Goal: Task Accomplishment & Management: Complete application form

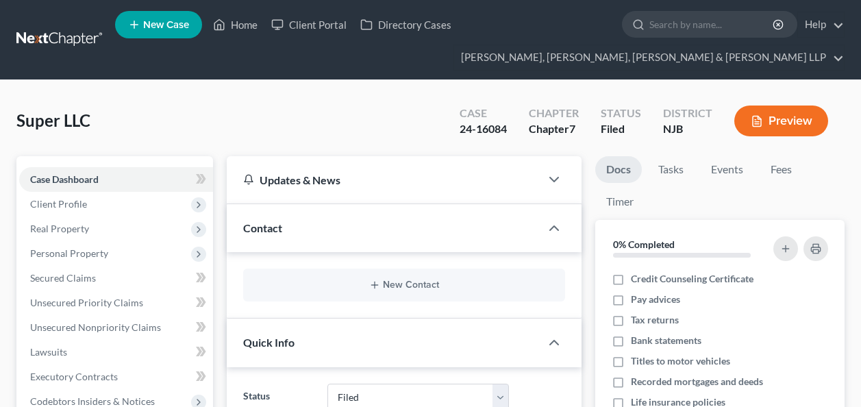
select select "6"
type input "[PERSON_NAME]"
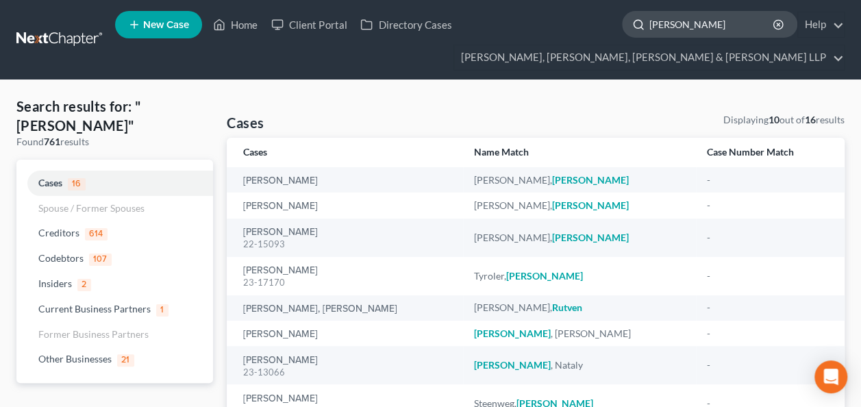
click at [693, 23] on input "[PERSON_NAME]" at bounding box center [711, 24] width 125 height 25
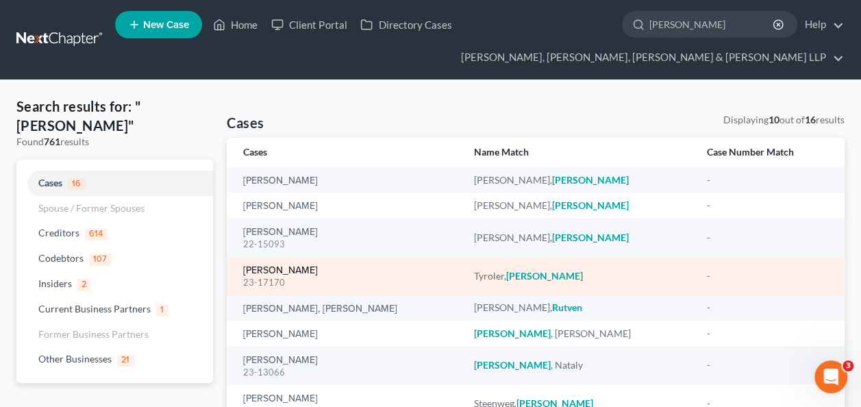
click at [267, 266] on link "[PERSON_NAME]" at bounding box center [280, 271] width 75 height 10
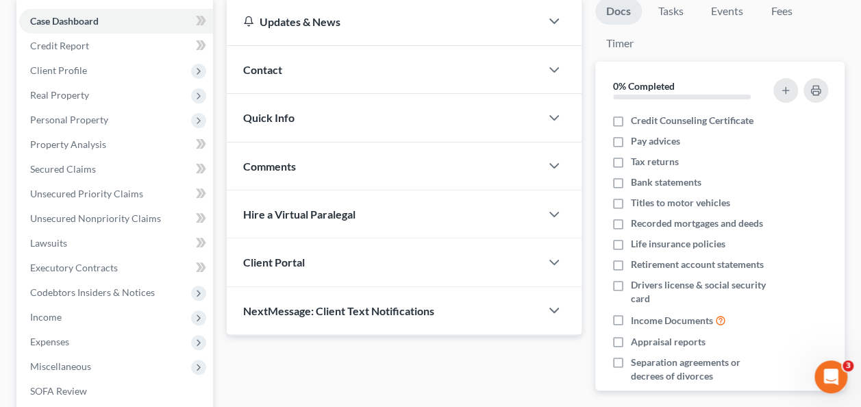
scroll to position [203, 0]
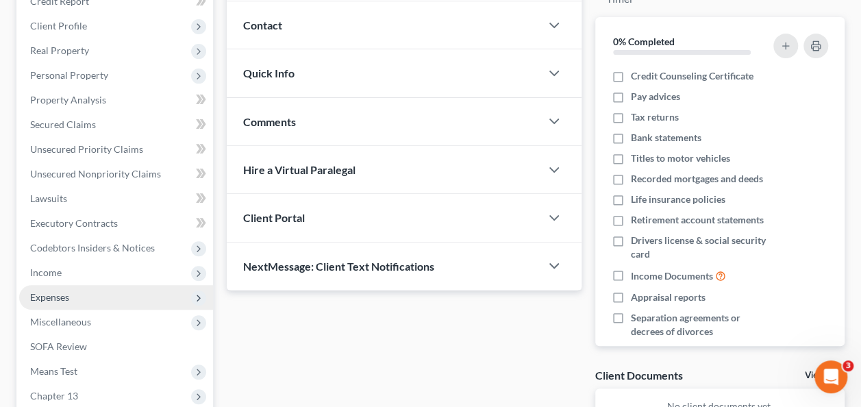
click at [76, 303] on span "Expenses" at bounding box center [116, 297] width 194 height 25
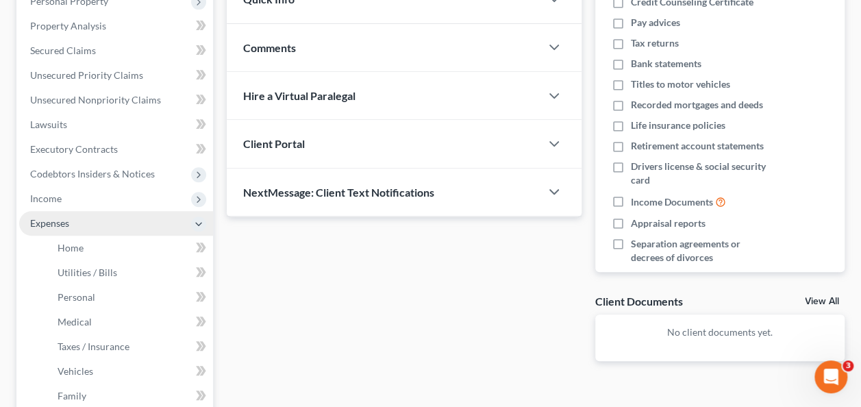
scroll to position [306, 0]
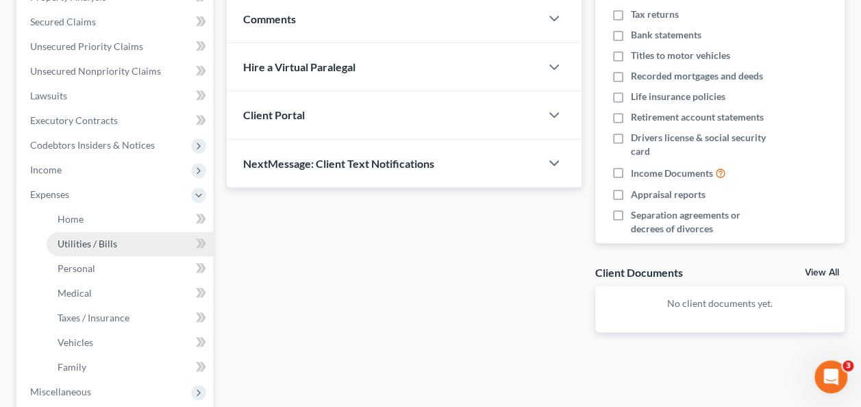
click at [112, 242] on span "Utilities / Bills" at bounding box center [88, 244] width 60 height 12
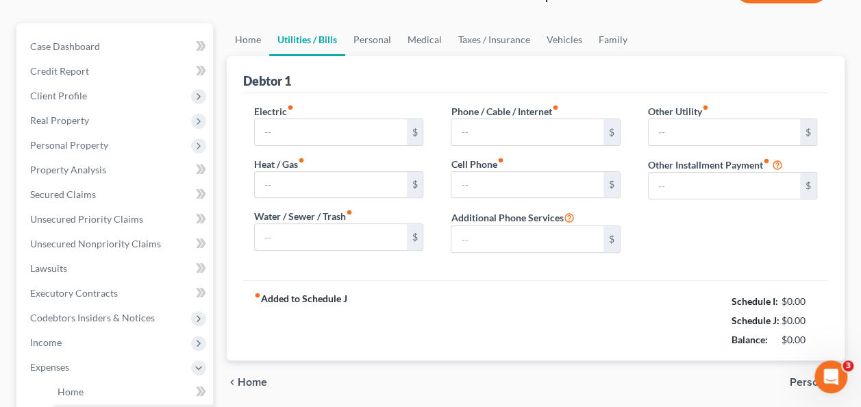
type input "364.00"
type input "36.00"
type input "35.00"
type input "163.00"
type input "150.00"
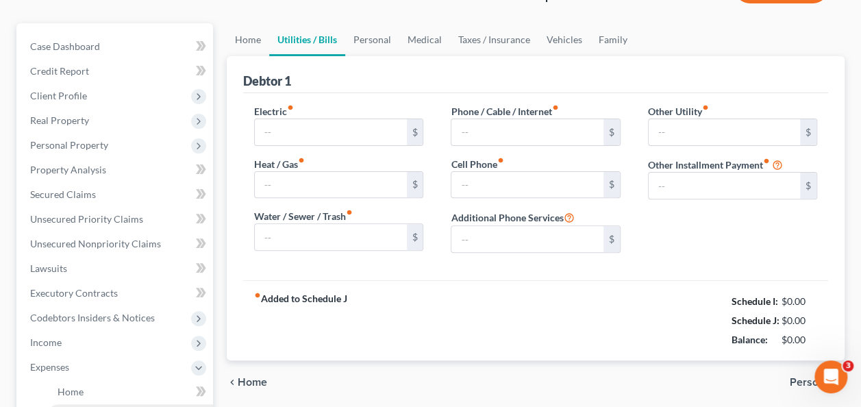
type input "0.00"
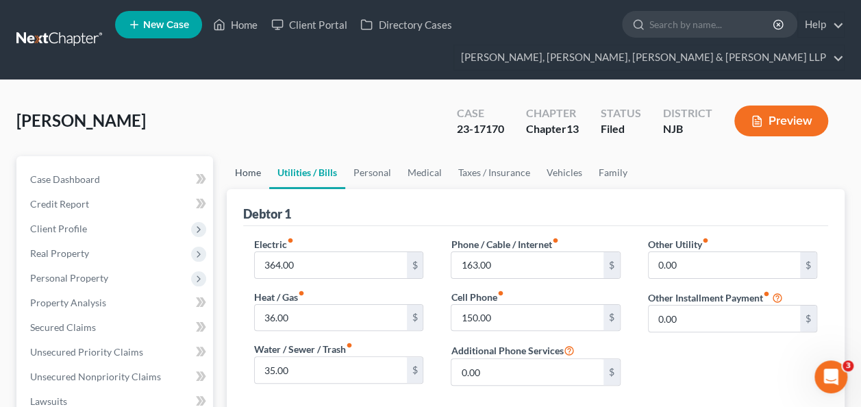
click at [260, 175] on link "Home" at bounding box center [248, 172] width 42 height 33
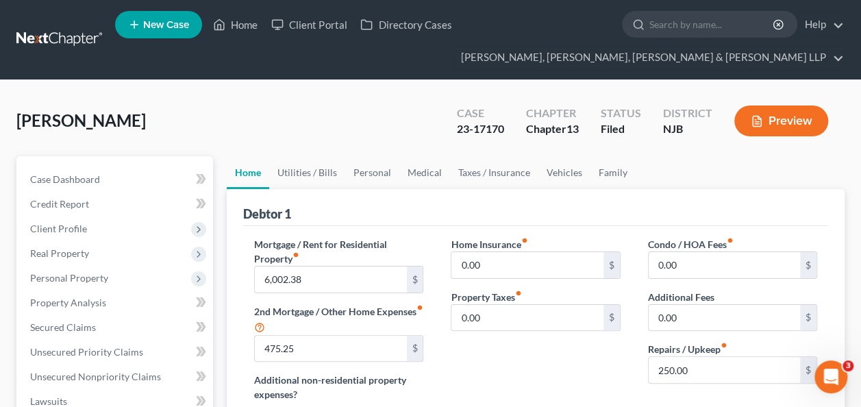
click at [260, 175] on link "Home" at bounding box center [248, 172] width 42 height 33
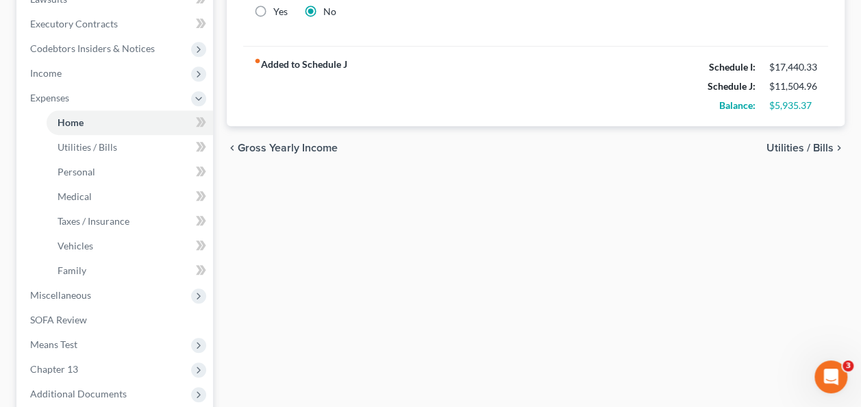
scroll to position [403, 0]
click at [111, 273] on link "Family" at bounding box center [130, 270] width 166 height 25
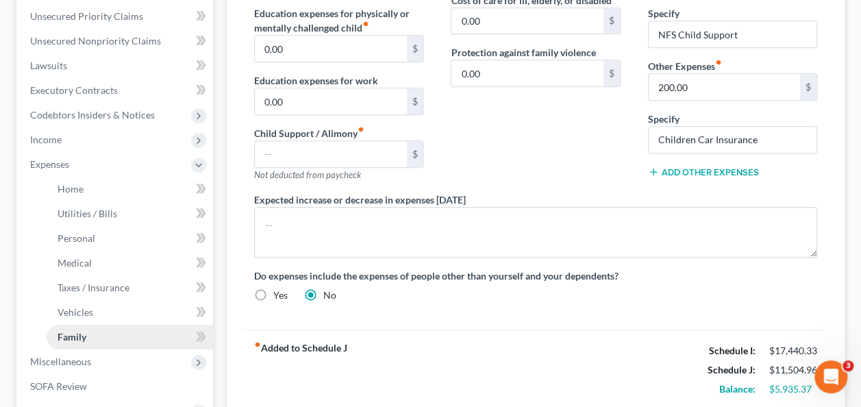
scroll to position [352, 0]
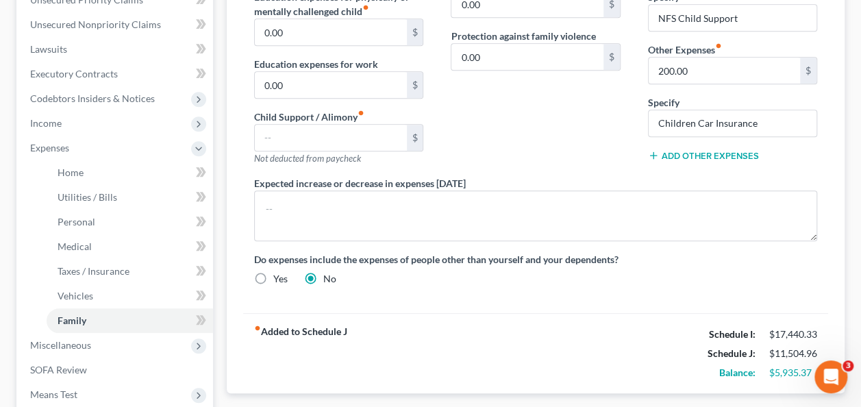
click at [275, 266] on div "Do expenses include the expenses of people other than yourself and your depende…" at bounding box center [535, 269] width 590 height 34
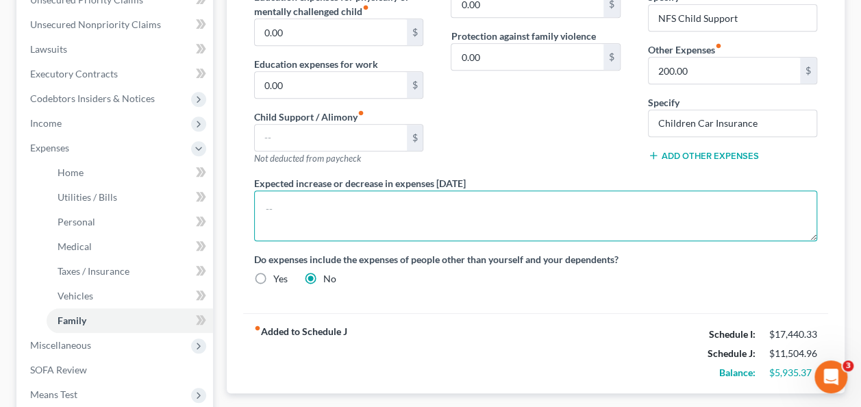
click at [360, 210] on textarea at bounding box center [535, 215] width 563 height 51
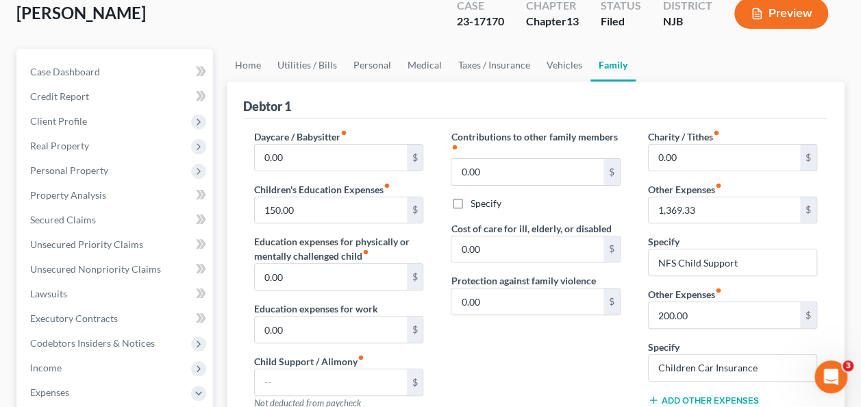
scroll to position [107, 0]
click at [251, 64] on link "Home" at bounding box center [248, 65] width 42 height 33
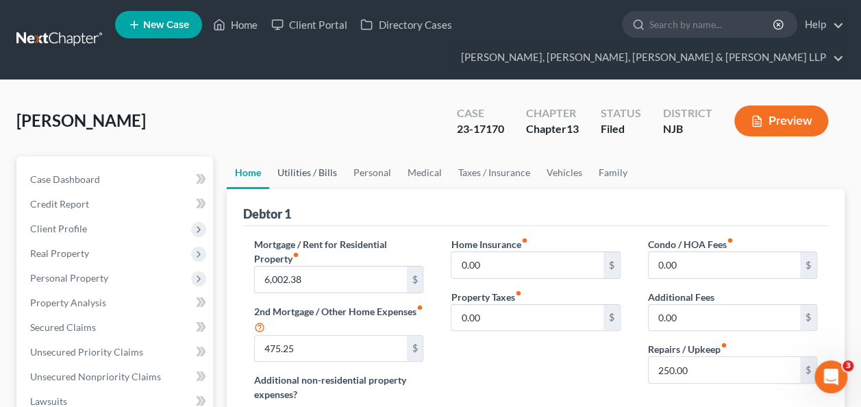
click at [292, 171] on link "Utilities / Bills" at bounding box center [307, 172] width 76 height 33
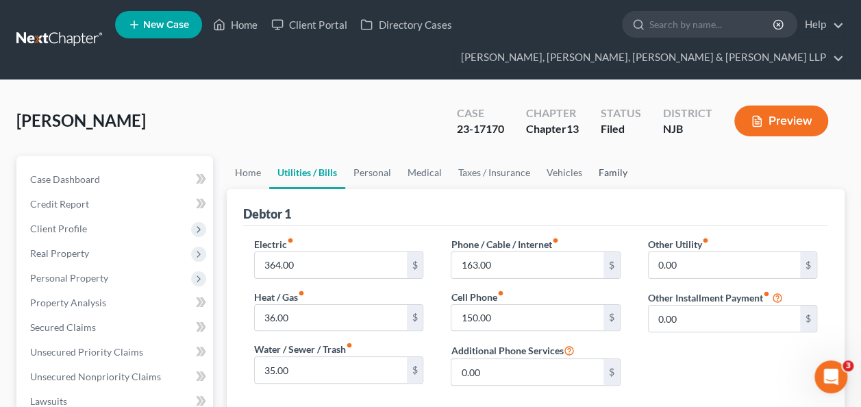
click at [606, 166] on link "Family" at bounding box center [612, 172] width 45 height 33
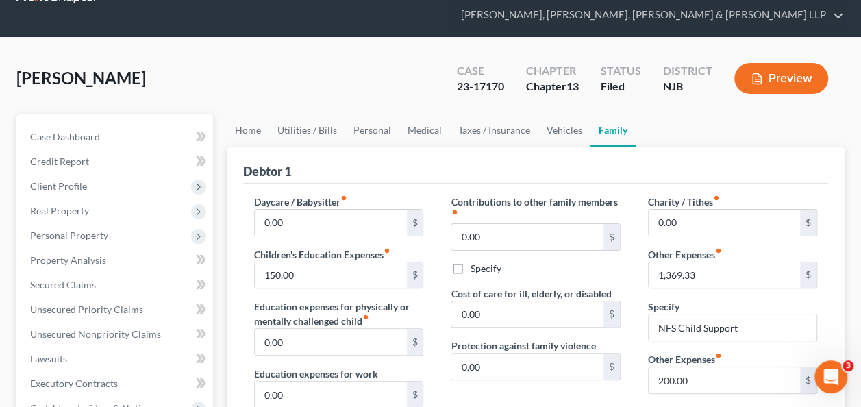
scroll to position [70, 0]
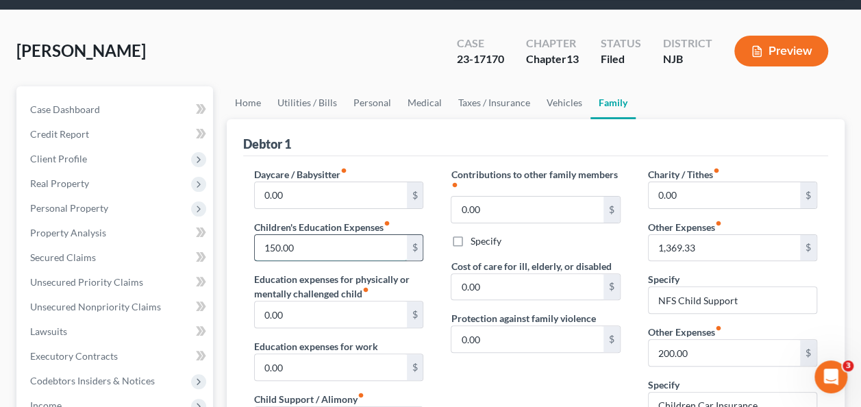
click at [352, 249] on input "150.00" at bounding box center [330, 248] width 151 height 26
type input "833"
click at [340, 184] on input "0.00" at bounding box center [330, 195] width 151 height 26
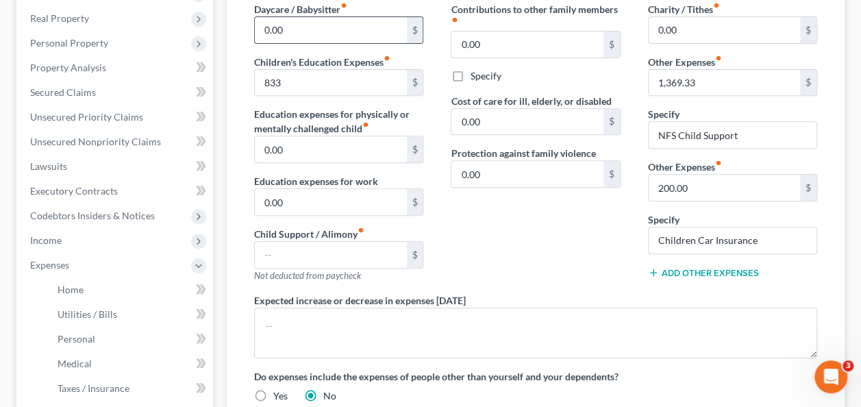
scroll to position [236, 0]
click at [688, 271] on button "Add Other Expenses" at bounding box center [703, 271] width 111 height 11
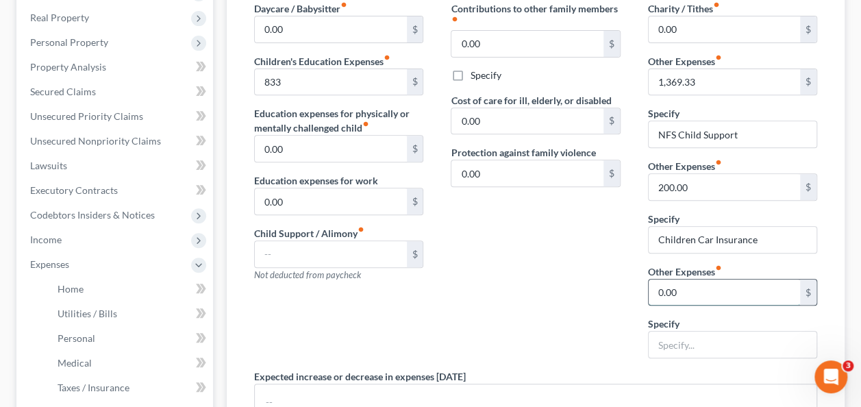
click at [711, 288] on input "0.00" at bounding box center [724, 292] width 151 height 26
type input "700"
click at [689, 344] on input "text" at bounding box center [733, 345] width 168 height 26
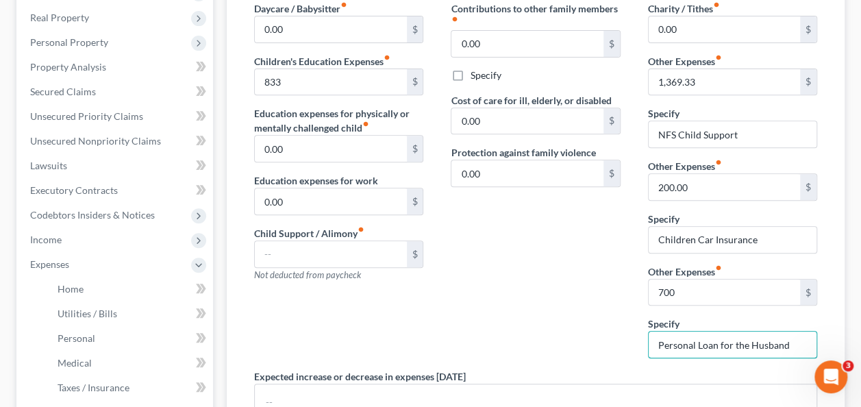
type input "Personal Loan for the Husband"
click at [364, 183] on label "Education expenses for work" at bounding box center [316, 180] width 124 height 14
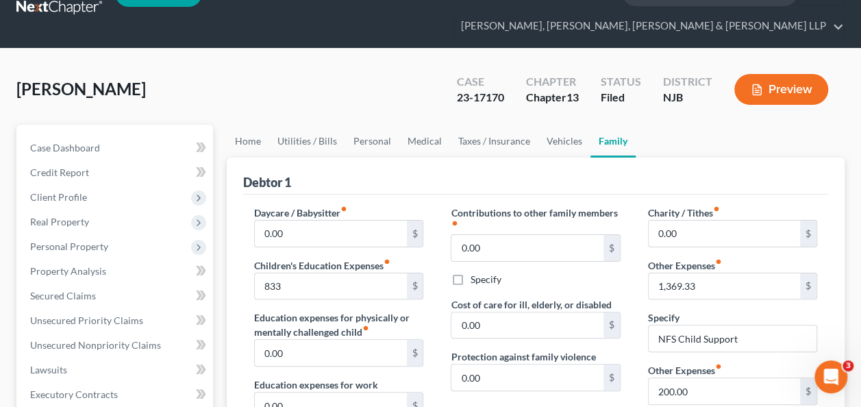
scroll to position [27, 0]
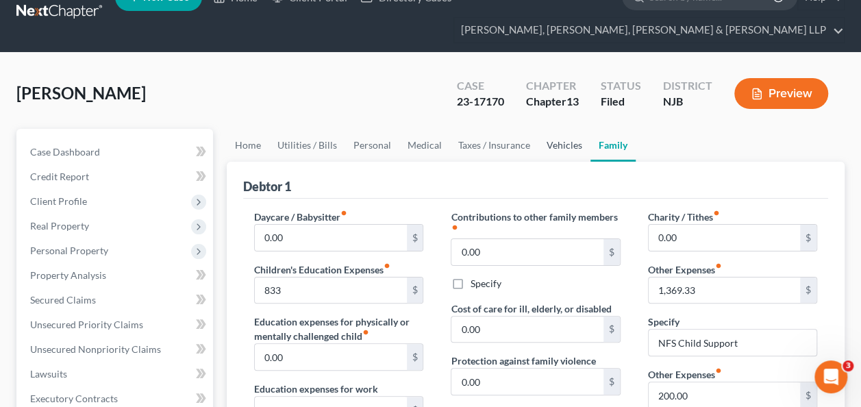
click at [555, 143] on link "Vehicles" at bounding box center [564, 145] width 52 height 33
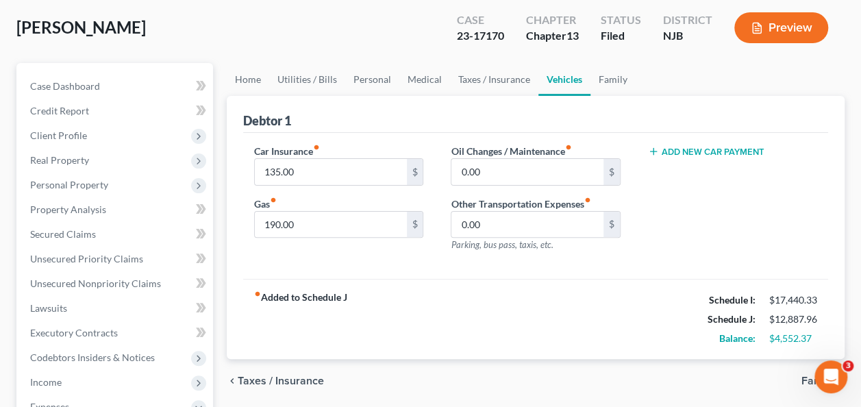
scroll to position [93, 0]
click at [280, 173] on input "135.00" at bounding box center [330, 172] width 151 height 26
type input "460"
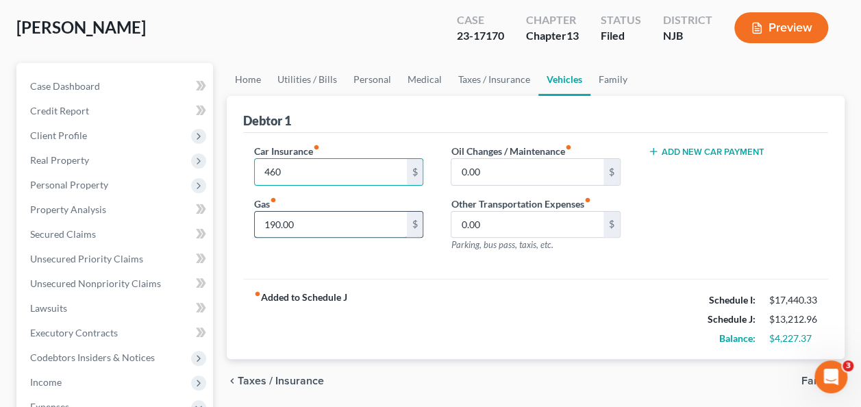
click at [316, 223] on input "190.00" at bounding box center [330, 225] width 151 height 26
type input "200"
click at [345, 162] on input "460" at bounding box center [330, 172] width 151 height 26
click at [475, 184] on div "Oil Changes / Maintenance fiber_manual_record 0.00 $ Other Transportation Expen…" at bounding box center [535, 203] width 197 height 119
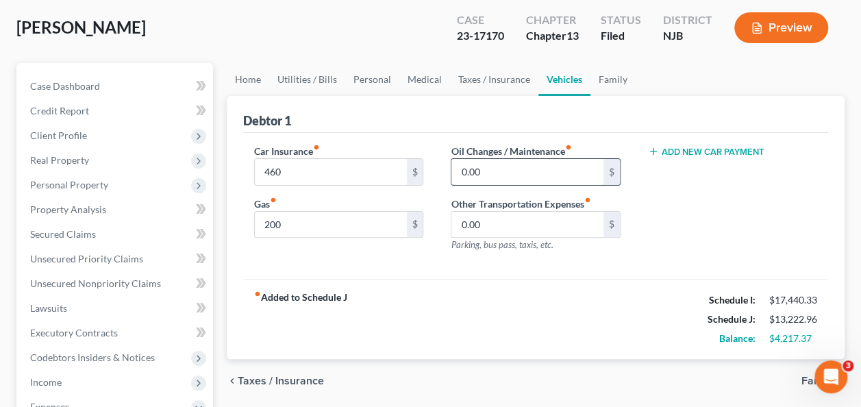
click at [484, 178] on input "0.00" at bounding box center [526, 172] width 151 height 26
type input "100"
click at [518, 215] on input "0.00" at bounding box center [526, 225] width 151 height 26
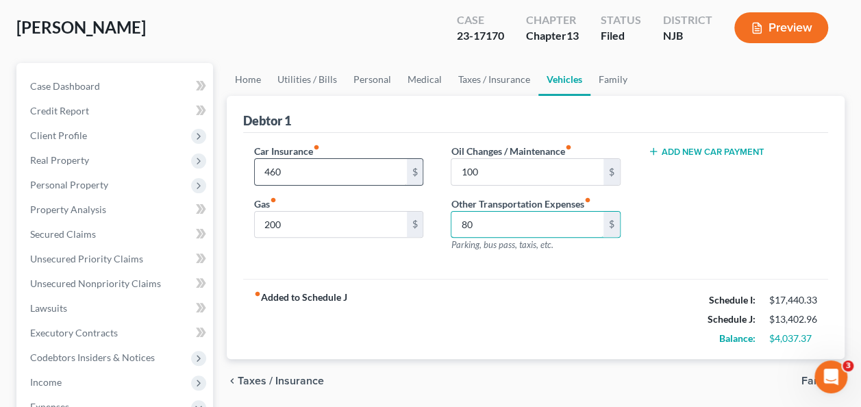
type input "80"
click at [308, 169] on input "460" at bounding box center [330, 172] width 151 height 26
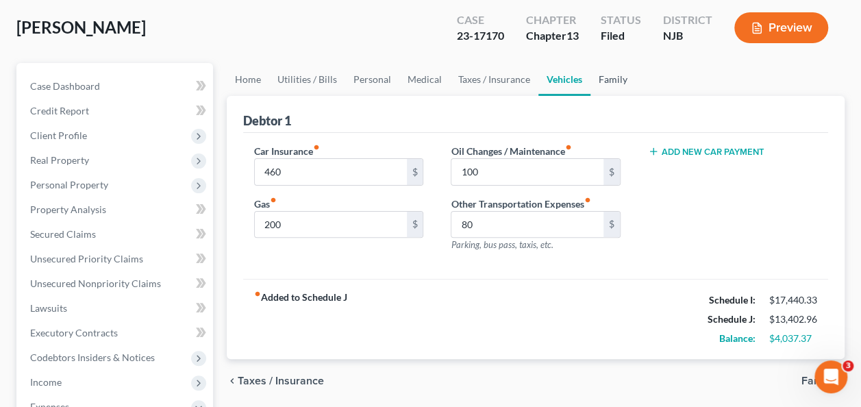
click at [593, 88] on link "Family" at bounding box center [612, 79] width 45 height 33
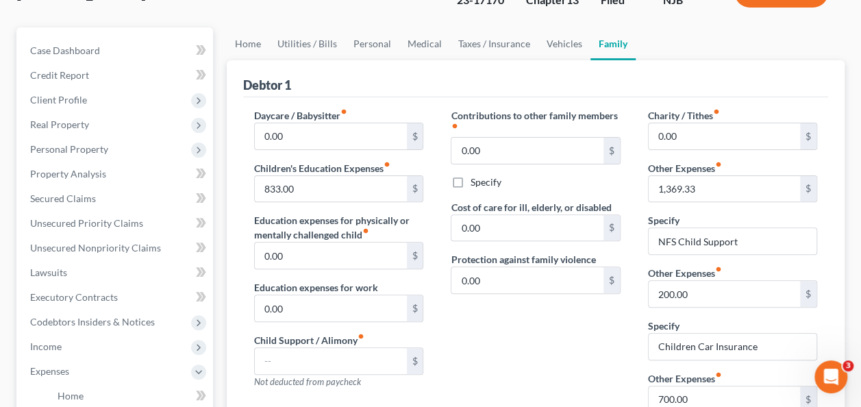
scroll to position [132, 0]
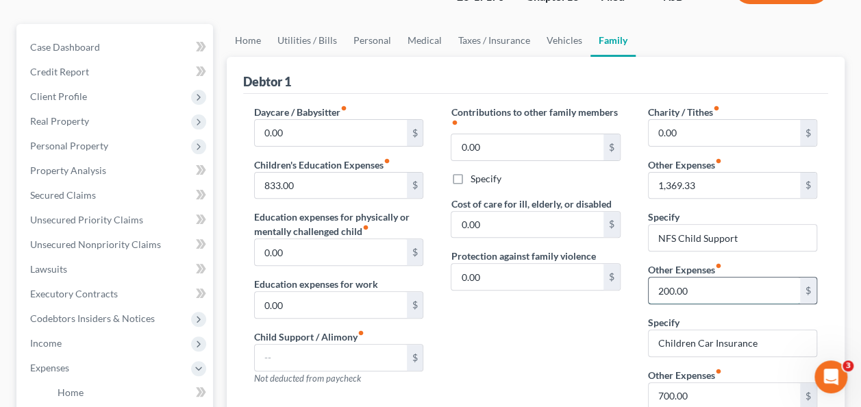
click at [695, 286] on input "200.00" at bounding box center [724, 290] width 151 height 26
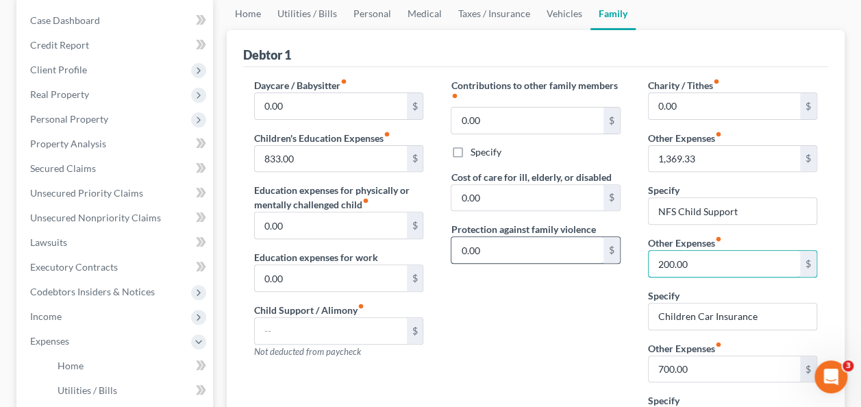
scroll to position [166, 0]
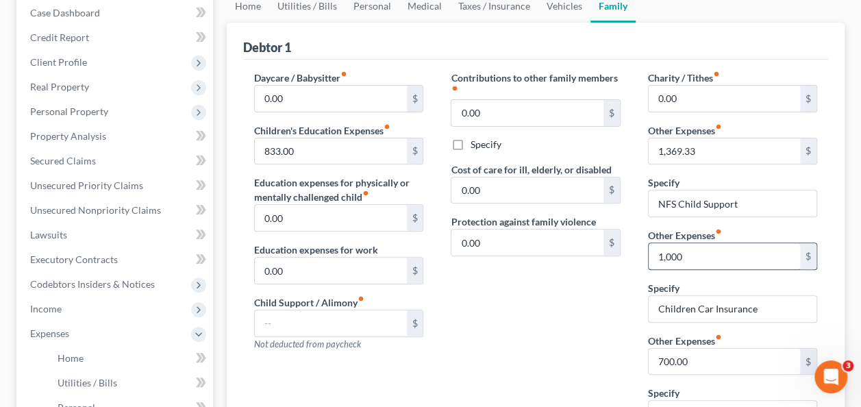
click at [671, 258] on input "1,000" at bounding box center [724, 256] width 151 height 26
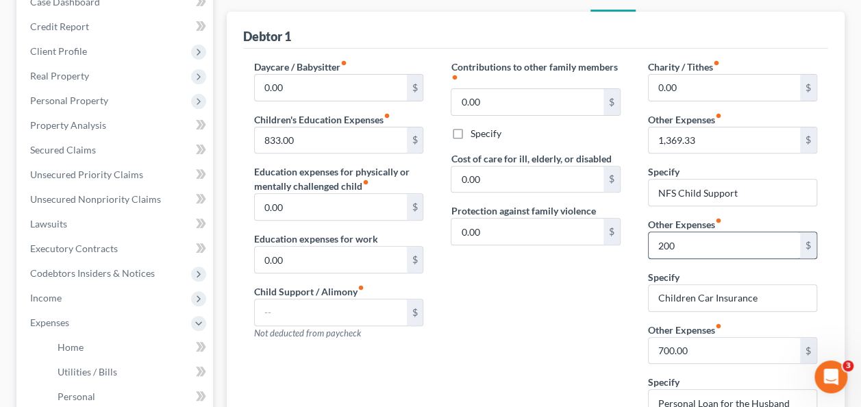
scroll to position [179, 0]
type input "200"
click at [674, 191] on input "NFS Child Support" at bounding box center [733, 191] width 168 height 26
click at [716, 245] on input "200" at bounding box center [724, 244] width 151 height 26
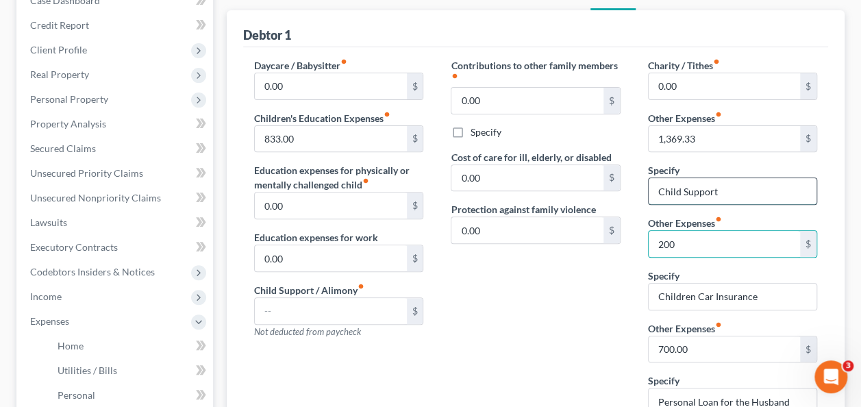
click at [673, 187] on input "Child Support" at bounding box center [733, 191] width 168 height 26
click at [707, 191] on input "Support" at bounding box center [733, 191] width 168 height 26
type input "S"
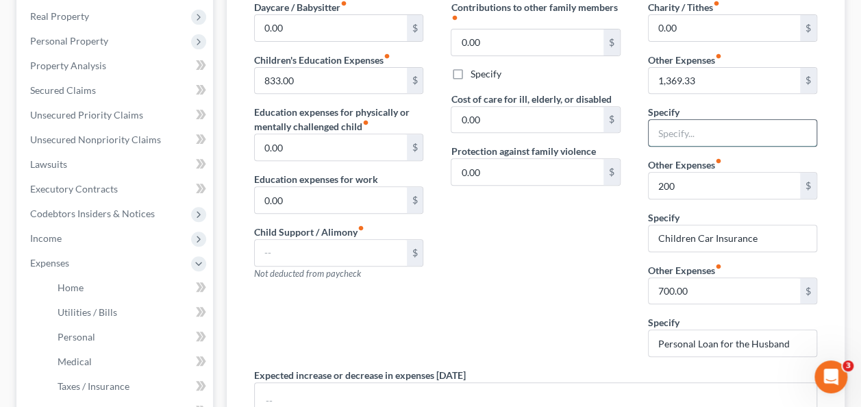
scroll to position [239, 0]
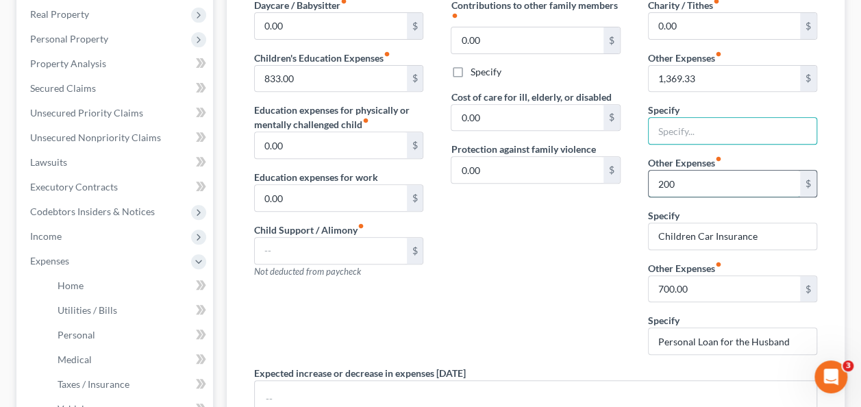
click at [686, 179] on input "200" at bounding box center [724, 184] width 151 height 26
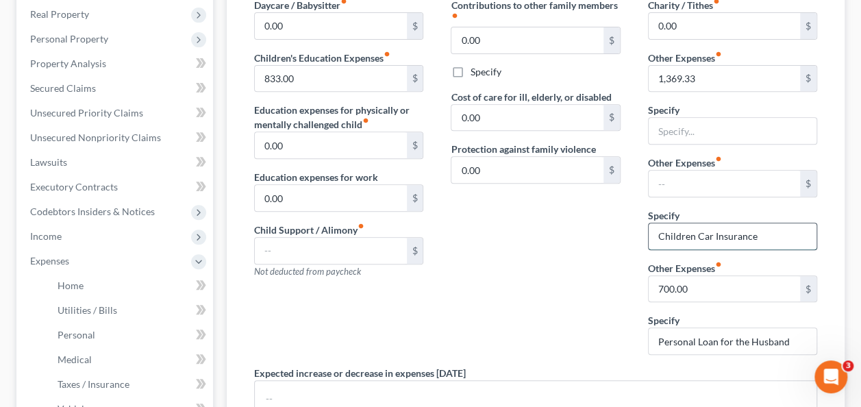
drag, startPoint x: 754, startPoint y: 233, endPoint x: 694, endPoint y: 234, distance: 59.6
click at [694, 234] on input "Children Car Insurance" at bounding box center [733, 236] width 168 height 26
type input "Children's education and rent"
click at [695, 178] on input "text" at bounding box center [724, 184] width 151 height 26
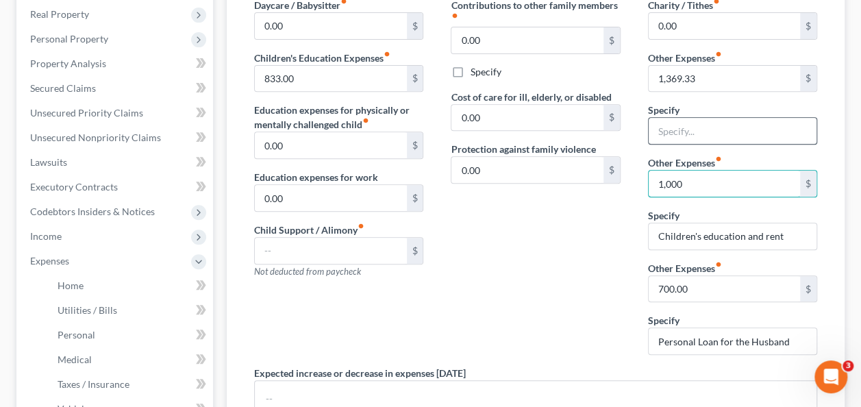
type input "1,000"
click at [702, 127] on input "text" at bounding box center [733, 131] width 168 height 26
click at [702, 127] on input "non-spouse husband" at bounding box center [733, 131] width 168 height 26
click at [769, 132] on input "non-spouse husband" at bounding box center [733, 131] width 168 height 26
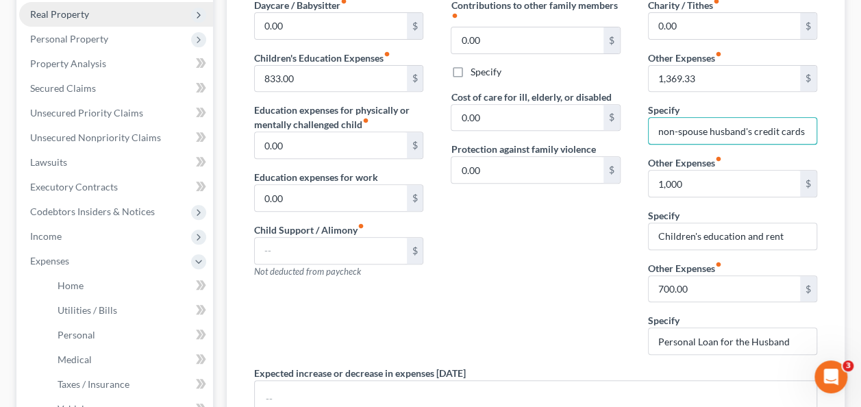
type input "non-spouse husband's credit cards"
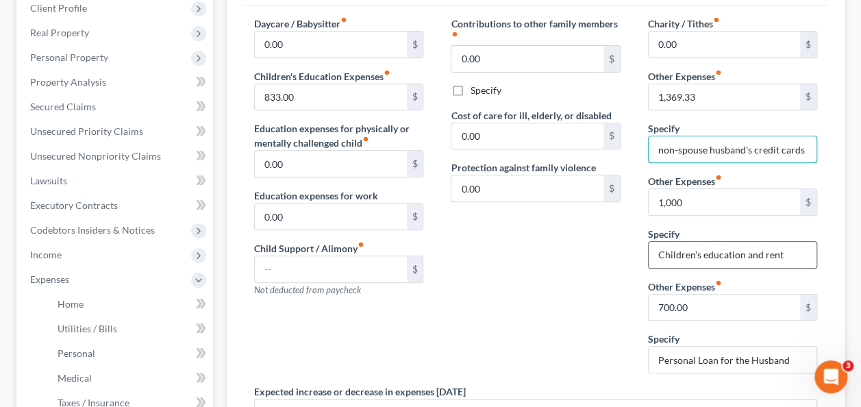
scroll to position [212, 0]
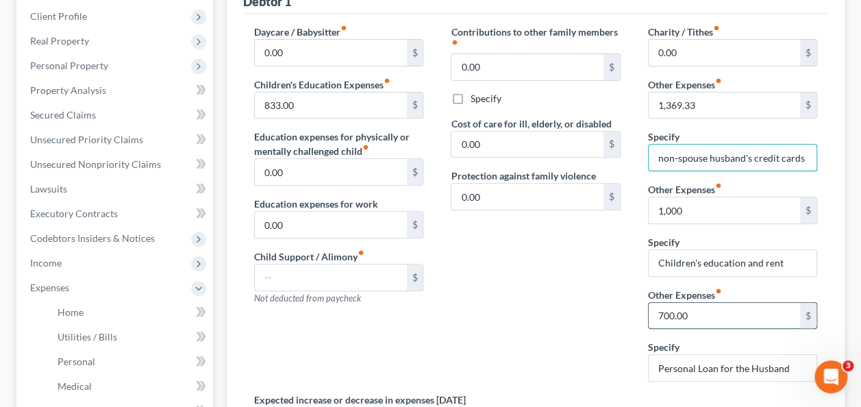
click at [712, 310] on input "700.00" at bounding box center [724, 316] width 151 height 26
type input "900"
click at [790, 364] on input "Personal Loan for the Husband" at bounding box center [733, 368] width 168 height 26
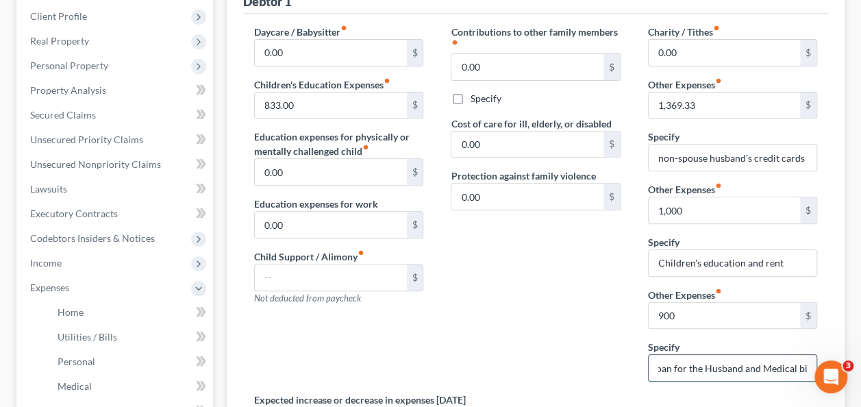
scroll to position [0, 51]
type input "Personal Loan for the Husband and Medical bills"
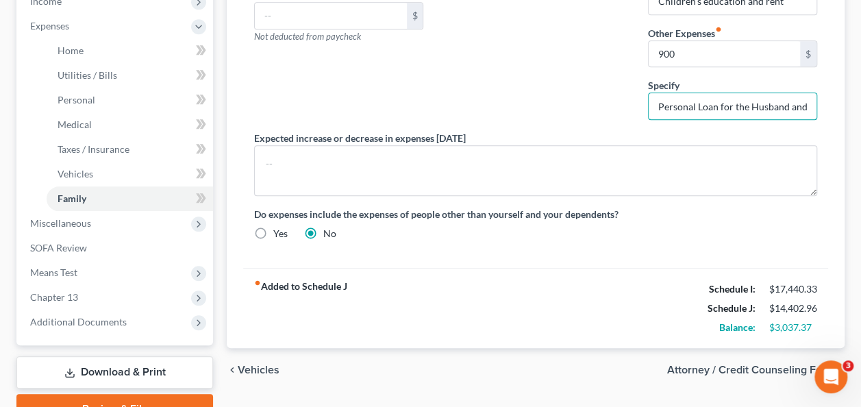
scroll to position [476, 0]
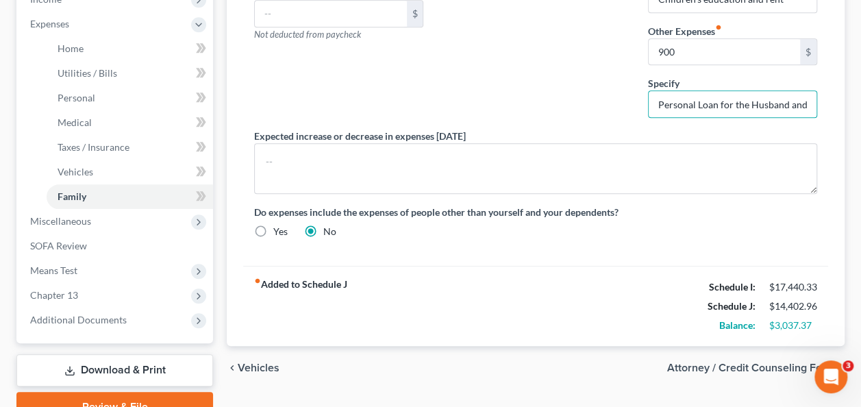
click at [822, 306] on div "$14,402.96" at bounding box center [793, 306] width 62 height 14
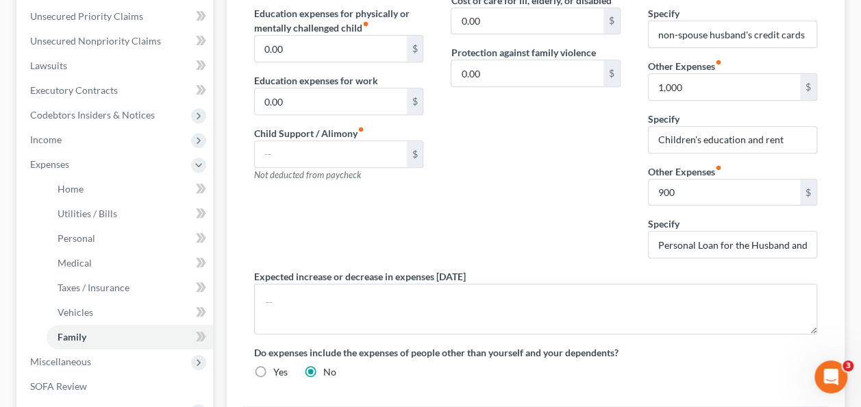
scroll to position [340, 0]
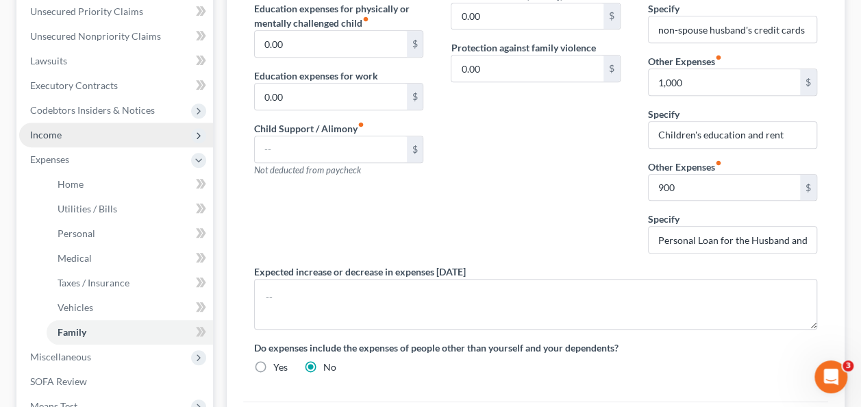
click at [33, 127] on span "Income" at bounding box center [116, 135] width 194 height 25
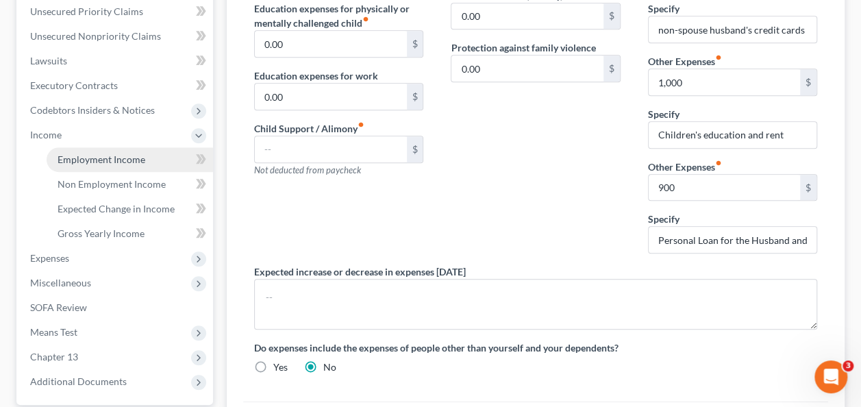
click at [75, 153] on span "Employment Income" at bounding box center [102, 159] width 88 height 12
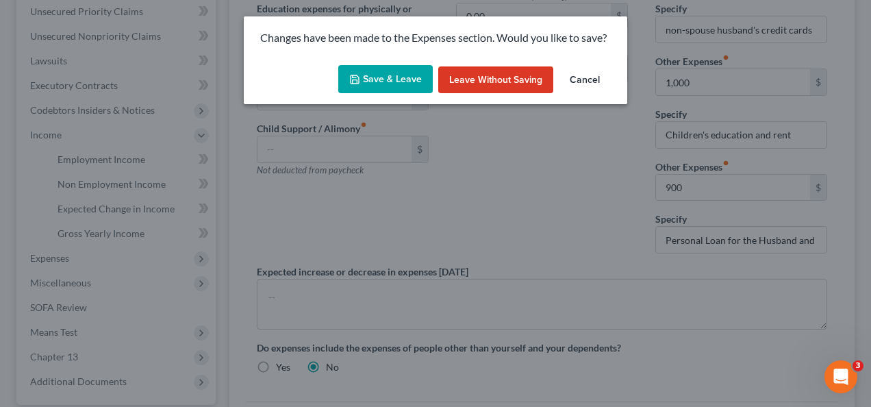
click at [373, 73] on button "Save & Leave" at bounding box center [385, 79] width 95 height 29
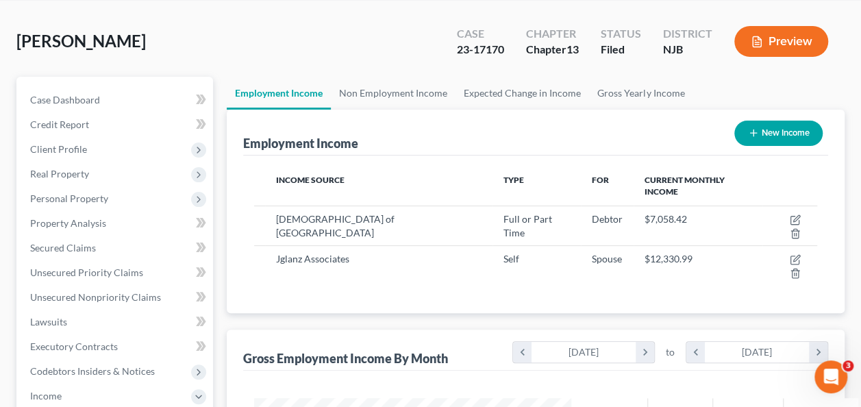
scroll to position [82, 0]
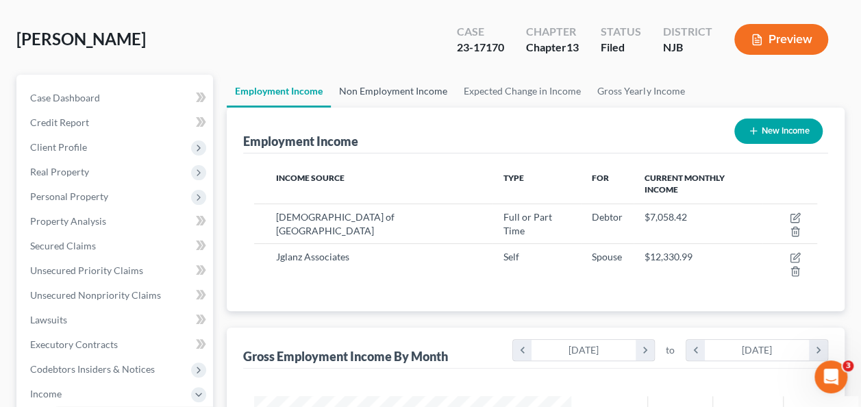
click at [364, 82] on link "Non Employment Income" at bounding box center [393, 91] width 125 height 33
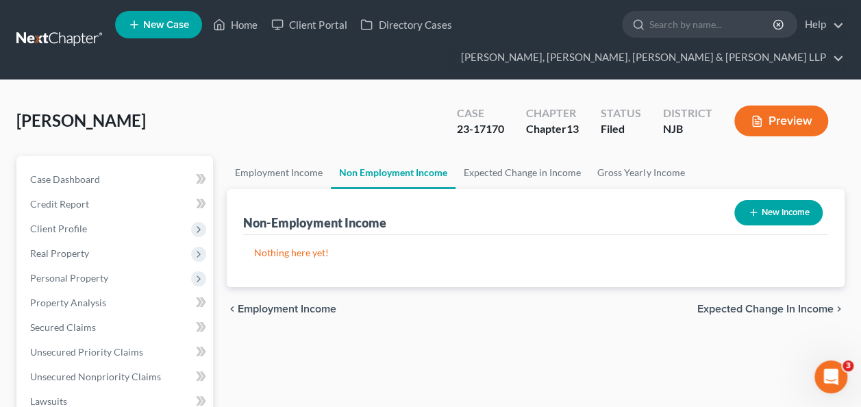
click at [801, 215] on button "New Income" at bounding box center [778, 212] width 88 height 25
select select "0"
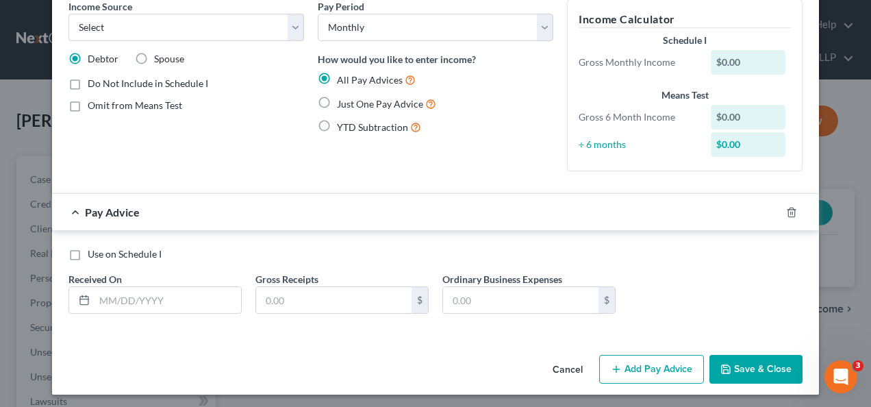
scroll to position [66, 0]
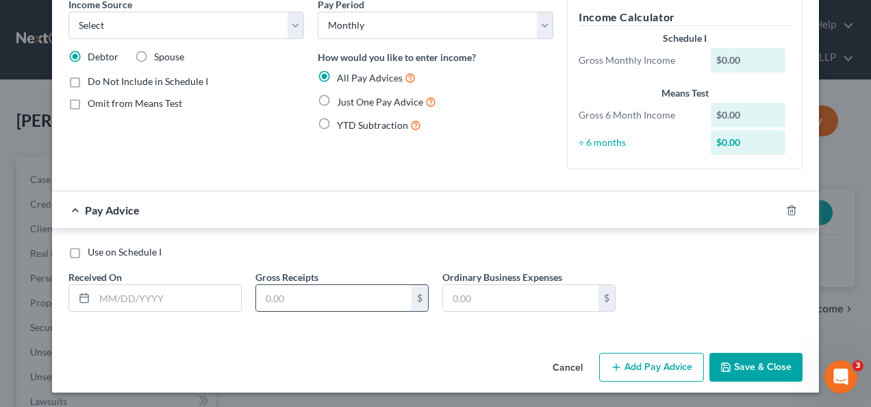
click at [297, 301] on input "text" at bounding box center [333, 298] width 155 height 26
type input "8,000"
click at [755, 367] on button "Save & Close" at bounding box center [756, 367] width 93 height 29
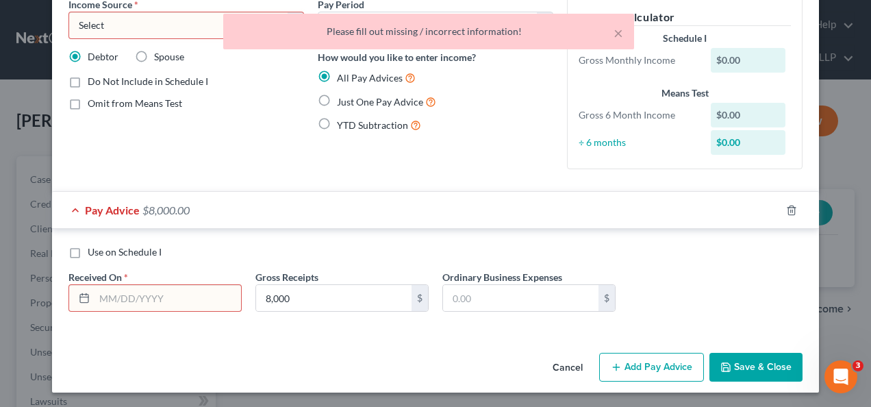
scroll to position [0, 0]
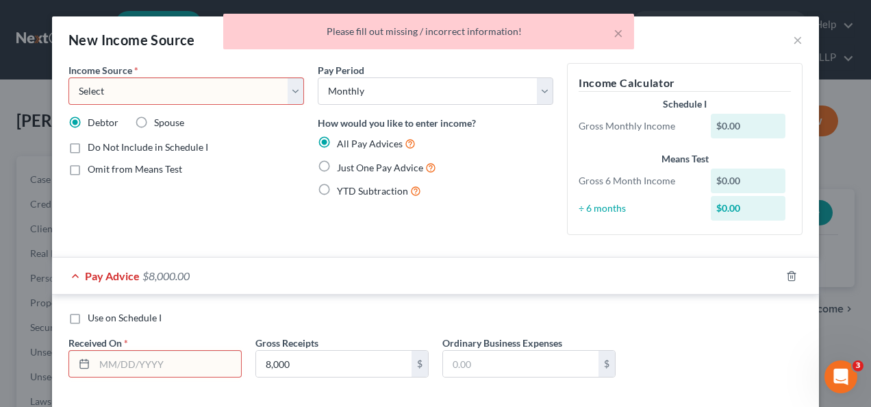
click at [289, 92] on select "Select Unemployment Disability (from employer) Pension Retirement Social Securi…" at bounding box center [187, 90] width 236 height 27
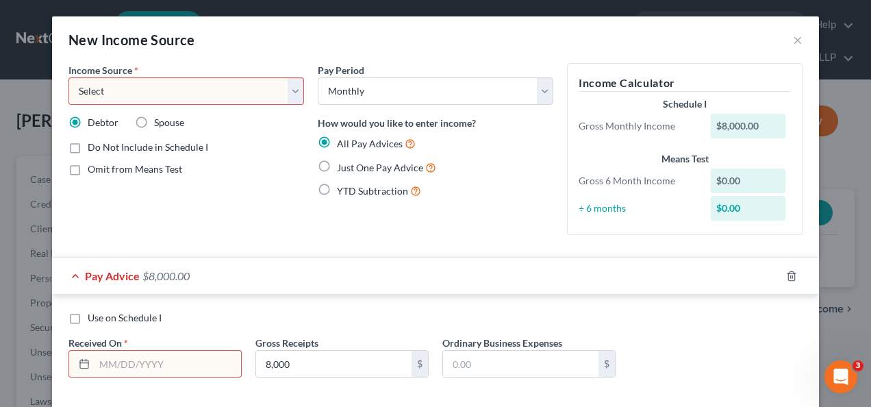
select select "13"
click at [69, 77] on select "Select Unemployment Disability (from employer) Pension Retirement Social Securi…" at bounding box center [187, 90] width 236 height 27
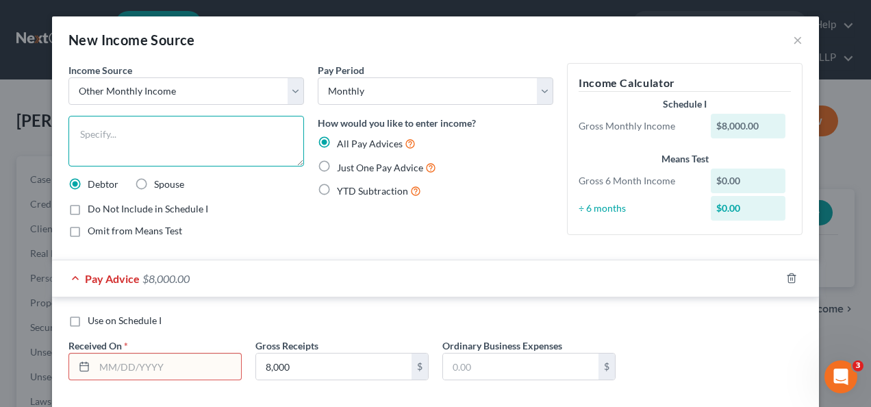
click at [188, 133] on textarea at bounding box center [187, 141] width 236 height 51
type textarea "A"
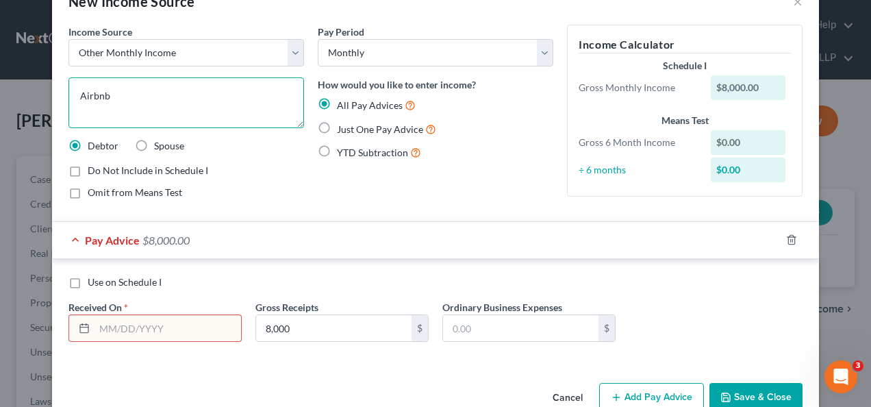
scroll to position [69, 0]
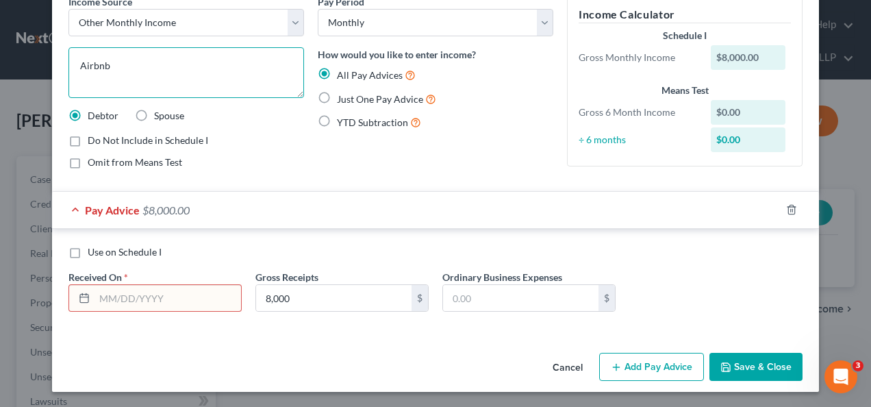
type textarea "Airbnb"
click at [738, 360] on button "Save & Close" at bounding box center [756, 367] width 93 height 29
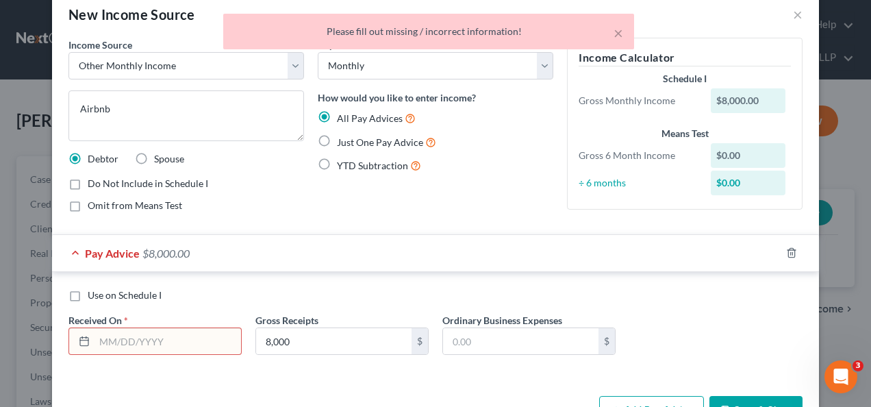
scroll to position [0, 0]
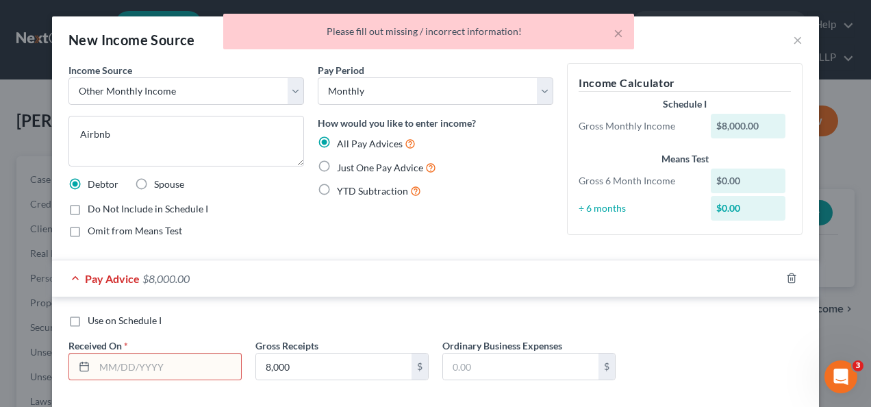
click at [163, 369] on input "text" at bounding box center [168, 366] width 147 height 26
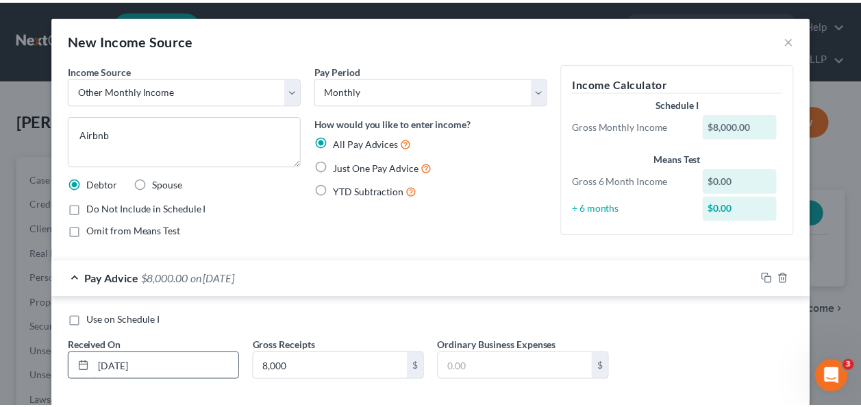
scroll to position [69, 0]
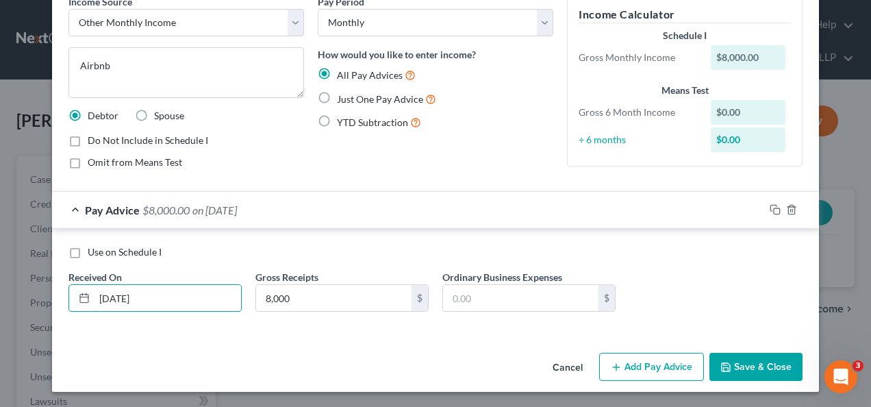
type input "[DATE]"
click at [751, 366] on button "Save & Close" at bounding box center [756, 367] width 93 height 29
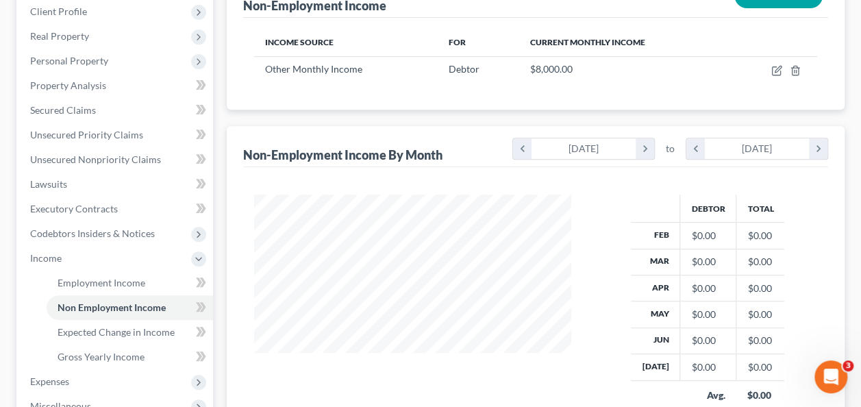
scroll to position [221, 0]
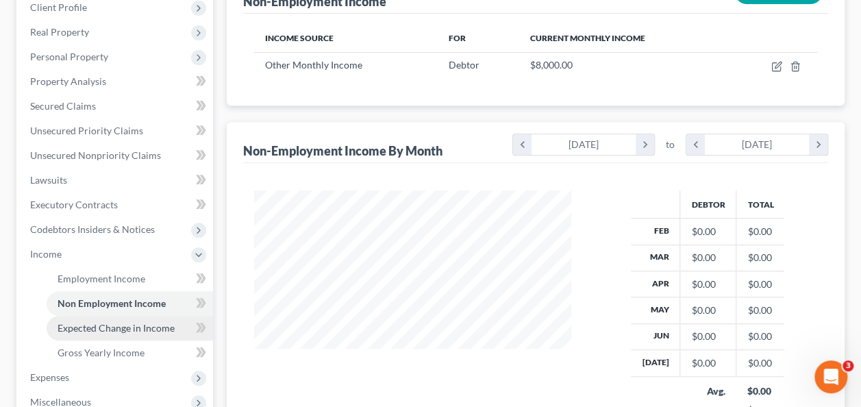
click at [129, 332] on link "Expected Change in Income" at bounding box center [130, 328] width 166 height 25
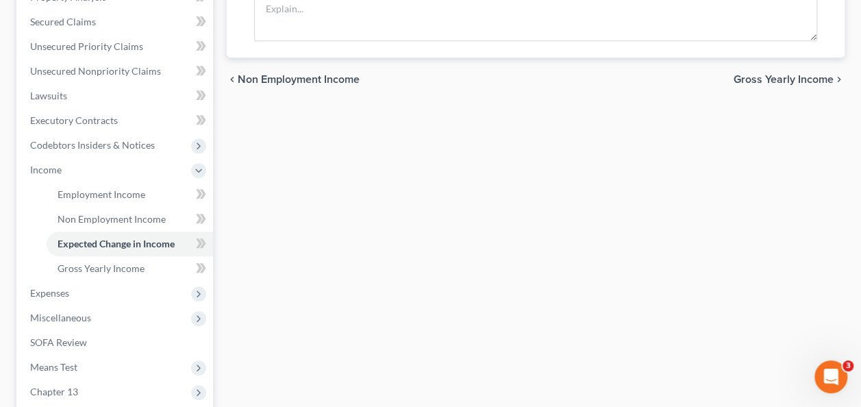
scroll to position [312, 0]
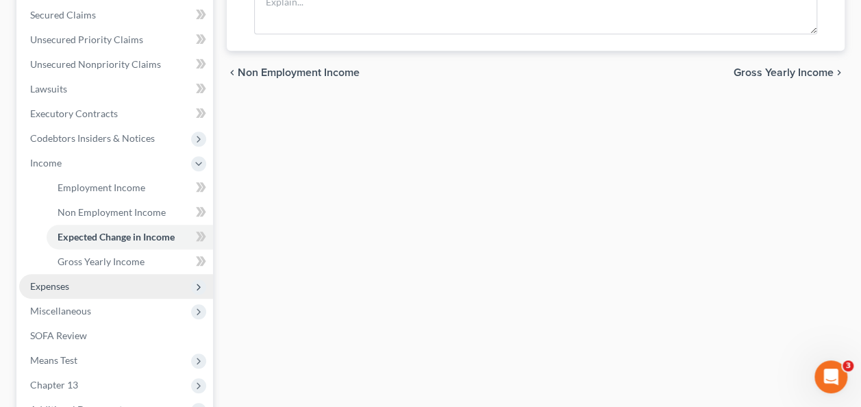
click at [119, 281] on span "Expenses" at bounding box center [116, 286] width 194 height 25
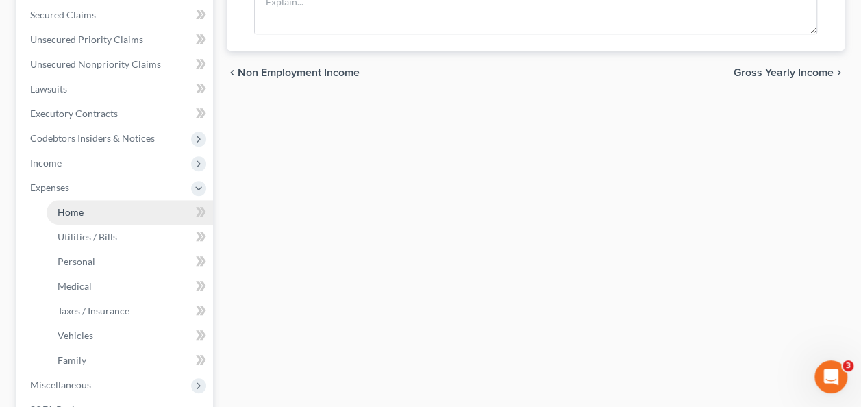
click at [149, 205] on link "Home" at bounding box center [130, 212] width 166 height 25
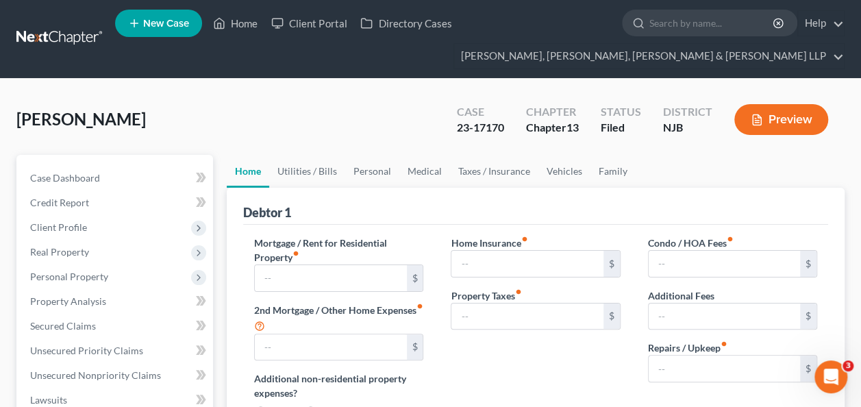
type input "6,002.38"
type input "475.25"
radio input "true"
type input "0.00"
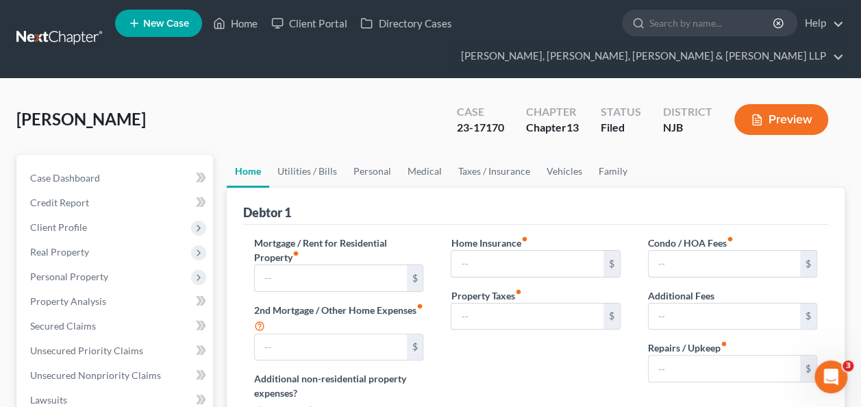
type input "0.00"
type input "250.00"
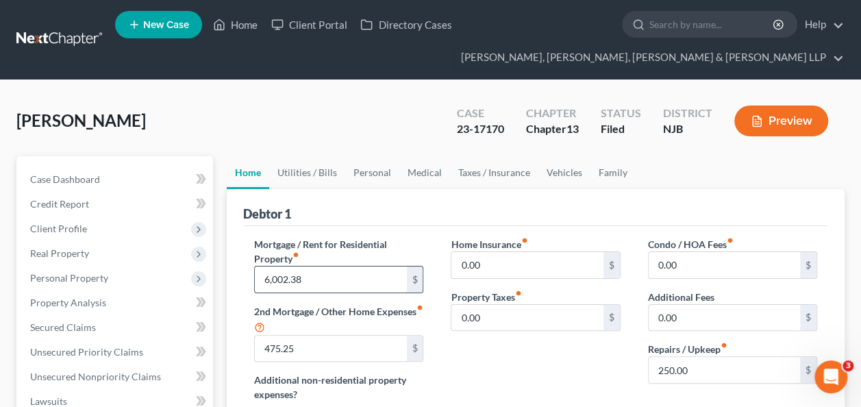
click at [345, 277] on input "6,002.38" at bounding box center [330, 279] width 151 height 26
paste input "________"
type input "0"
paste input "________"
type input "0"
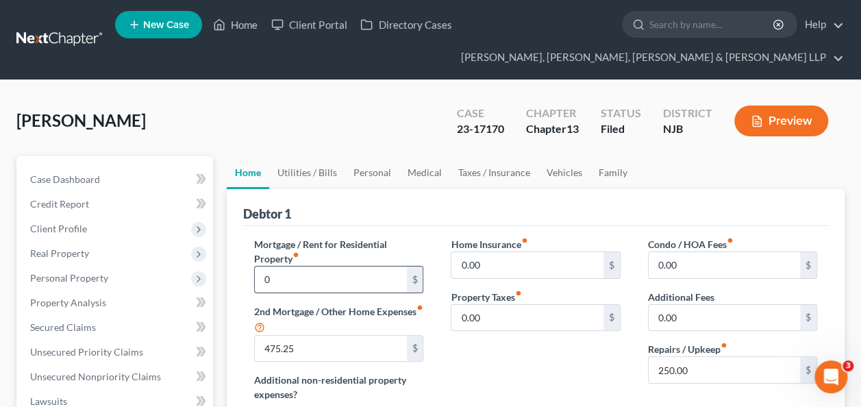
click at [282, 278] on input "0" at bounding box center [330, 279] width 151 height 26
click at [274, 284] on input "text" at bounding box center [330, 279] width 151 height 26
type input "6,686.98"
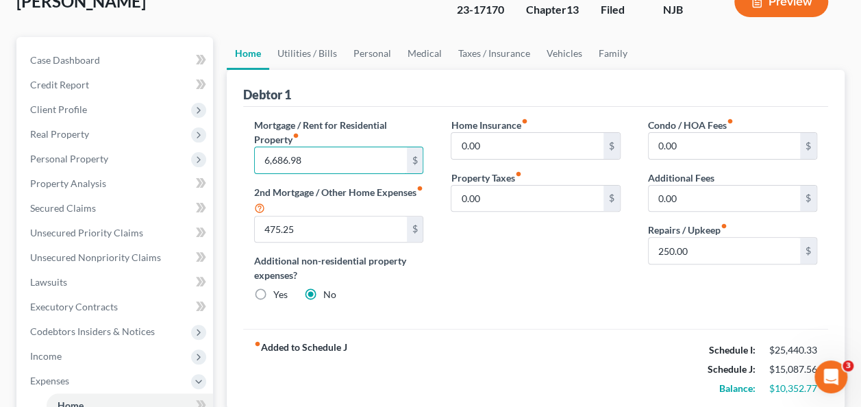
scroll to position [138, 0]
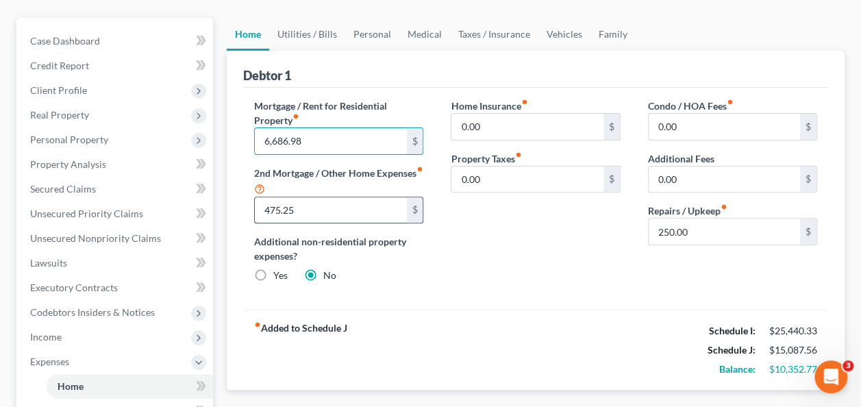
click at [299, 211] on input "475.25" at bounding box center [330, 210] width 151 height 26
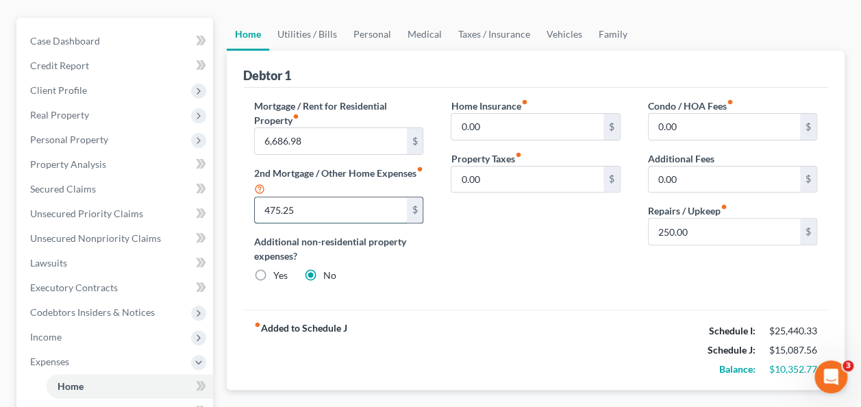
click at [299, 211] on input "475.25" at bounding box center [330, 210] width 151 height 26
type input "485"
click at [331, 138] on input "6,686.98" at bounding box center [330, 141] width 151 height 26
type input "6,882.62"
click at [297, 212] on input "485" at bounding box center [330, 210] width 151 height 26
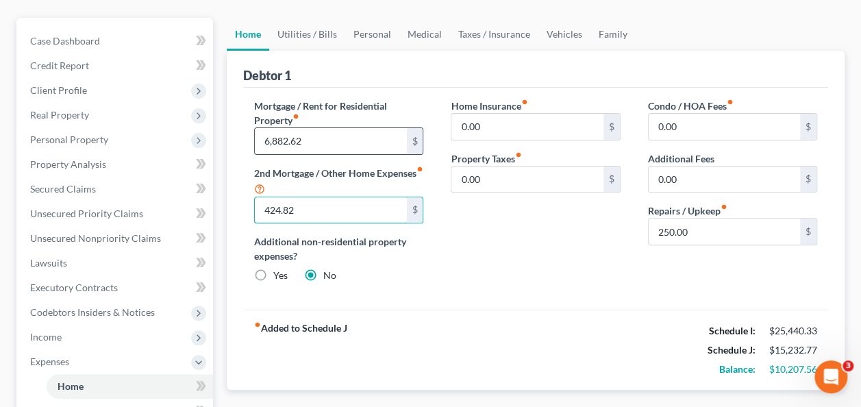
type input "424.82"
click at [293, 139] on input "6,882.62" at bounding box center [330, 141] width 151 height 26
click at [623, 271] on div "Home Insurance fiber_manual_record 0.00 $ Property Taxes fiber_manual_record 0.…" at bounding box center [535, 196] width 197 height 195
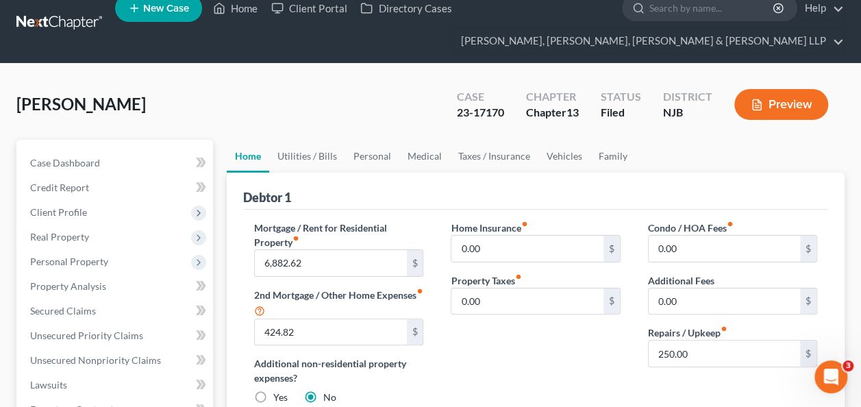
scroll to position [0, 0]
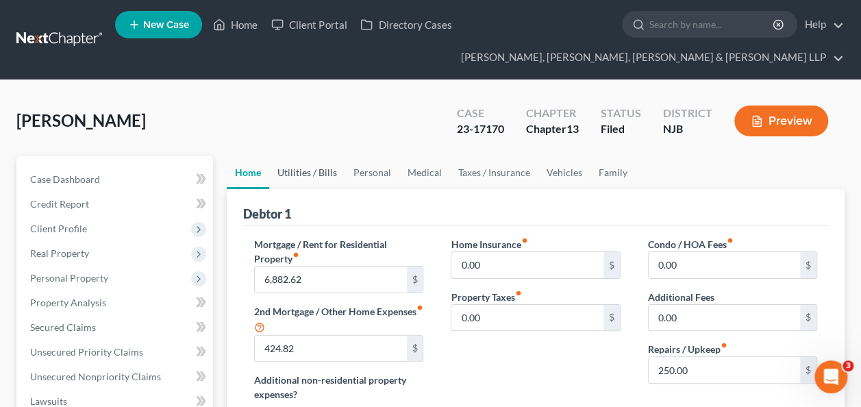
click at [315, 166] on link "Utilities / Bills" at bounding box center [307, 172] width 76 height 33
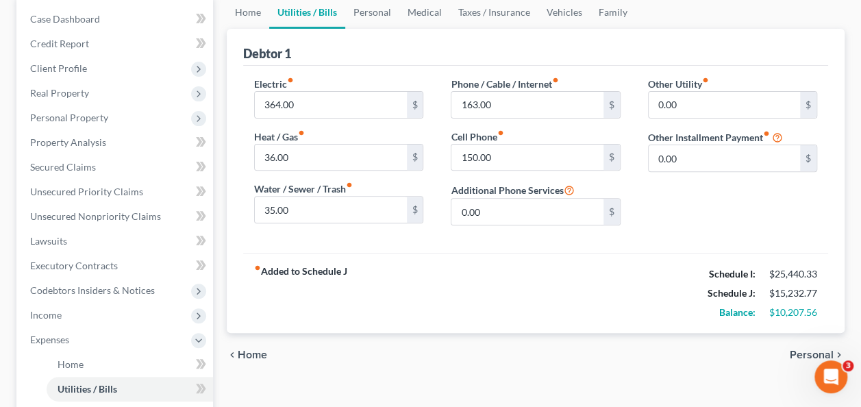
scroll to position [170, 0]
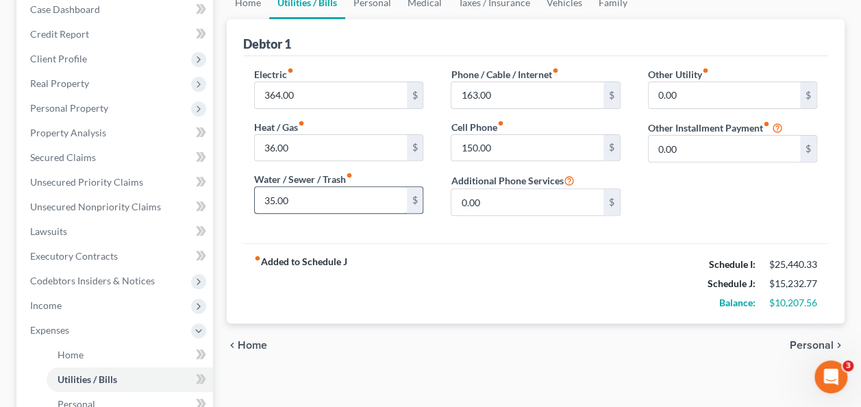
click at [264, 197] on input "35.00" at bounding box center [330, 200] width 151 height 26
type input "333"
click at [319, 145] on input "36.00" at bounding box center [330, 148] width 151 height 26
click at [307, 212] on div "Electric fiber_manual_record 364.00 $ Heat / Gas fiber_manual_record 36.00 $ Wa…" at bounding box center [338, 147] width 197 height 160
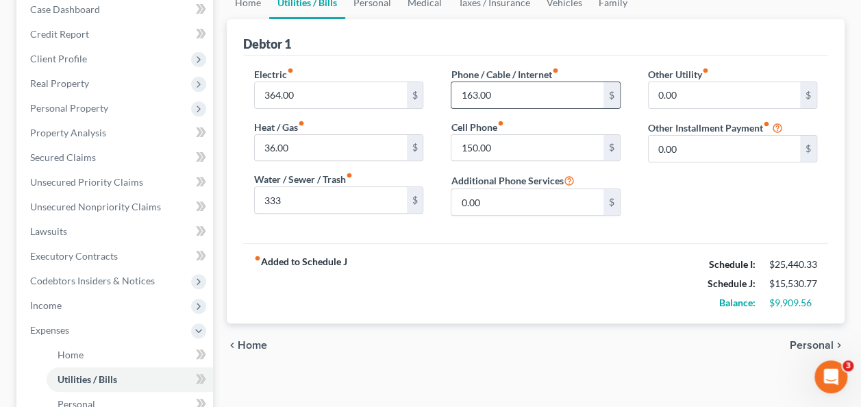
click at [479, 89] on input "163.00" at bounding box center [526, 95] width 151 height 26
type input "351"
click at [514, 149] on input "150.00" at bounding box center [526, 148] width 151 height 26
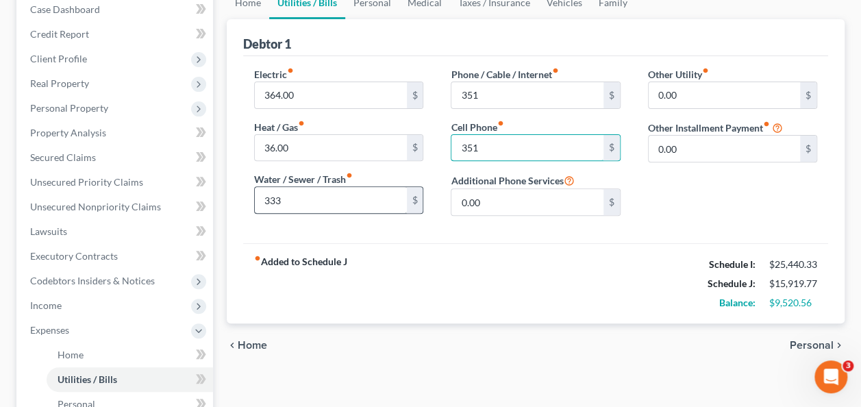
type input "351"
click at [290, 204] on input "333" at bounding box center [330, 200] width 151 height 26
type input "5"
click at [290, 204] on input "700" at bounding box center [330, 200] width 151 height 26
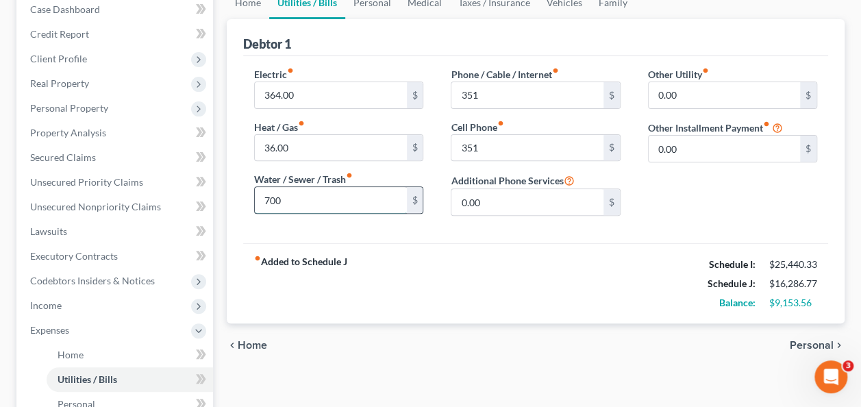
click at [290, 204] on input "700" at bounding box center [330, 200] width 151 height 26
type input "666"
click at [466, 91] on input "351" at bounding box center [526, 95] width 151 height 26
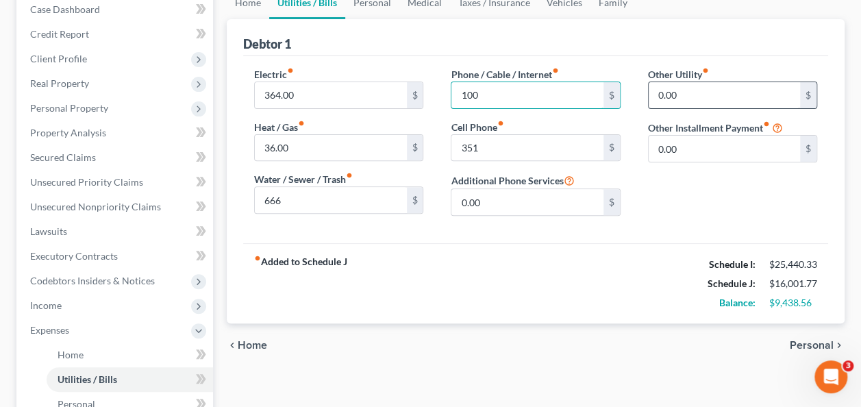
type input "100"
click at [698, 88] on input "0.00" at bounding box center [724, 95] width 151 height 26
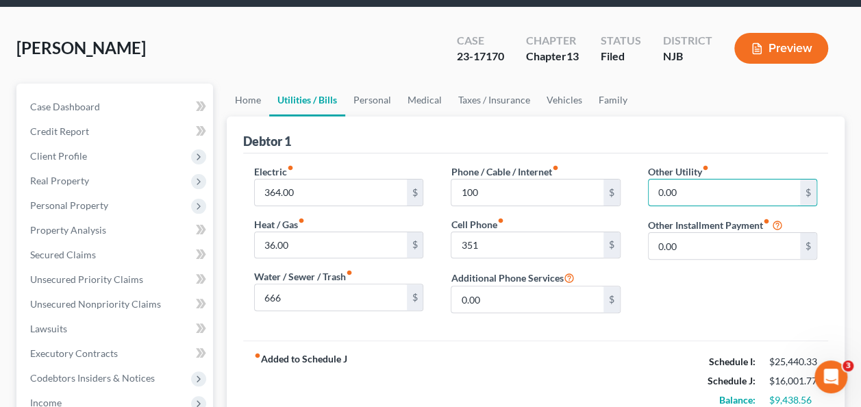
scroll to position [73, 0]
click at [367, 101] on link "Personal" at bounding box center [372, 100] width 54 height 33
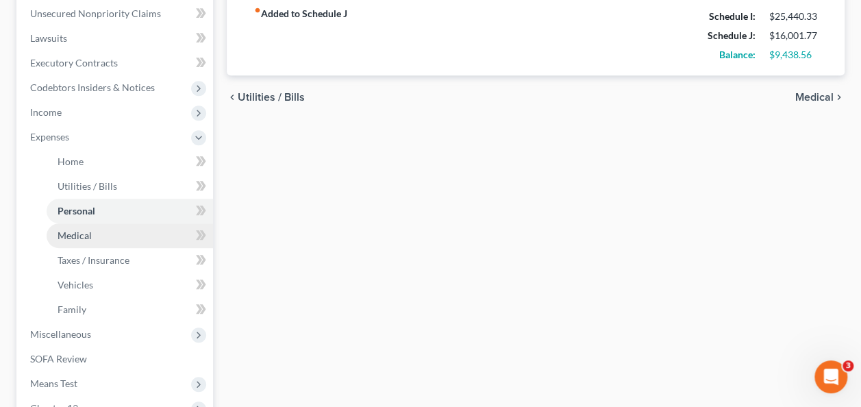
scroll to position [363, 0]
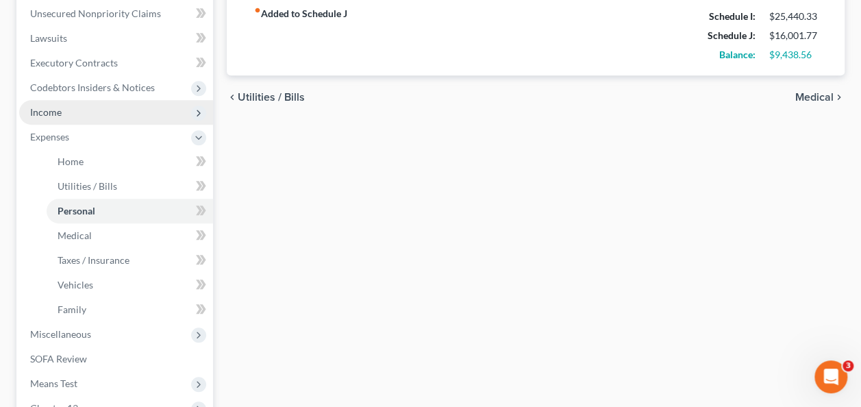
click at [69, 103] on span "Income" at bounding box center [116, 112] width 194 height 25
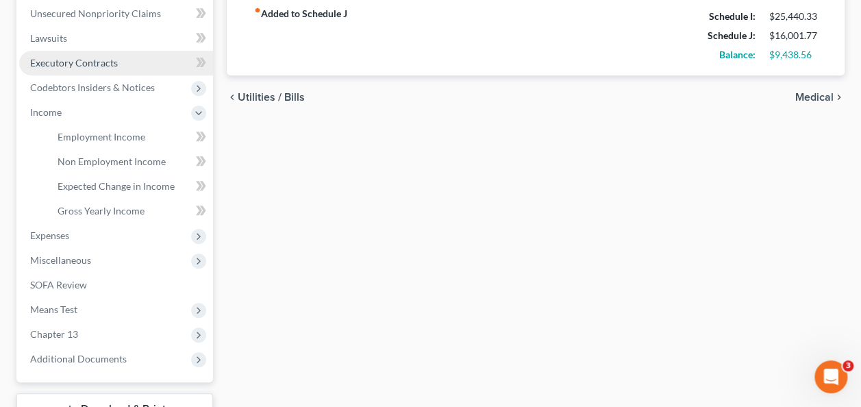
click at [90, 58] on span "Executory Contracts" at bounding box center [74, 63] width 88 height 12
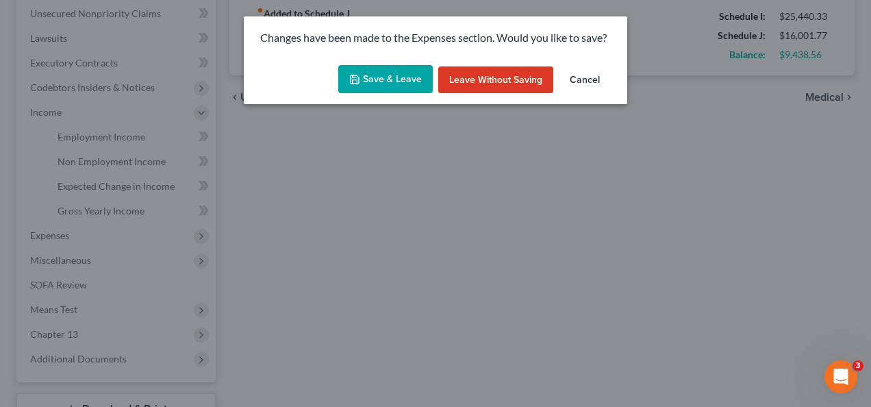
click at [413, 75] on button "Save & Leave" at bounding box center [385, 79] width 95 height 29
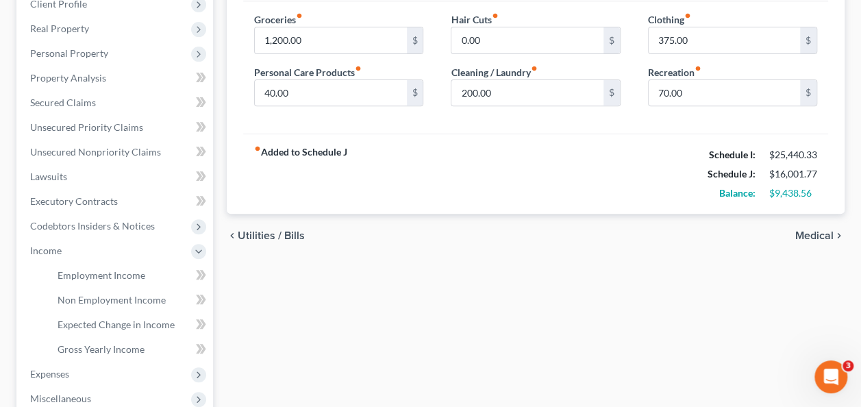
scroll to position [0, 0]
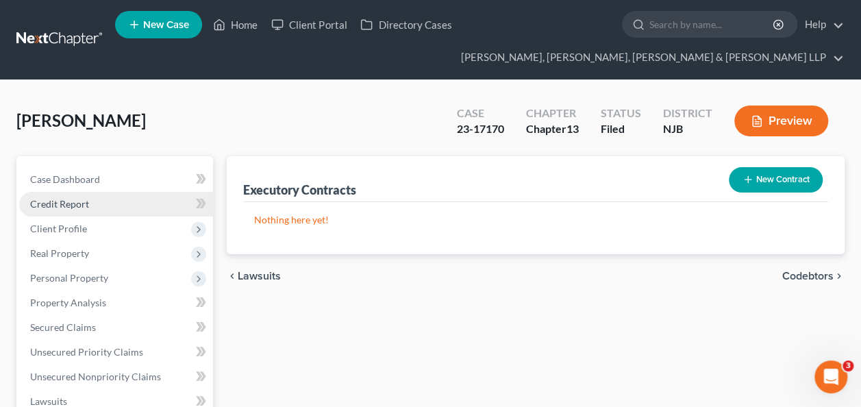
click at [89, 197] on link "Credit Report" at bounding box center [116, 204] width 194 height 25
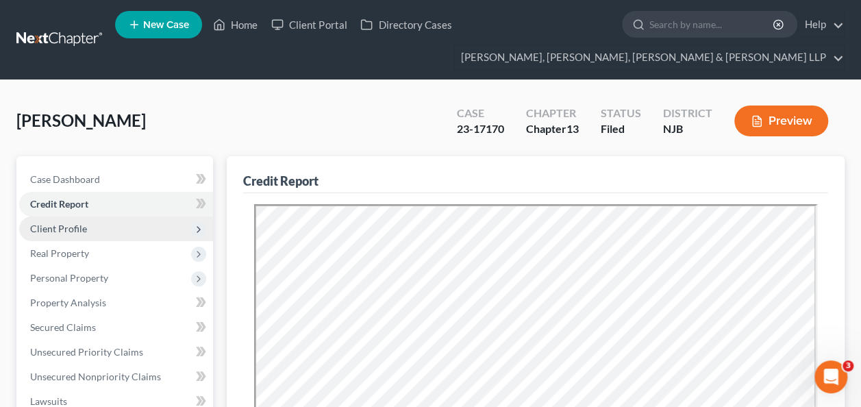
click at [52, 230] on span "Client Profile" at bounding box center [58, 229] width 57 height 12
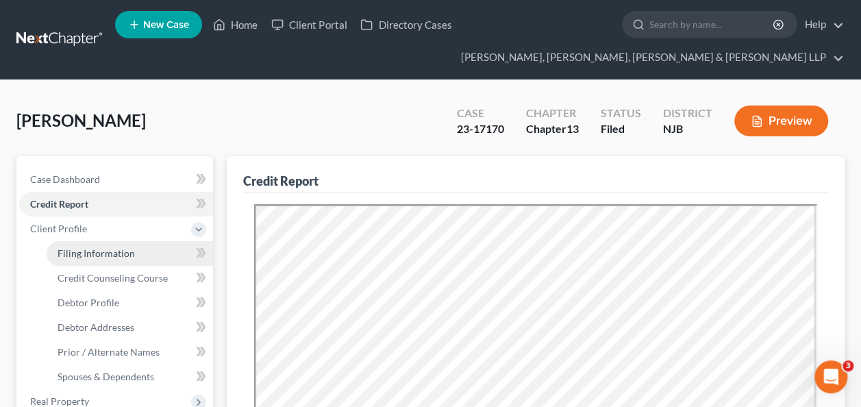
click at [114, 247] on span "Filing Information" at bounding box center [96, 253] width 77 height 12
select select "1"
select select "0"
select select "3"
select select "0"
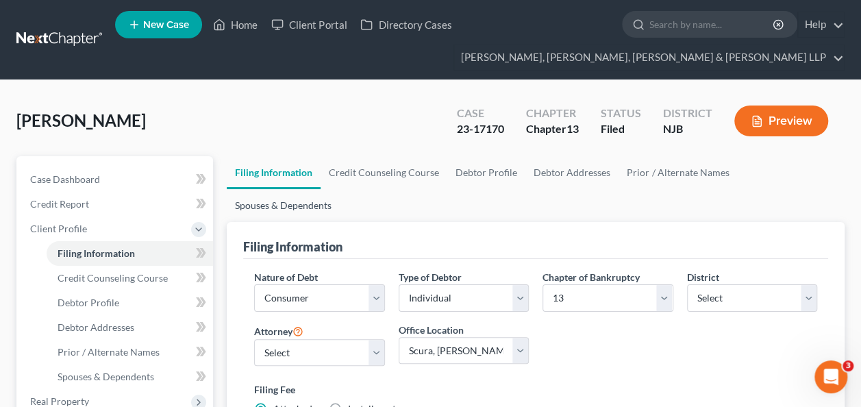
click at [340, 189] on link "Spouses & Dependents" at bounding box center [283, 205] width 113 height 33
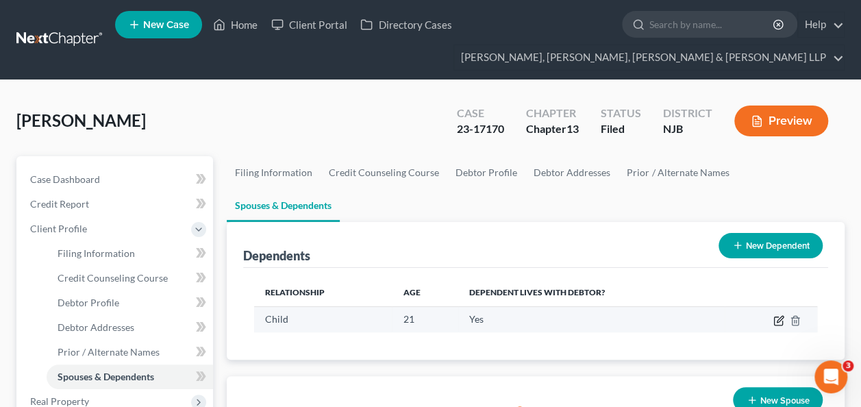
click at [777, 306] on td at bounding box center [771, 319] width 92 height 26
click at [777, 316] on icon "button" at bounding box center [780, 319] width 6 height 6
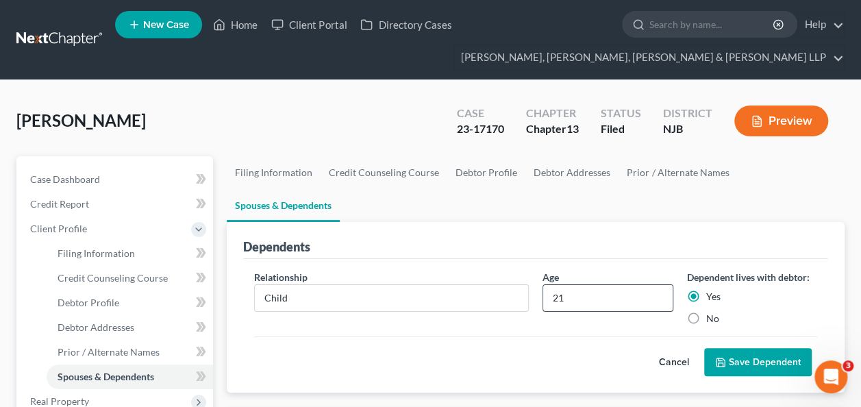
click at [636, 285] on input "21" at bounding box center [607, 298] width 129 height 26
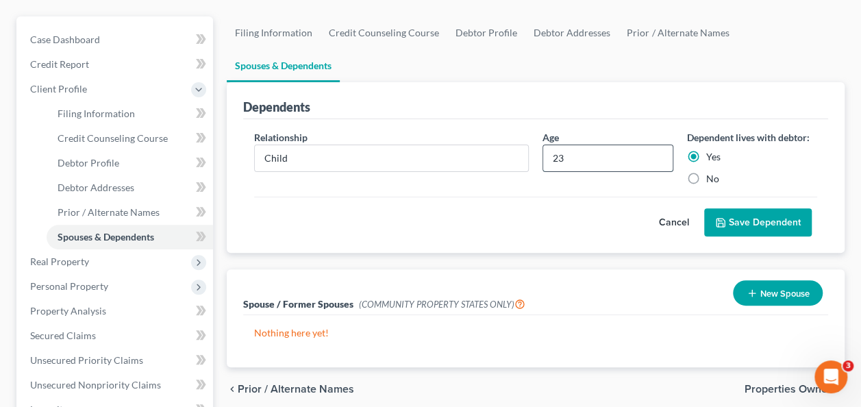
scroll to position [149, 0]
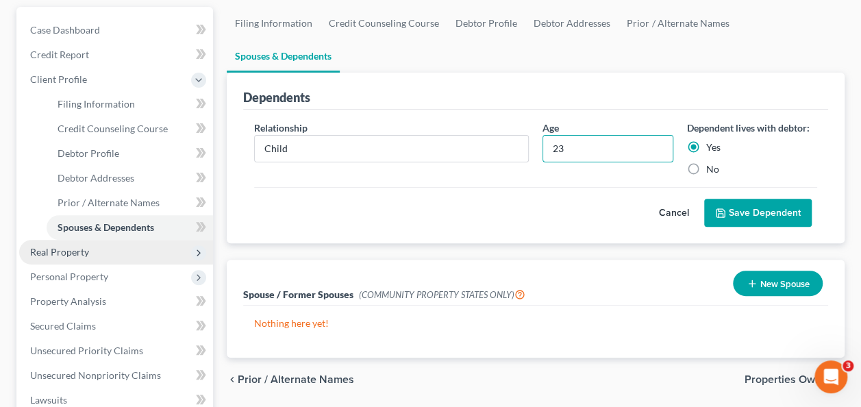
type input "23"
click at [110, 251] on span "Real Property" at bounding box center [116, 252] width 194 height 25
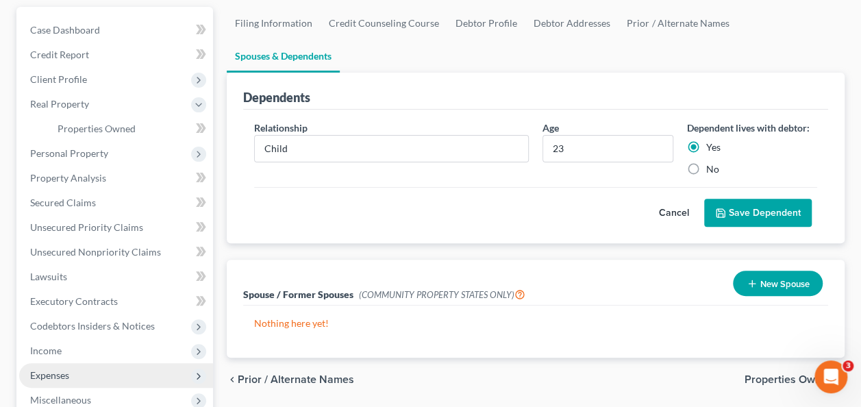
click at [73, 373] on span "Expenses" at bounding box center [116, 375] width 194 height 25
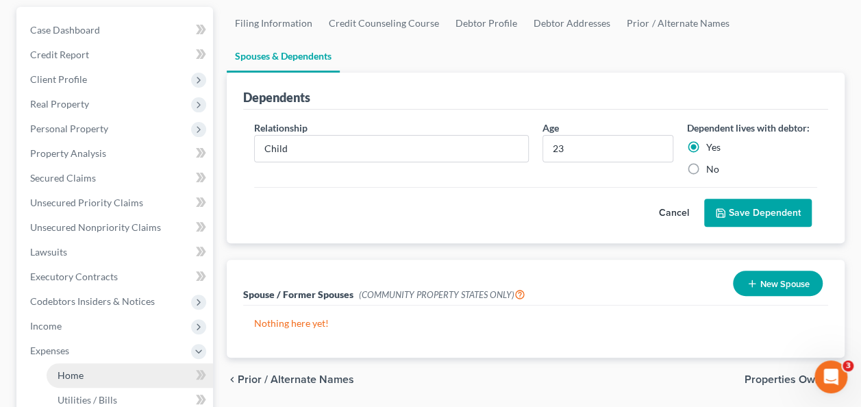
click at [82, 374] on span "Home" at bounding box center [71, 375] width 26 height 12
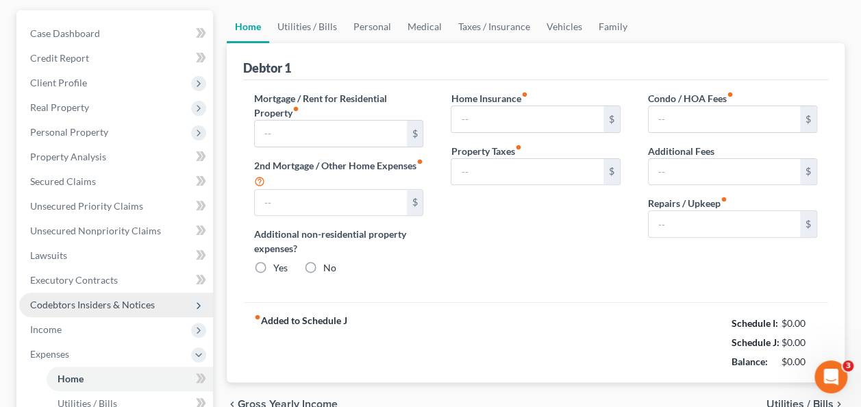
scroll to position [103, 0]
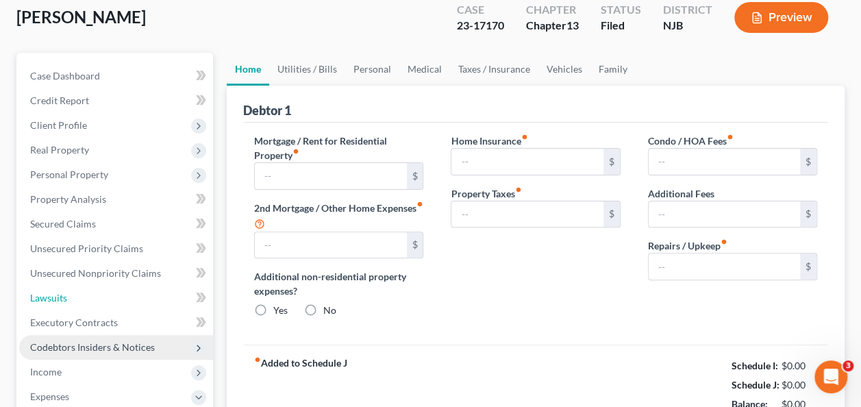
type input "6,882.62"
type input "424.82"
radio input "true"
type input "0.00"
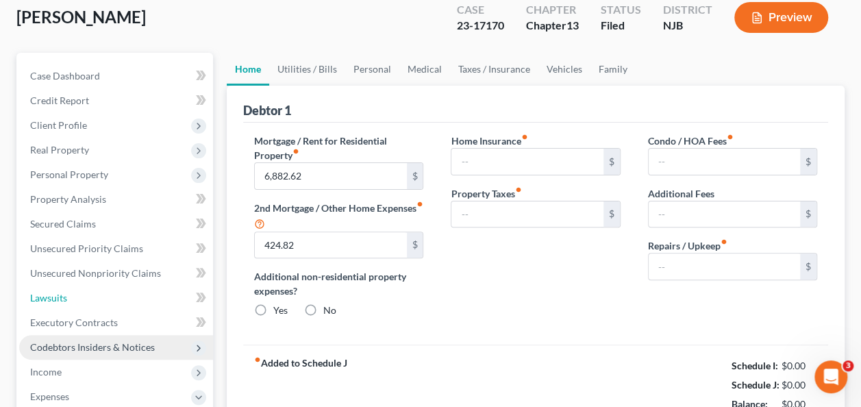
type input "0.00"
type input "250.00"
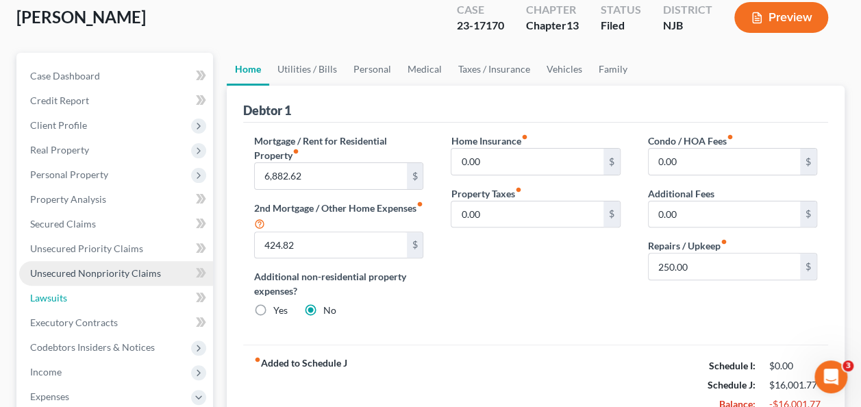
scroll to position [0, 0]
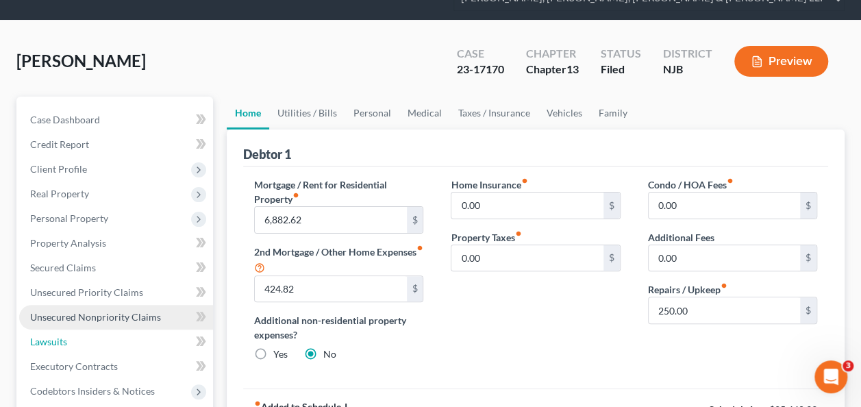
scroll to position [64, 0]
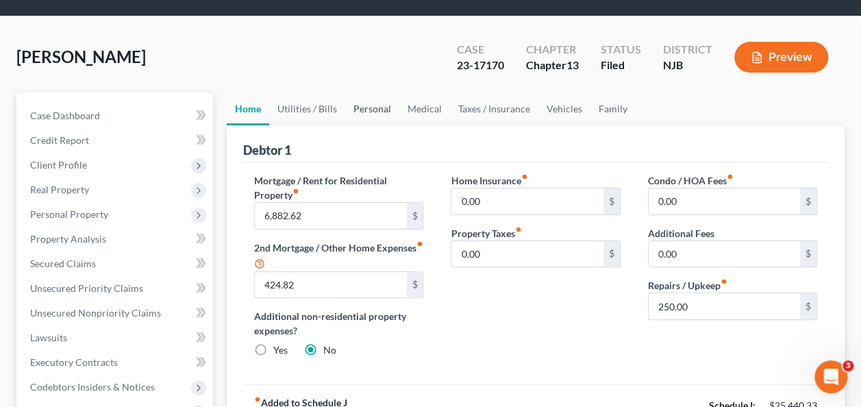
click at [377, 116] on link "Personal" at bounding box center [372, 108] width 54 height 33
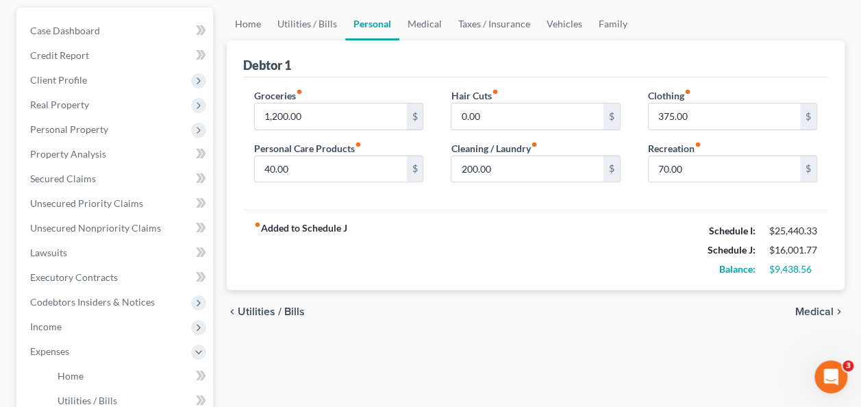
scroll to position [134, 0]
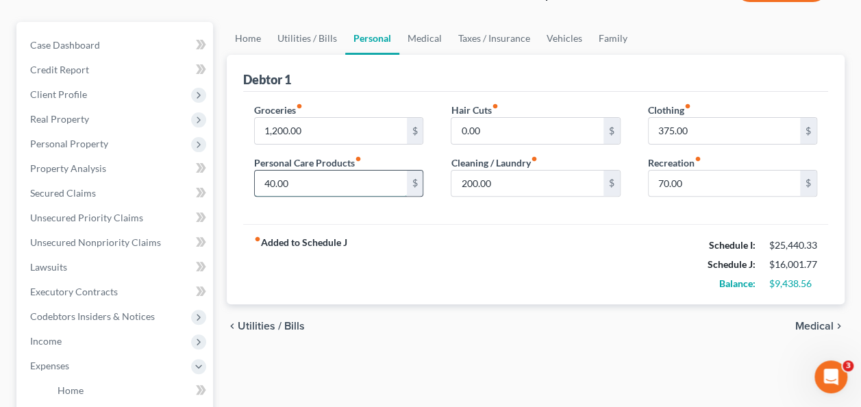
click at [340, 188] on input "40.00" at bounding box center [330, 184] width 151 height 26
type input "100"
click at [466, 187] on input "200.00" at bounding box center [526, 184] width 151 height 26
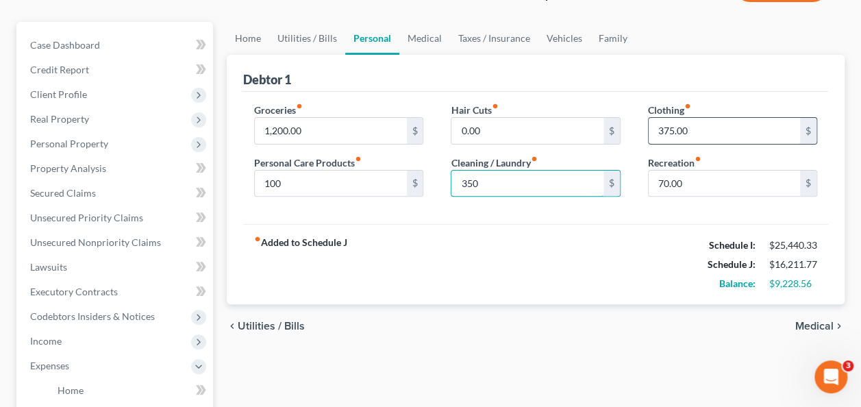
type input "350"
click at [709, 135] on input "375.00" at bounding box center [724, 131] width 151 height 26
type input "150"
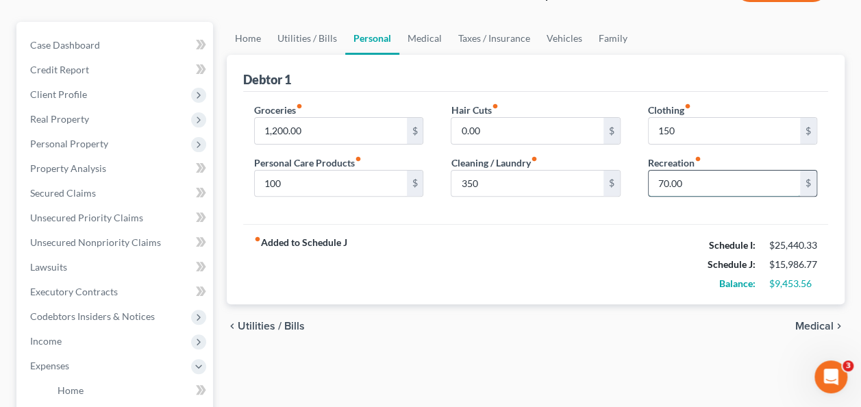
click at [667, 173] on input "70.00" at bounding box center [724, 184] width 151 height 26
type input "2"
type input "200"
click at [428, 40] on link "Medical" at bounding box center [424, 38] width 51 height 33
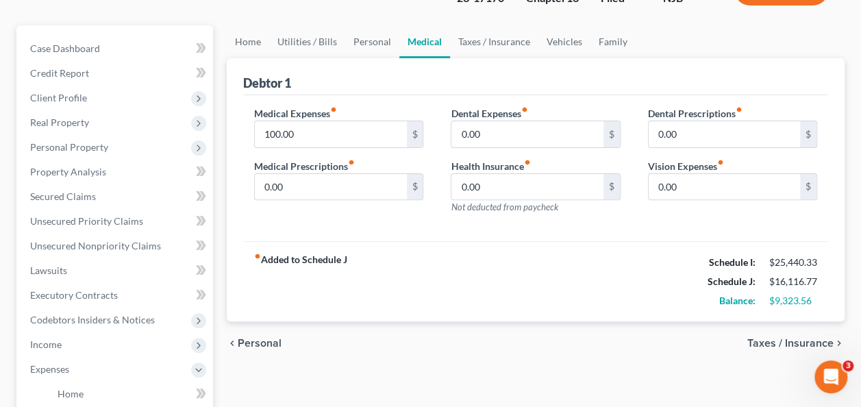
scroll to position [127, 0]
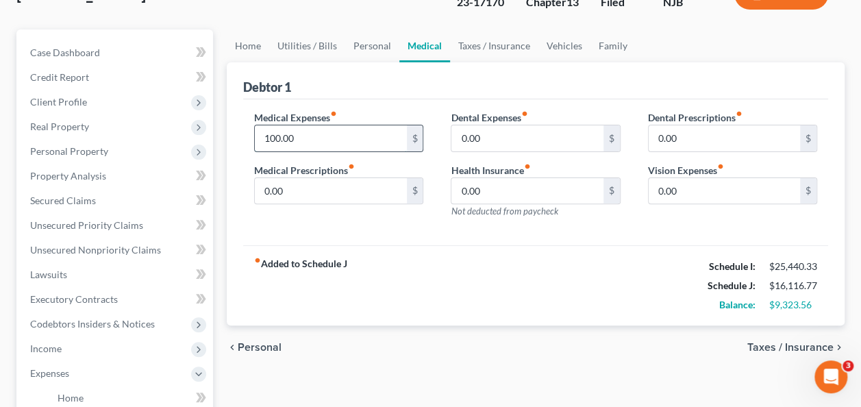
click at [283, 140] on input "100.00" at bounding box center [330, 138] width 151 height 26
type input "450"
click at [272, 187] on input "0.00" at bounding box center [330, 191] width 151 height 26
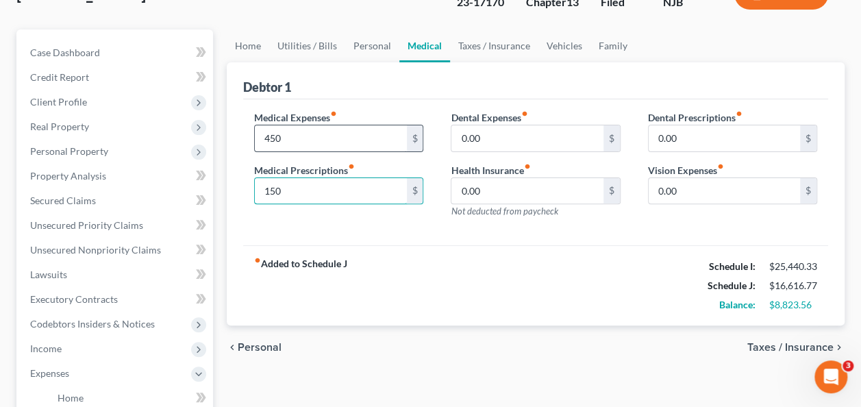
type input "150"
click at [265, 129] on input "450" at bounding box center [330, 138] width 151 height 26
type input "500"
click at [494, 149] on input "0.00" at bounding box center [526, 138] width 151 height 26
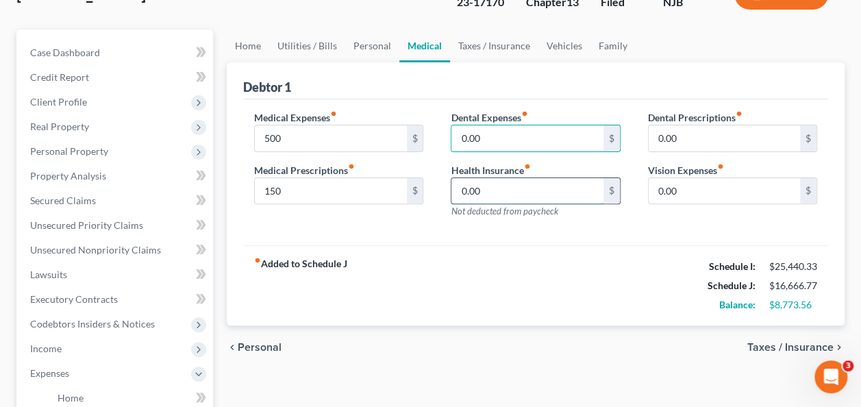
click at [527, 195] on input "0.00" at bounding box center [526, 191] width 151 height 26
click at [484, 52] on link "Taxes / Insurance" at bounding box center [494, 45] width 88 height 33
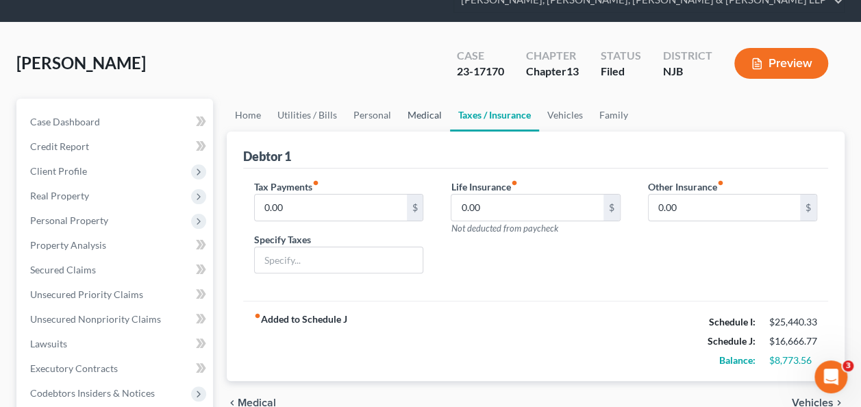
scroll to position [75, 0]
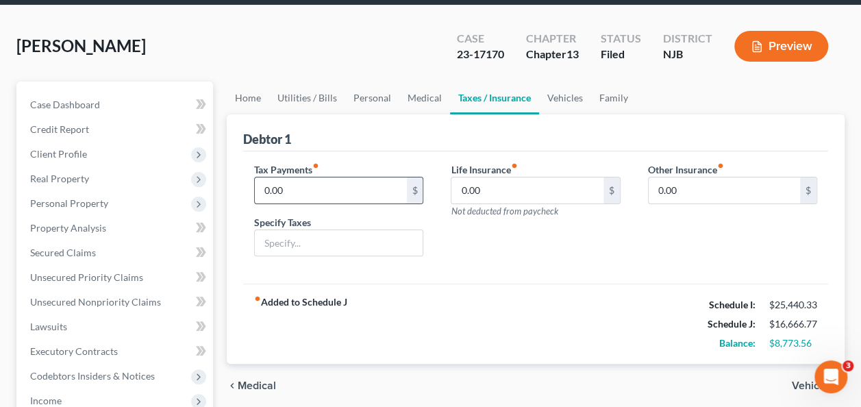
click at [277, 195] on input "0.00" at bounding box center [330, 190] width 151 height 26
type input "2,000"
click at [571, 98] on link "Vehicles" at bounding box center [565, 98] width 52 height 33
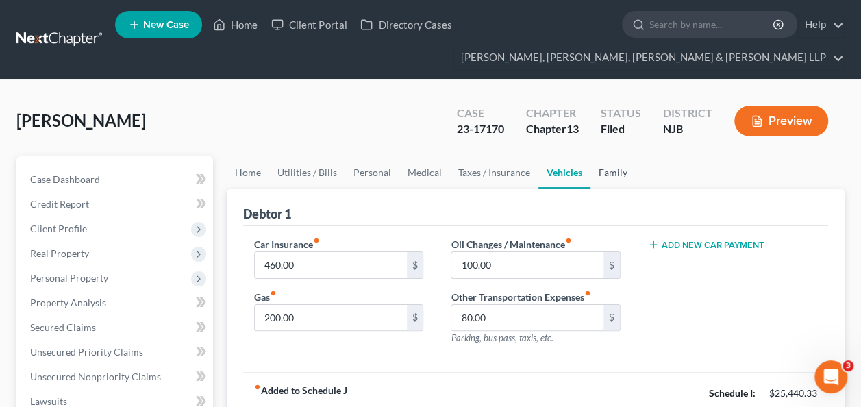
click at [613, 171] on link "Family" at bounding box center [612, 172] width 45 height 33
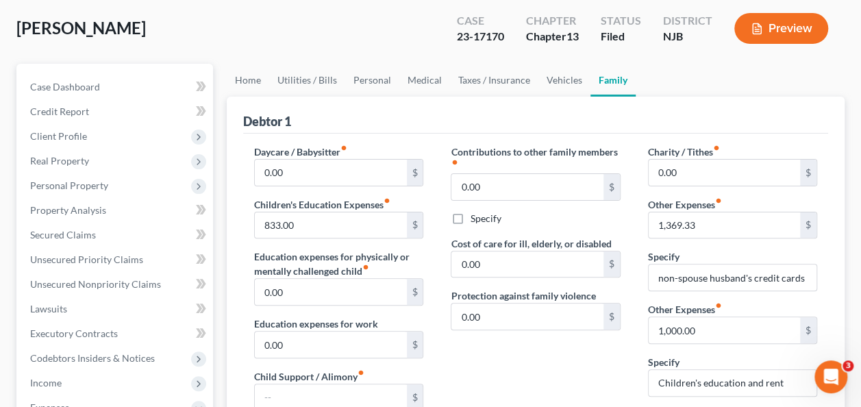
scroll to position [72, 0]
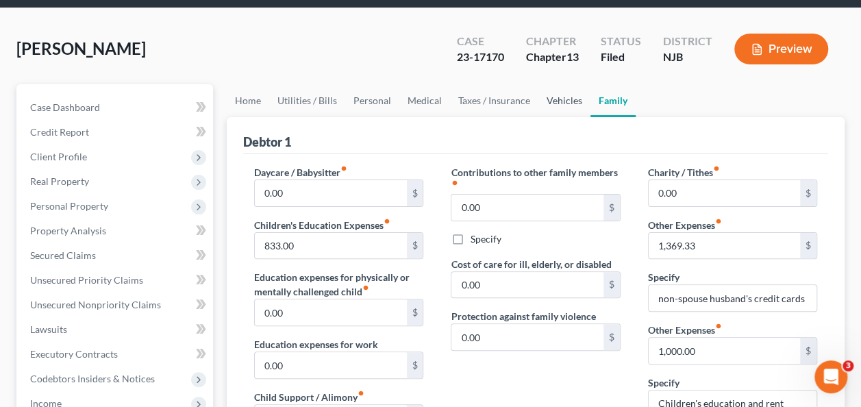
click at [571, 104] on link "Vehicles" at bounding box center [564, 100] width 52 height 33
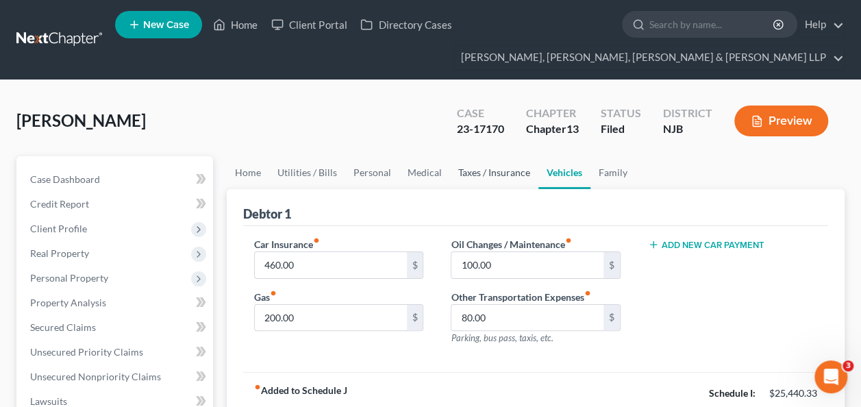
click at [504, 165] on link "Taxes / Insurance" at bounding box center [494, 172] width 88 height 33
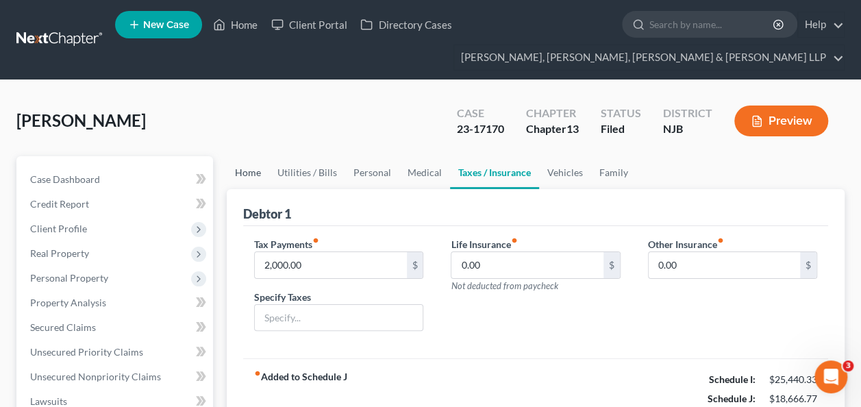
click at [247, 176] on link "Home" at bounding box center [248, 172] width 42 height 33
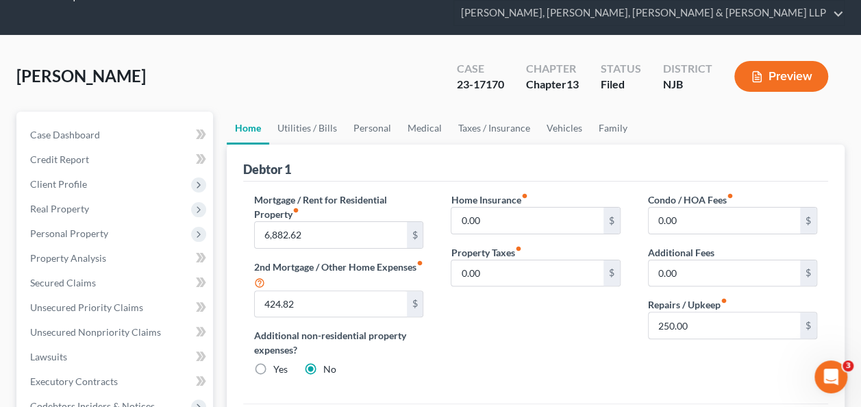
scroll to position [46, 0]
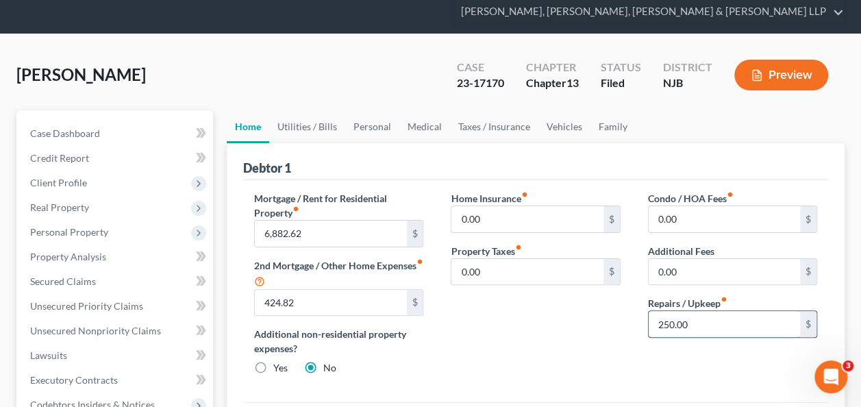
click at [667, 319] on input "250.00" at bounding box center [724, 324] width 151 height 26
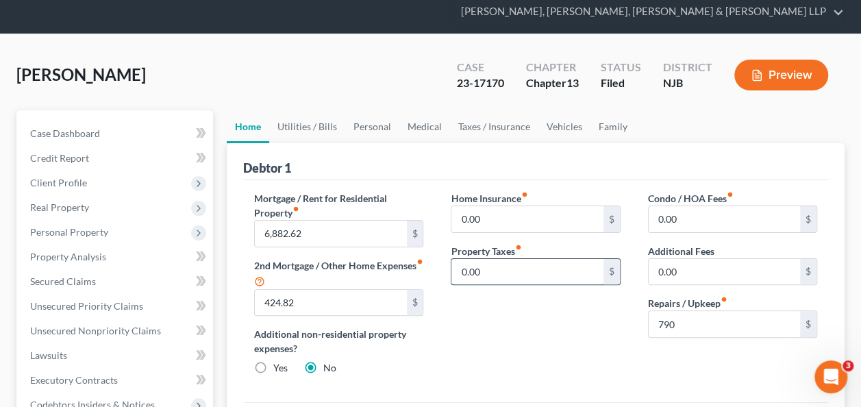
click at [559, 271] on input "0.00" at bounding box center [526, 272] width 151 height 26
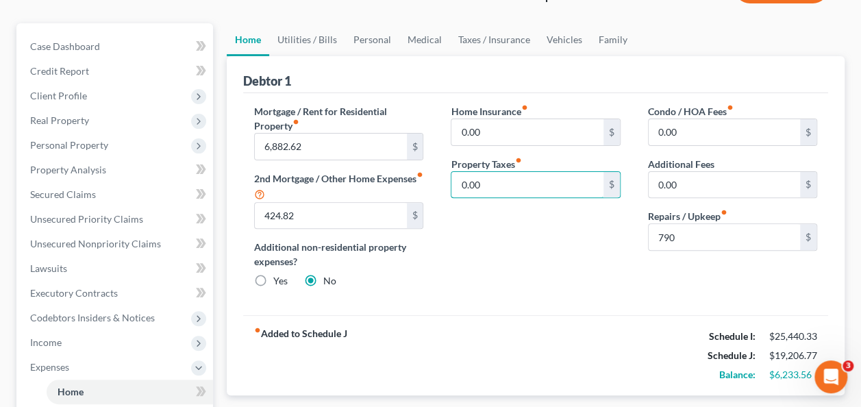
scroll to position [134, 0]
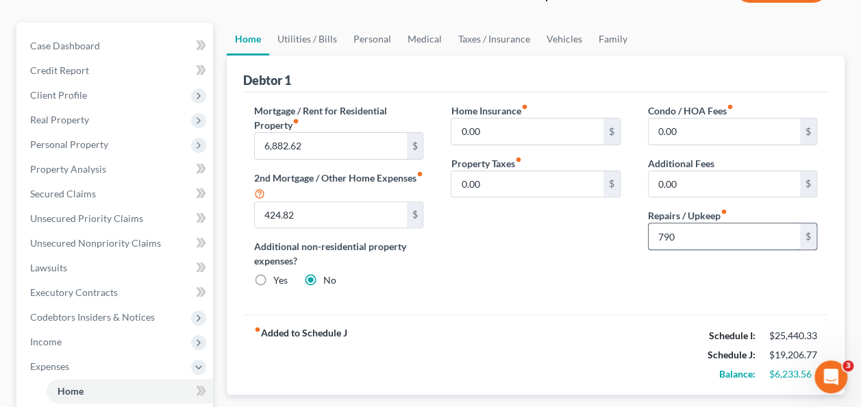
click at [680, 238] on input "790" at bounding box center [724, 236] width 151 height 26
click at [671, 234] on input "800" at bounding box center [724, 236] width 151 height 26
type input "1,420"
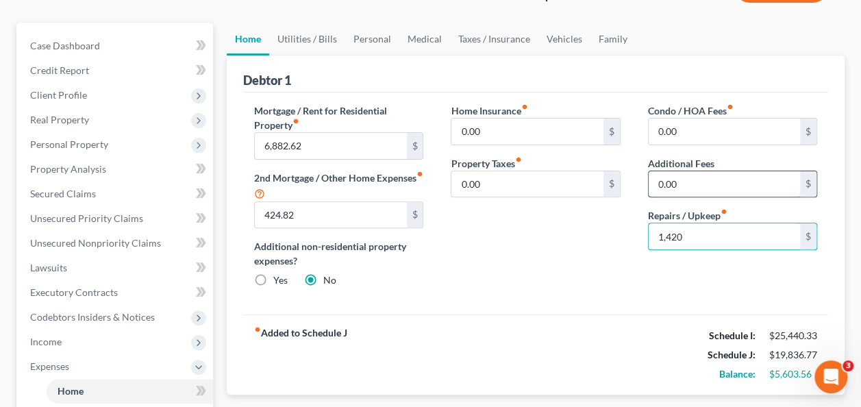
click at [684, 191] on input "0.00" at bounding box center [724, 184] width 151 height 26
click at [541, 172] on input "0.00" at bounding box center [526, 184] width 151 height 26
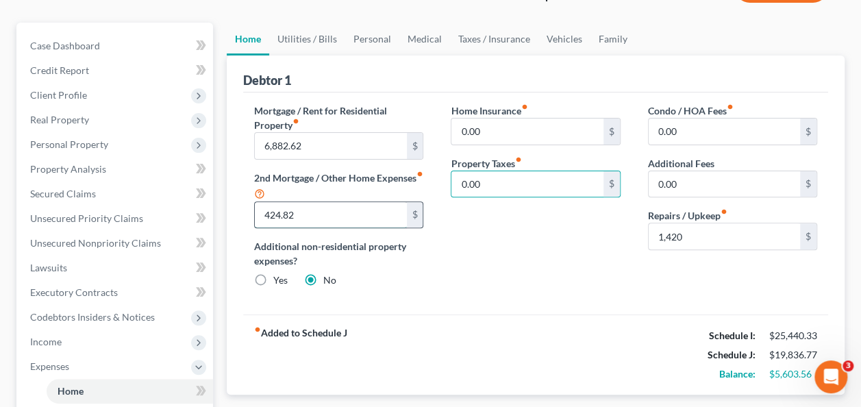
click at [325, 219] on input "424.82" at bounding box center [330, 215] width 151 height 26
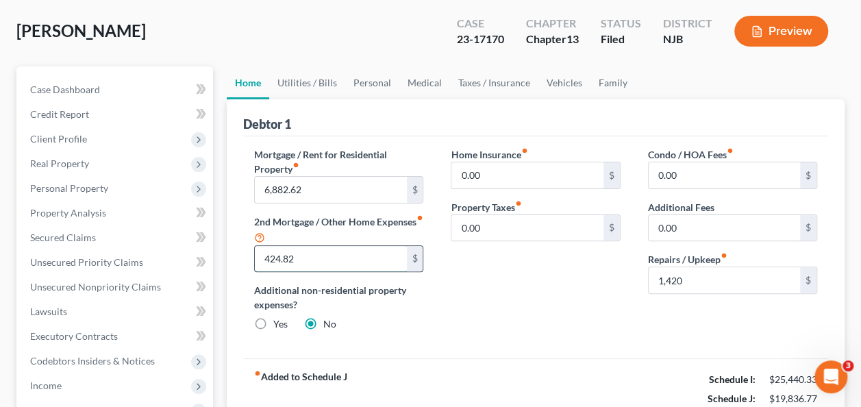
scroll to position [86, 0]
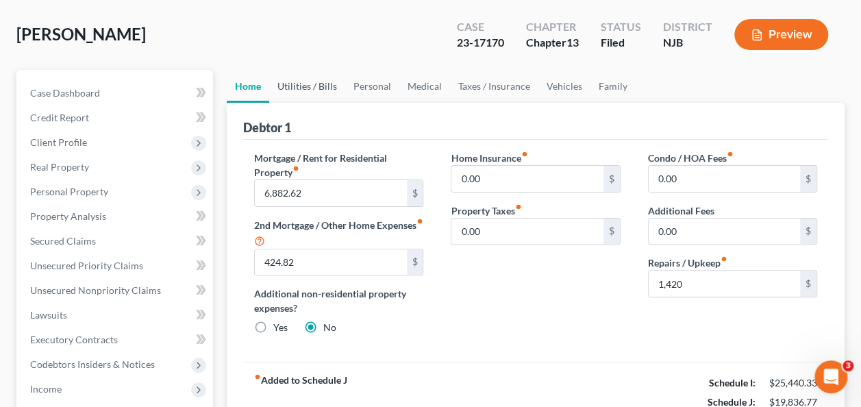
click at [295, 86] on link "Utilities / Bills" at bounding box center [307, 86] width 76 height 33
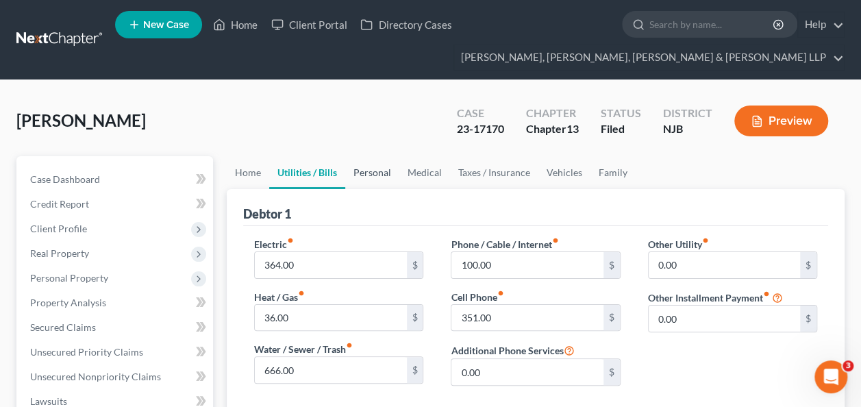
click at [377, 171] on link "Personal" at bounding box center [372, 172] width 54 height 33
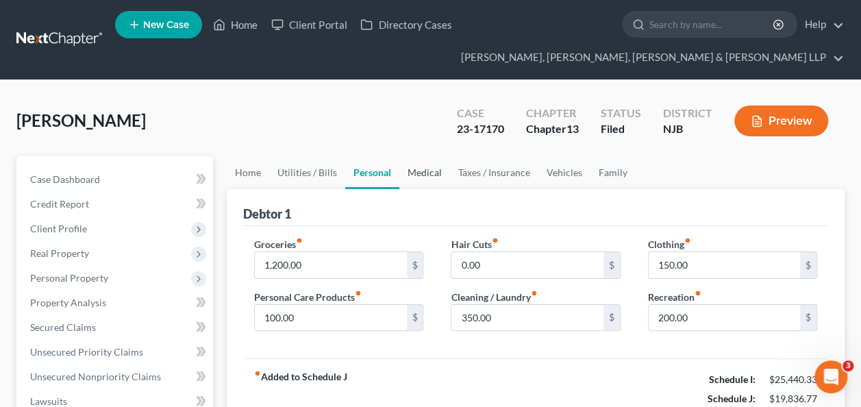
click at [416, 174] on link "Medical" at bounding box center [424, 172] width 51 height 33
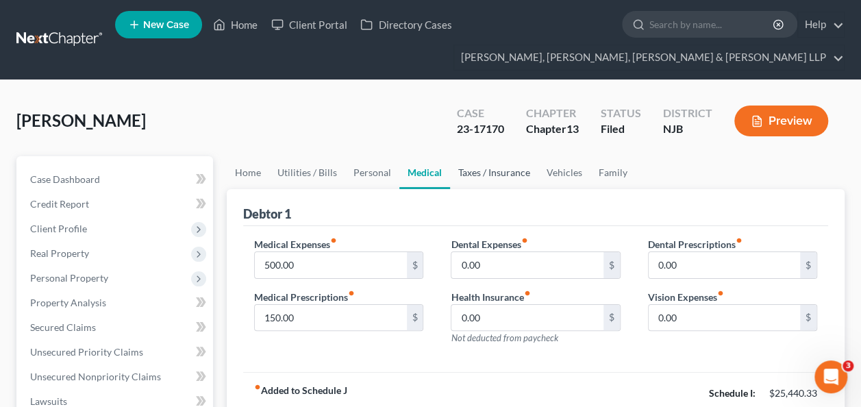
click at [480, 169] on link "Taxes / Insurance" at bounding box center [494, 172] width 88 height 33
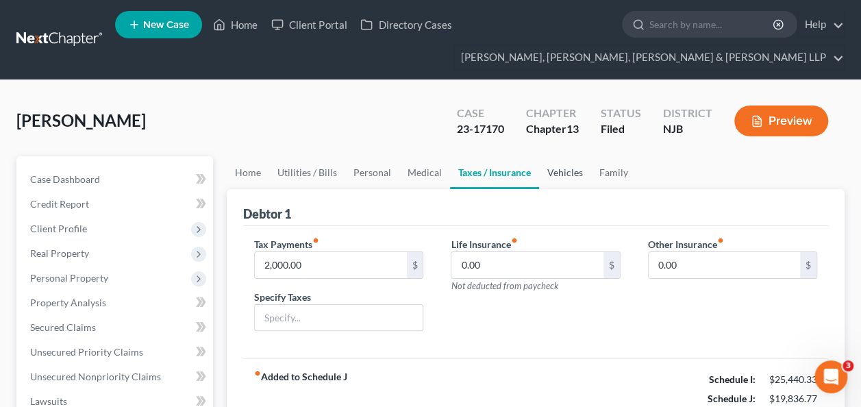
click at [564, 181] on link "Vehicles" at bounding box center [565, 172] width 52 height 33
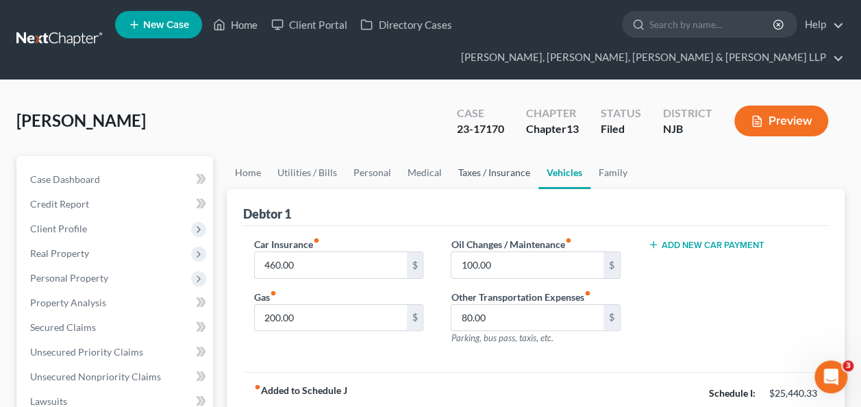
click at [507, 179] on link "Taxes / Insurance" at bounding box center [494, 172] width 88 height 33
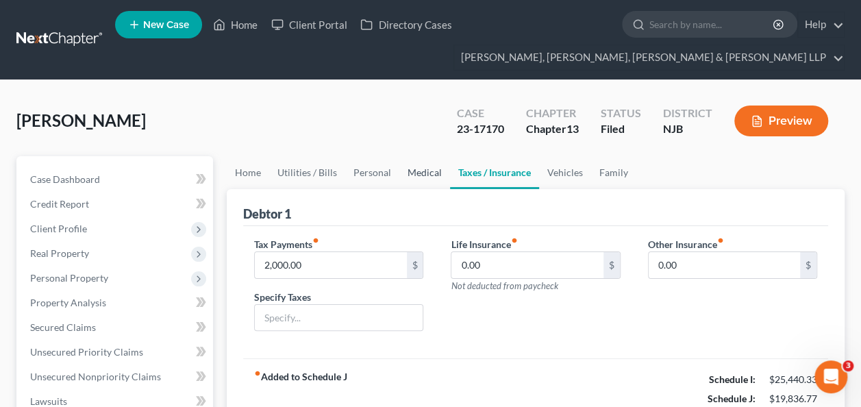
click at [425, 174] on link "Medical" at bounding box center [424, 172] width 51 height 33
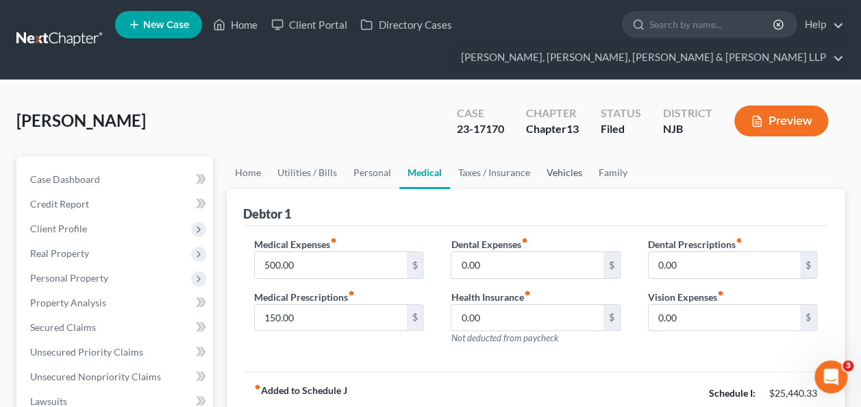
click at [569, 170] on link "Vehicles" at bounding box center [564, 172] width 52 height 33
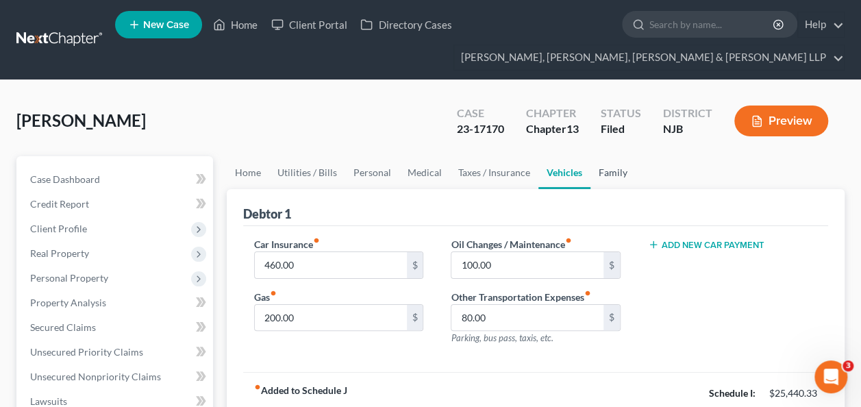
click at [621, 179] on link "Family" at bounding box center [612, 172] width 45 height 33
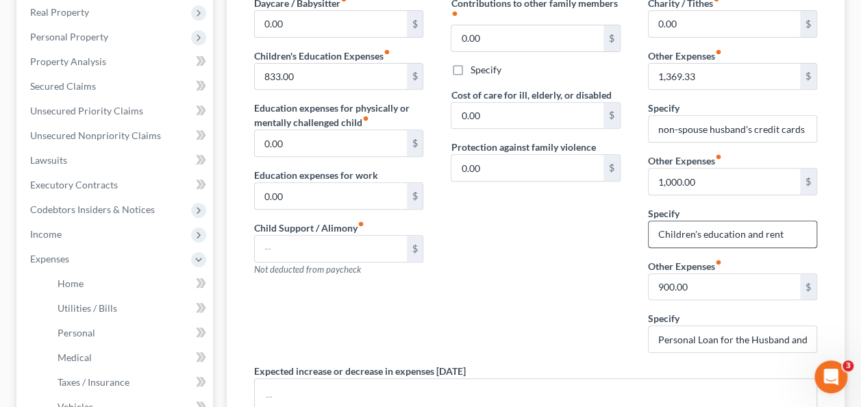
scroll to position [289, 0]
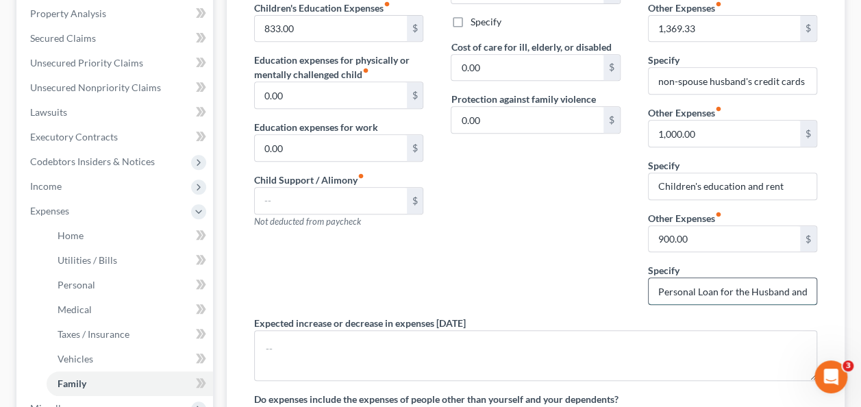
click at [746, 288] on input "Personal Loan for the Husband and Medical bills" at bounding box center [733, 291] width 168 height 26
drag, startPoint x: 761, startPoint y: 288, endPoint x: 803, endPoint y: 286, distance: 41.8
click at [803, 286] on input "Personal Loan for the Husband and Medical bills" at bounding box center [733, 291] width 168 height 26
click at [789, 286] on input "Personal Loan for the Husband and Medical bills" at bounding box center [733, 291] width 168 height 26
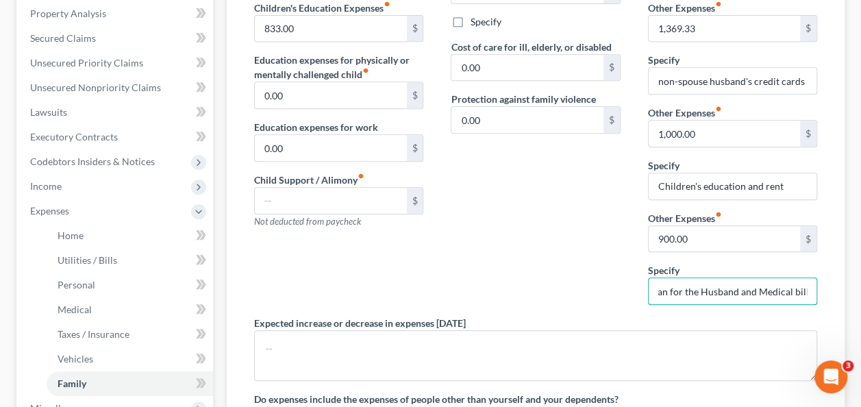
drag, startPoint x: 740, startPoint y: 286, endPoint x: 845, endPoint y: 286, distance: 104.8
click at [845, 286] on div "Home Utilities / Bills Personal Medical Taxes / Insurance Vehicles Family Debto…" at bounding box center [536, 238] width 632 height 742
type input "Personal Loan for the Husband"
click at [597, 250] on div "Contributions to other family members fiber_manual_record 0.00 $ Specify Cost o…" at bounding box center [535, 132] width 197 height 368
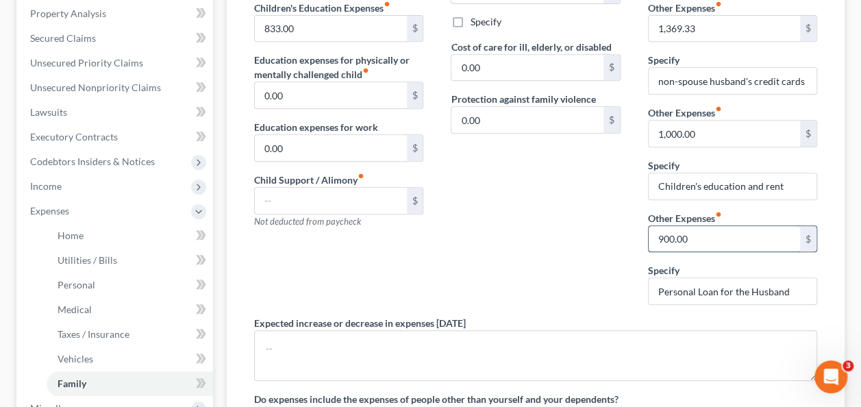
click at [662, 235] on input "900.00" at bounding box center [724, 239] width 151 height 26
type input "700"
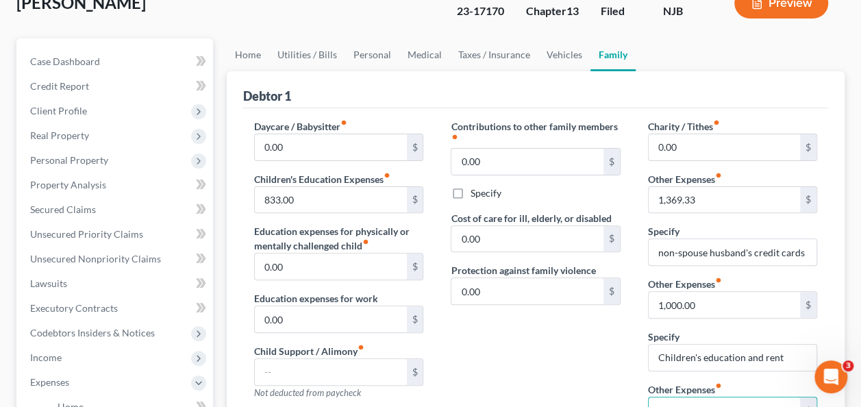
scroll to position [116, 0]
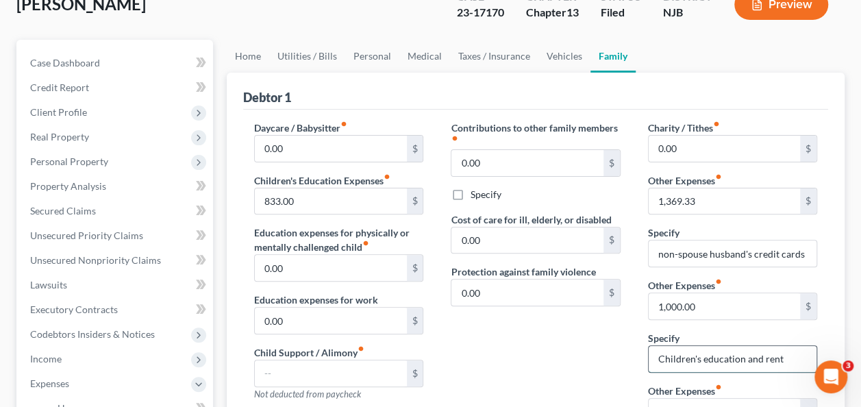
click at [780, 365] on input "Children's education and rent" at bounding box center [733, 359] width 168 height 26
click at [690, 292] on div "1,000.00 $" at bounding box center [732, 305] width 169 height 27
click at [503, 289] on input "0.00" at bounding box center [526, 292] width 151 height 26
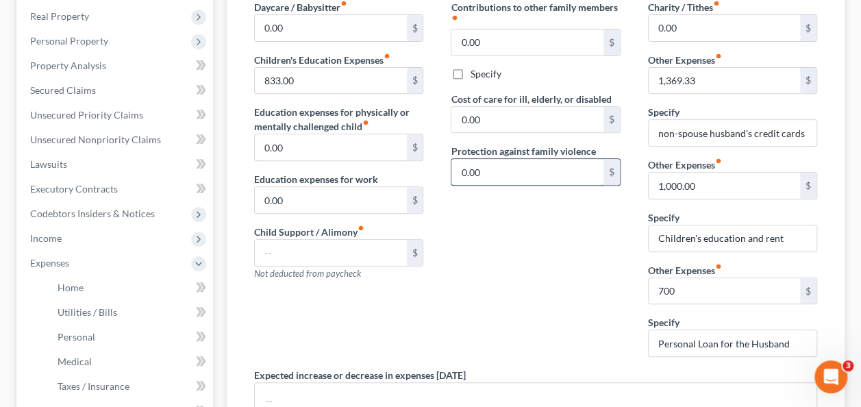
scroll to position [260, 0]
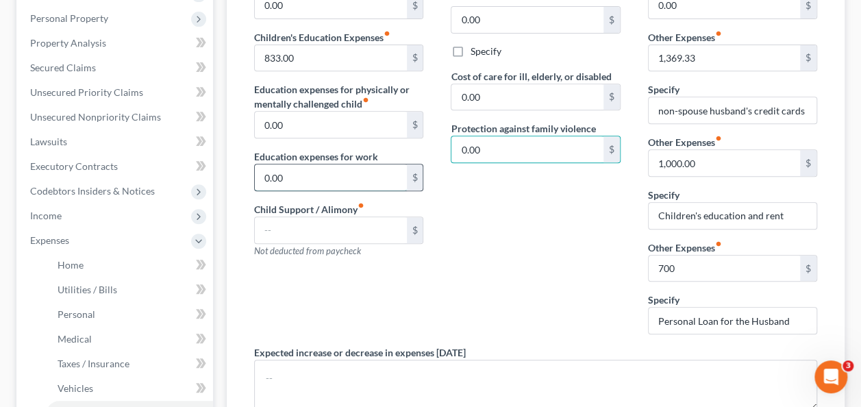
click at [325, 173] on input "0.00" at bounding box center [330, 177] width 151 height 26
click at [375, 224] on input "text" at bounding box center [330, 230] width 151 height 26
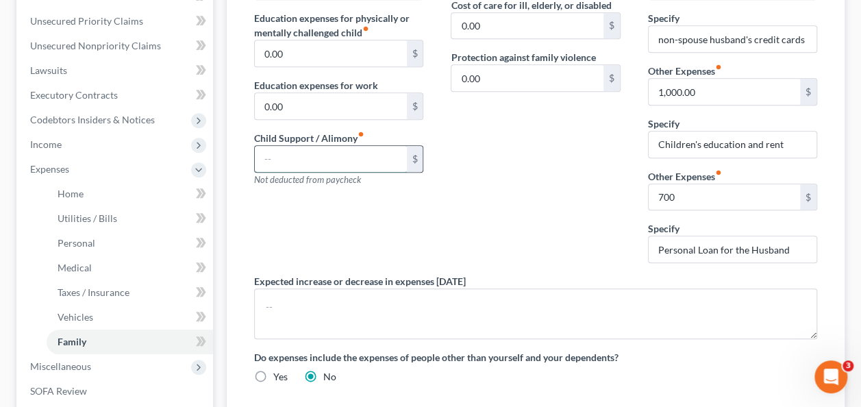
scroll to position [404, 0]
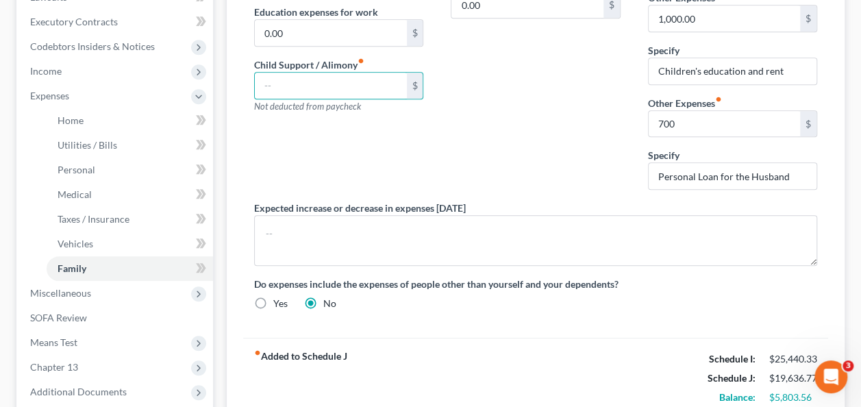
click at [273, 297] on label "Yes" at bounding box center [280, 304] width 14 height 14
click at [279, 297] on input "Yes" at bounding box center [283, 301] width 9 height 9
radio input "true"
radio input "false"
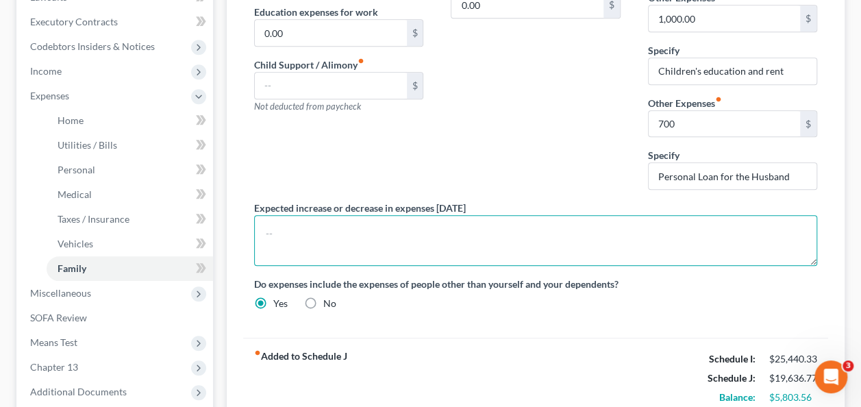
click at [353, 215] on textarea at bounding box center [535, 240] width 563 height 51
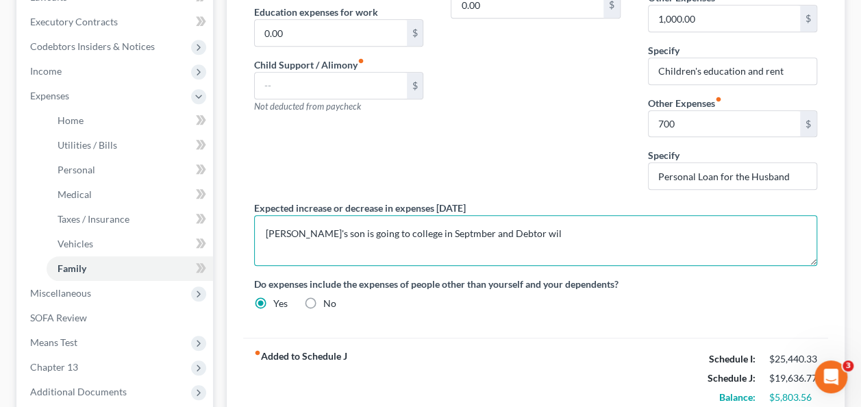
click at [451, 229] on textarea "[PERSON_NAME]'s son is going to college in Septmber and Debtor wil" at bounding box center [535, 240] width 563 height 51
drag, startPoint x: 532, startPoint y: 232, endPoint x: 468, endPoint y: 226, distance: 64.7
click at [468, 226] on textarea "[PERSON_NAME]'s son is going to college in September and Debtor wil" at bounding box center [535, 240] width 563 height 51
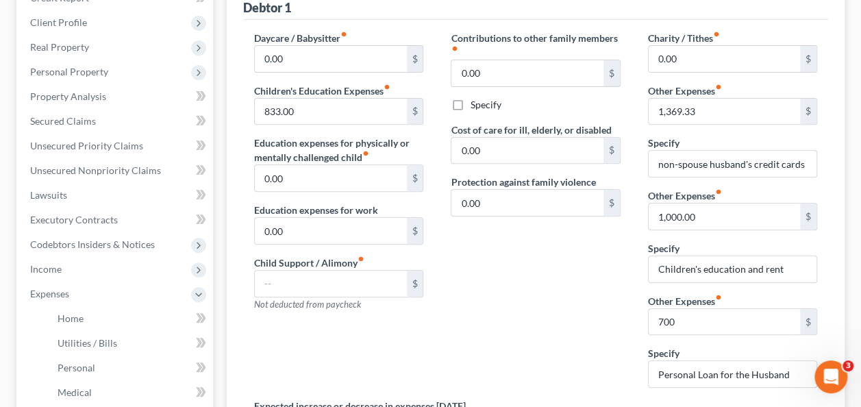
scroll to position [200, 0]
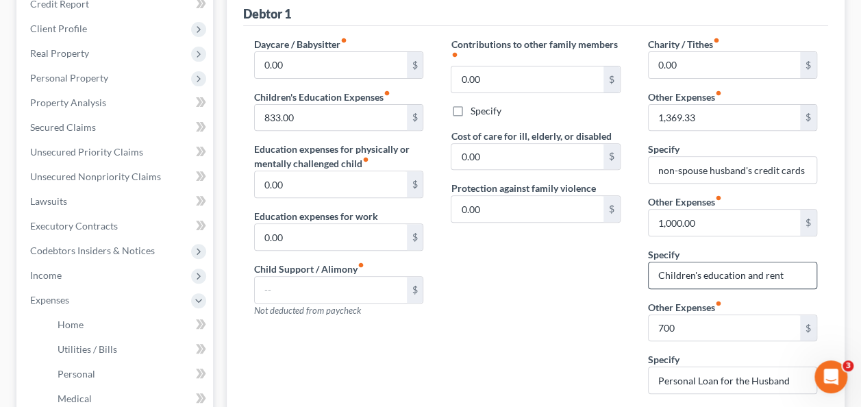
type textarea "[PERSON_NAME]'s son is going to college in September and will pay $1500 (partia…"
click at [719, 275] on input "Children's education and rent" at bounding box center [733, 275] width 168 height 26
click at [778, 274] on input "Children's food and rent" at bounding box center [733, 275] width 168 height 26
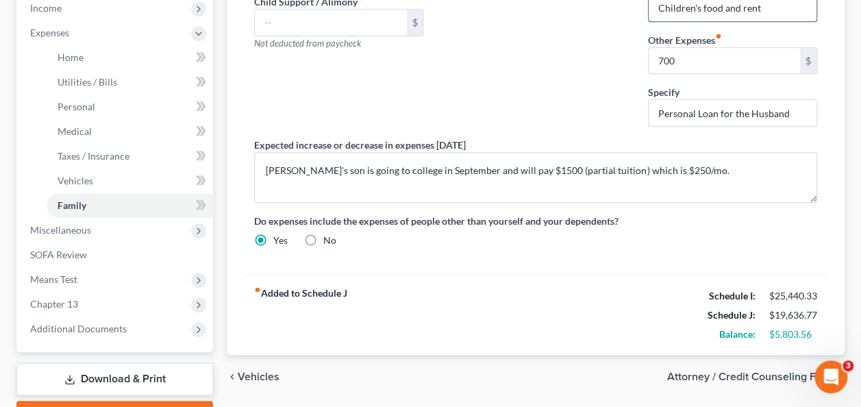
scroll to position [472, 0]
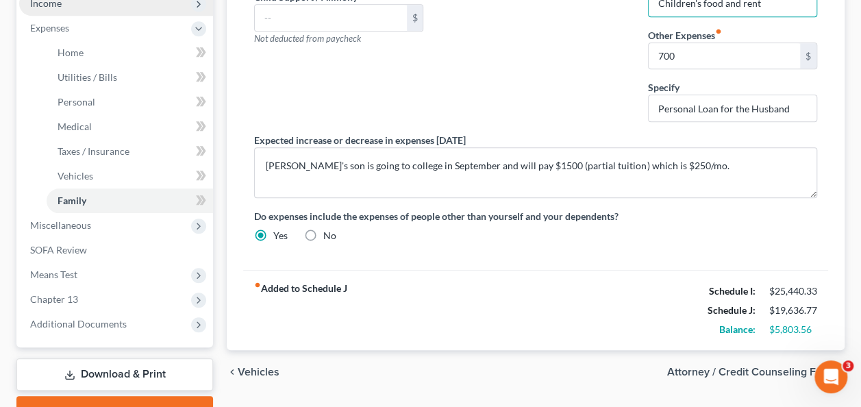
type input "Children's food and rent"
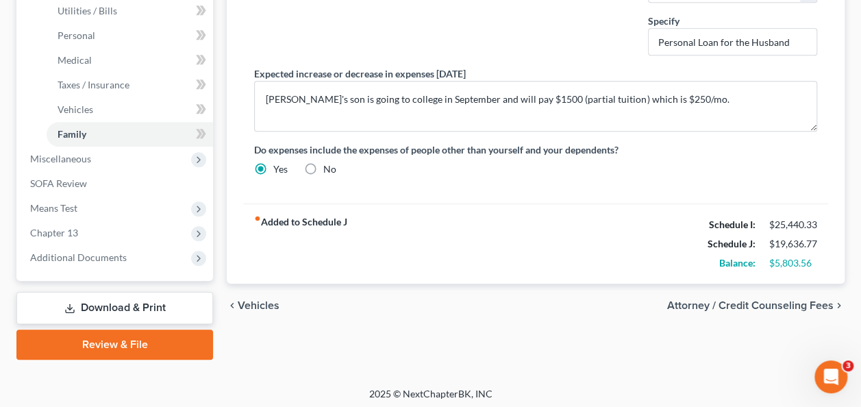
scroll to position [540, 0]
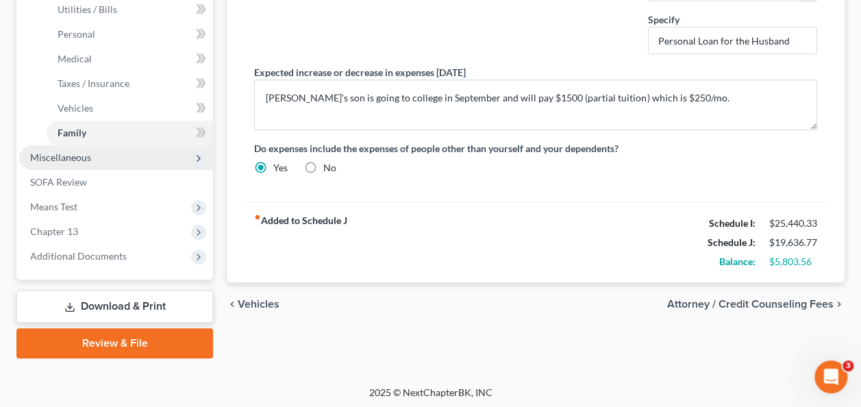
click at [90, 148] on span "Miscellaneous" at bounding box center [116, 157] width 194 height 25
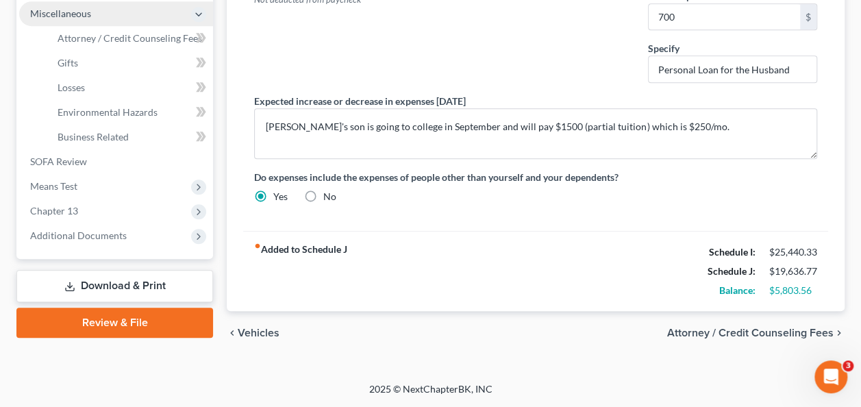
scroll to position [506, 0]
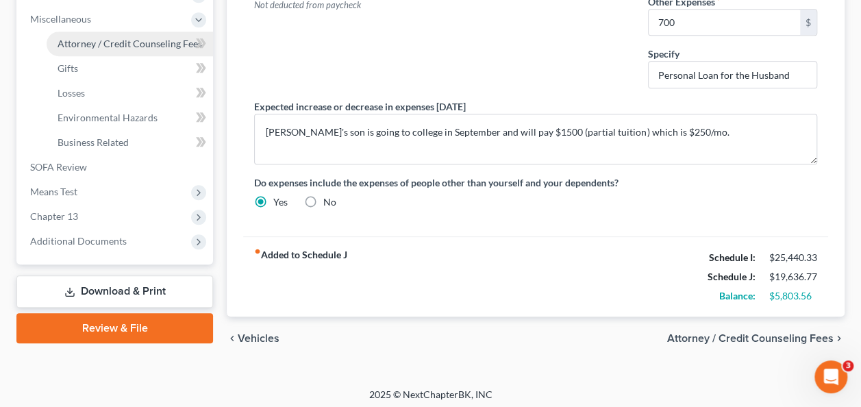
click at [110, 47] on span "Attorney / Credit Counseling Fees" at bounding box center [130, 44] width 145 height 12
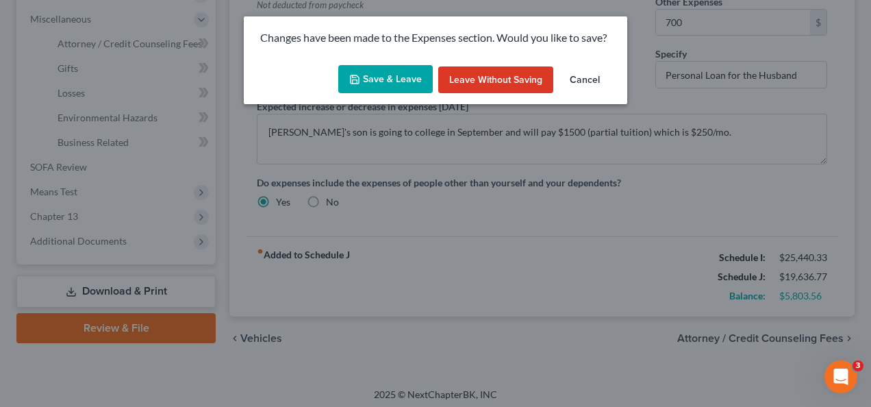
click at [360, 72] on button "Save & Leave" at bounding box center [385, 79] width 95 height 29
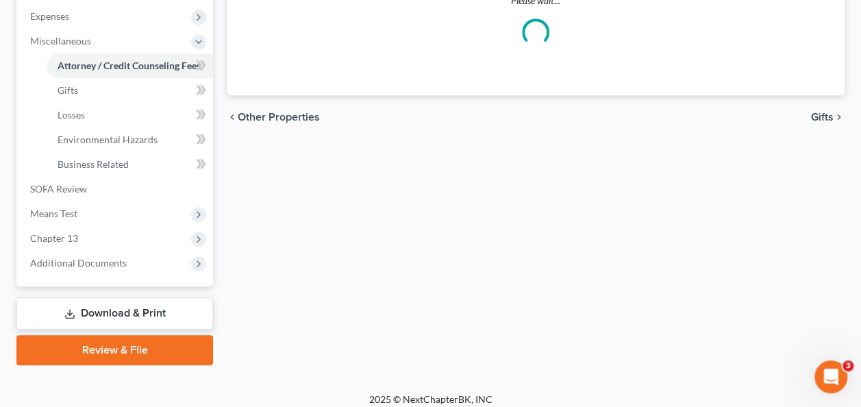
select select "0"
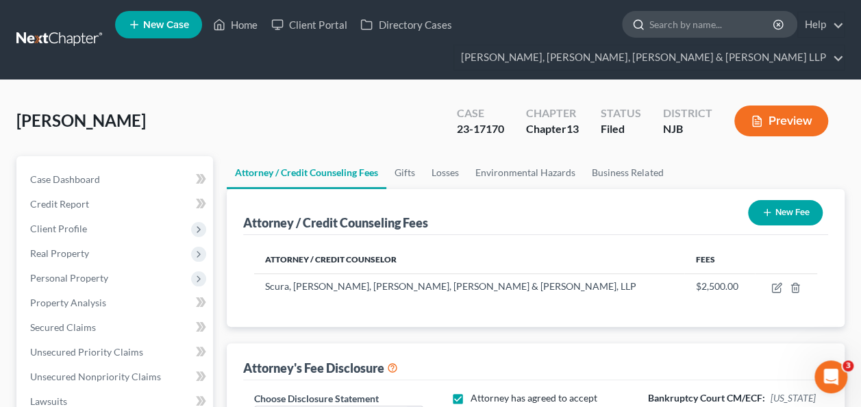
click at [688, 24] on input "search" at bounding box center [711, 24] width 125 height 25
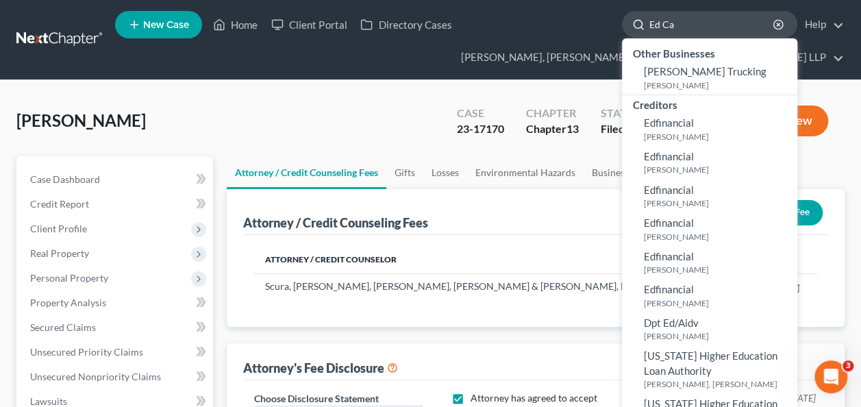
click at [663, 16] on input "Ed Ca" at bounding box center [711, 24] width 125 height 25
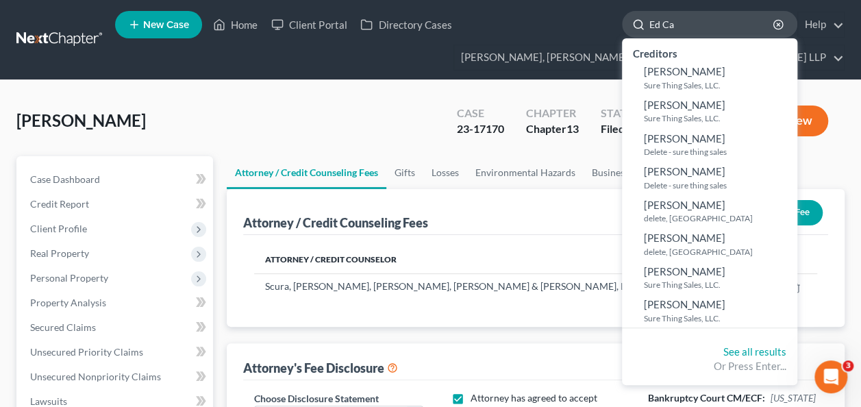
click at [663, 16] on input "Ed Ca" at bounding box center [711, 24] width 125 height 25
paste input "[PERSON_NAME]"
type input "[PERSON_NAME]"
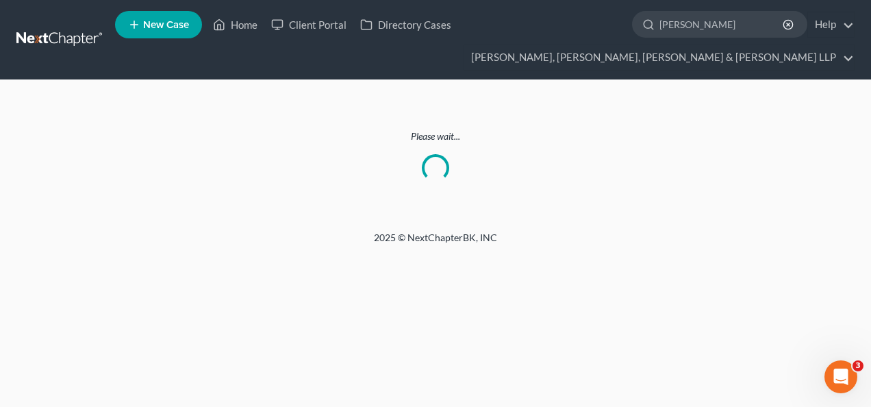
select select "0"
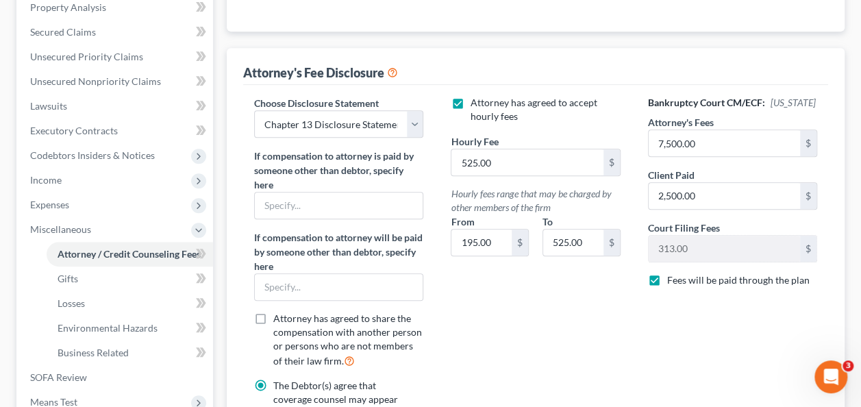
scroll to position [263, 0]
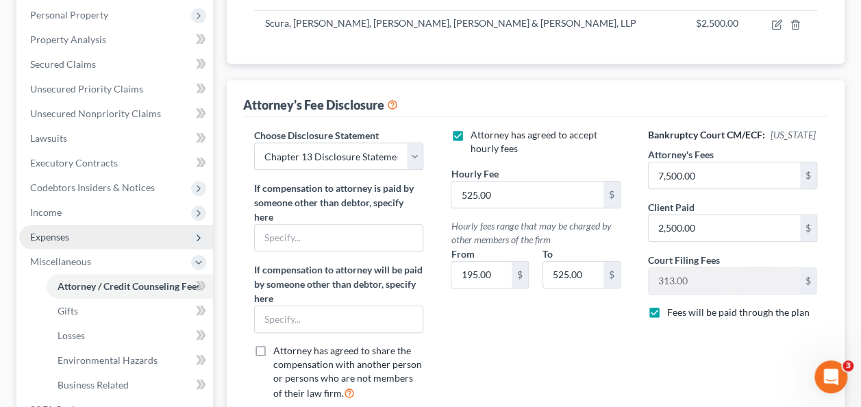
click at [118, 236] on span "Expenses" at bounding box center [116, 237] width 194 height 25
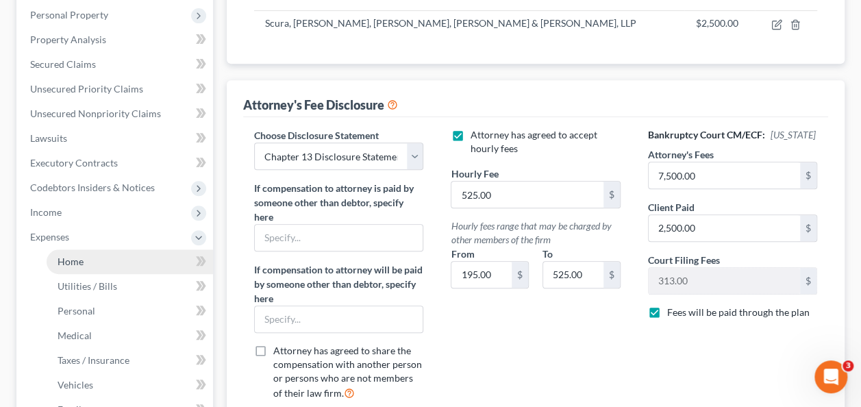
click at [107, 260] on link "Home" at bounding box center [130, 261] width 166 height 25
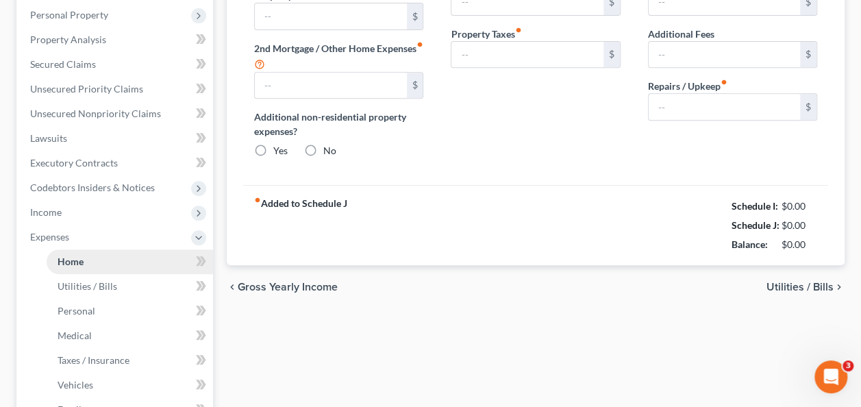
scroll to position [95, 0]
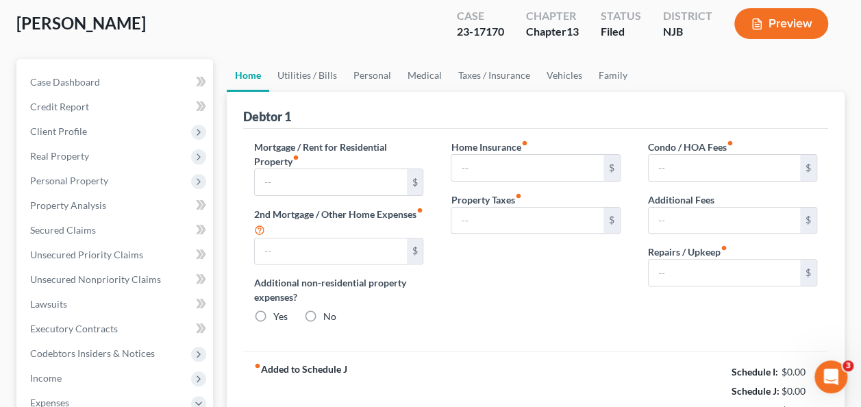
type input "6,882.62"
type input "424.82"
radio input "true"
type input "0.00"
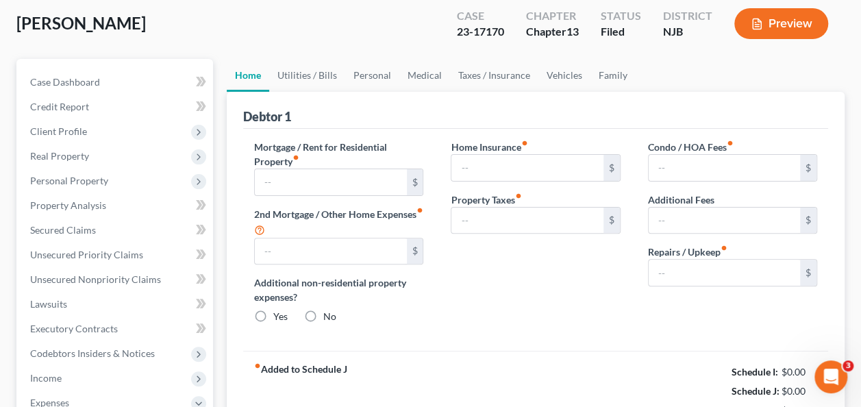
type input "0.00"
type input "1,420.00"
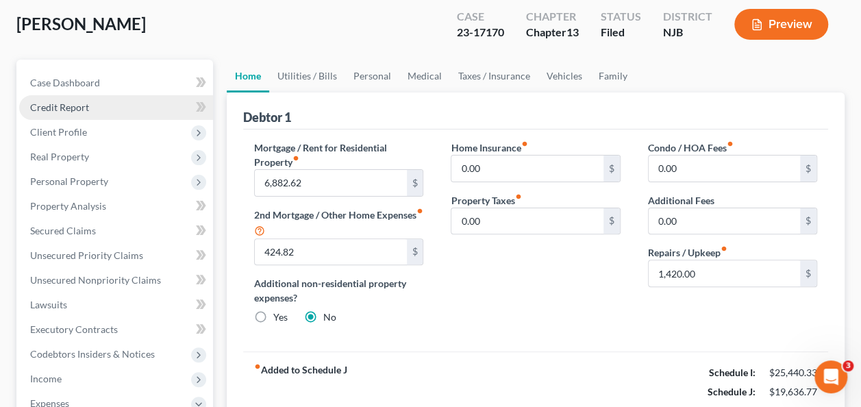
scroll to position [78, 0]
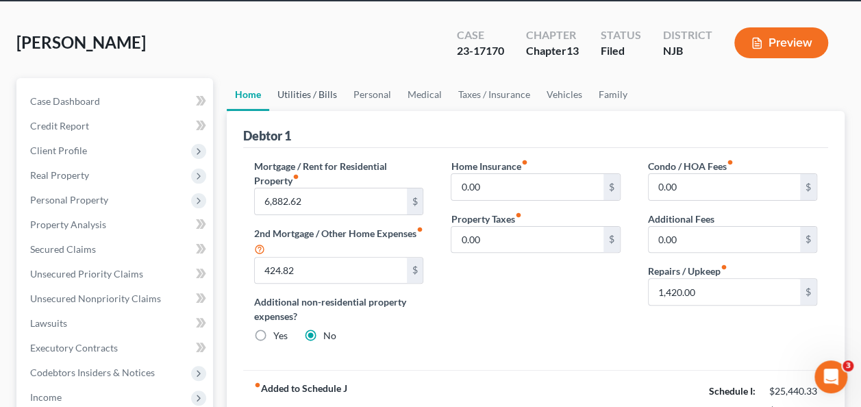
click at [289, 79] on link "Utilities / Bills" at bounding box center [307, 94] width 76 height 33
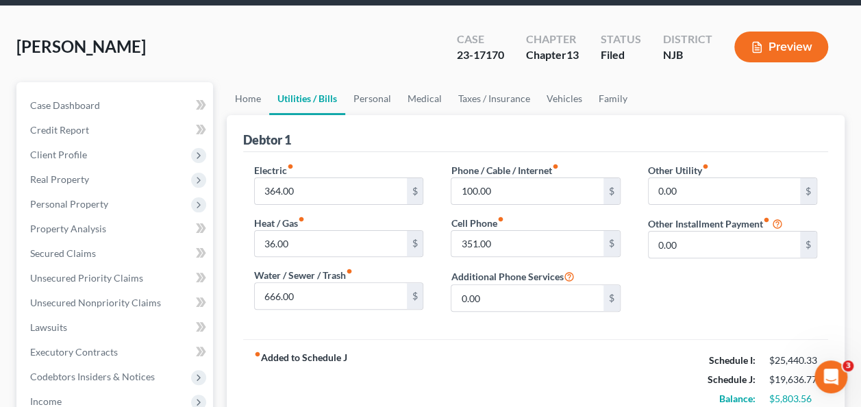
scroll to position [34, 0]
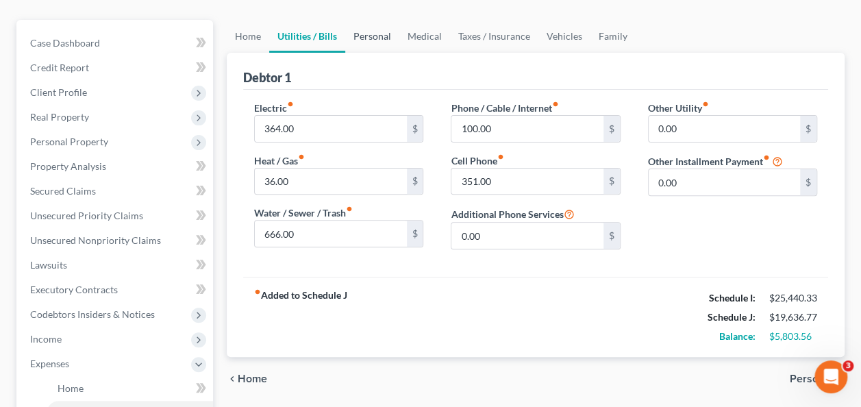
click at [363, 23] on link "Personal" at bounding box center [372, 36] width 54 height 33
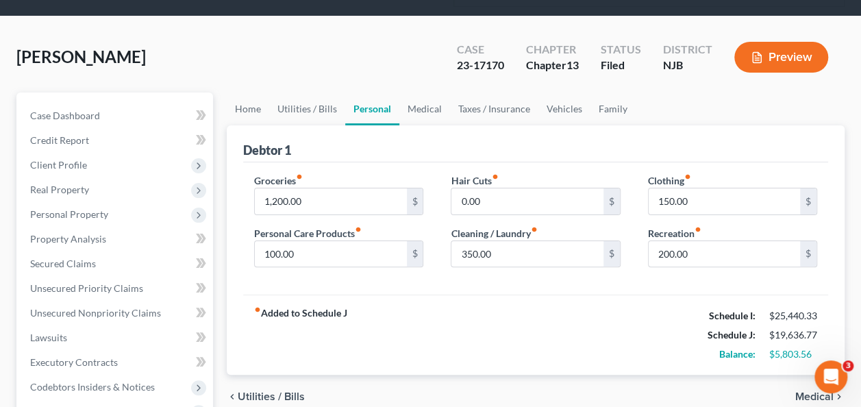
scroll to position [49, 0]
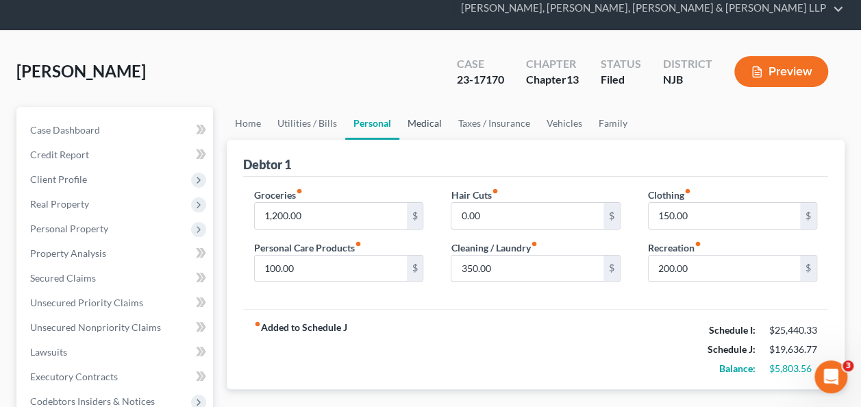
click at [427, 127] on link "Medical" at bounding box center [424, 123] width 51 height 33
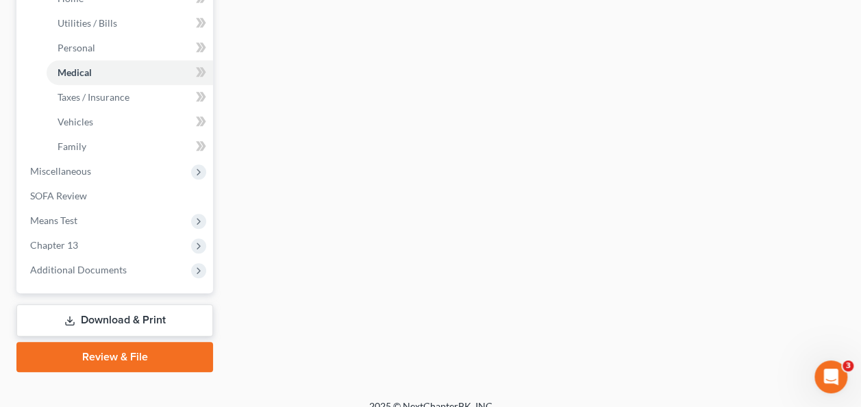
scroll to position [541, 0]
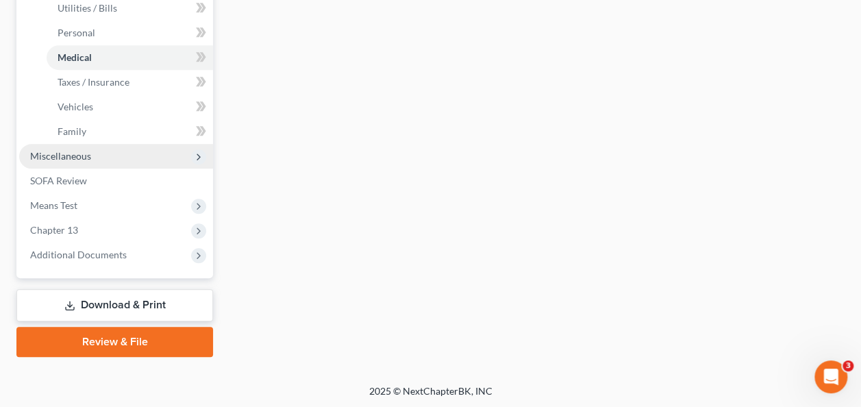
click at [84, 156] on span "Miscellaneous" at bounding box center [60, 156] width 61 height 12
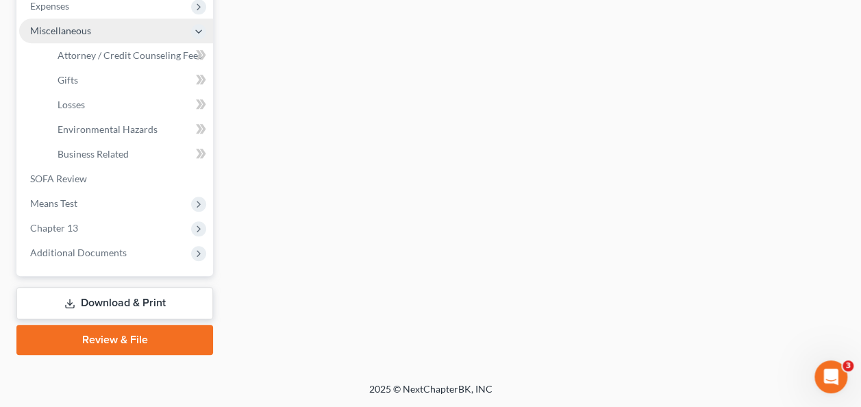
scroll to position [492, 0]
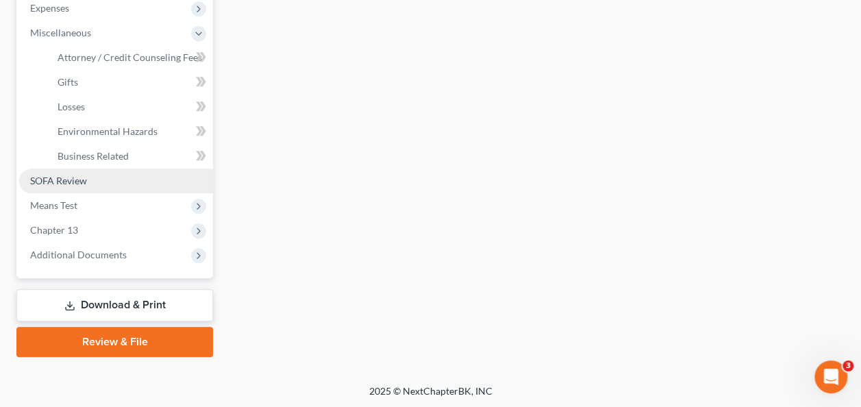
click at [58, 188] on link "SOFA Review" at bounding box center [116, 181] width 194 height 25
